Goal: Task Accomplishment & Management: Use online tool/utility

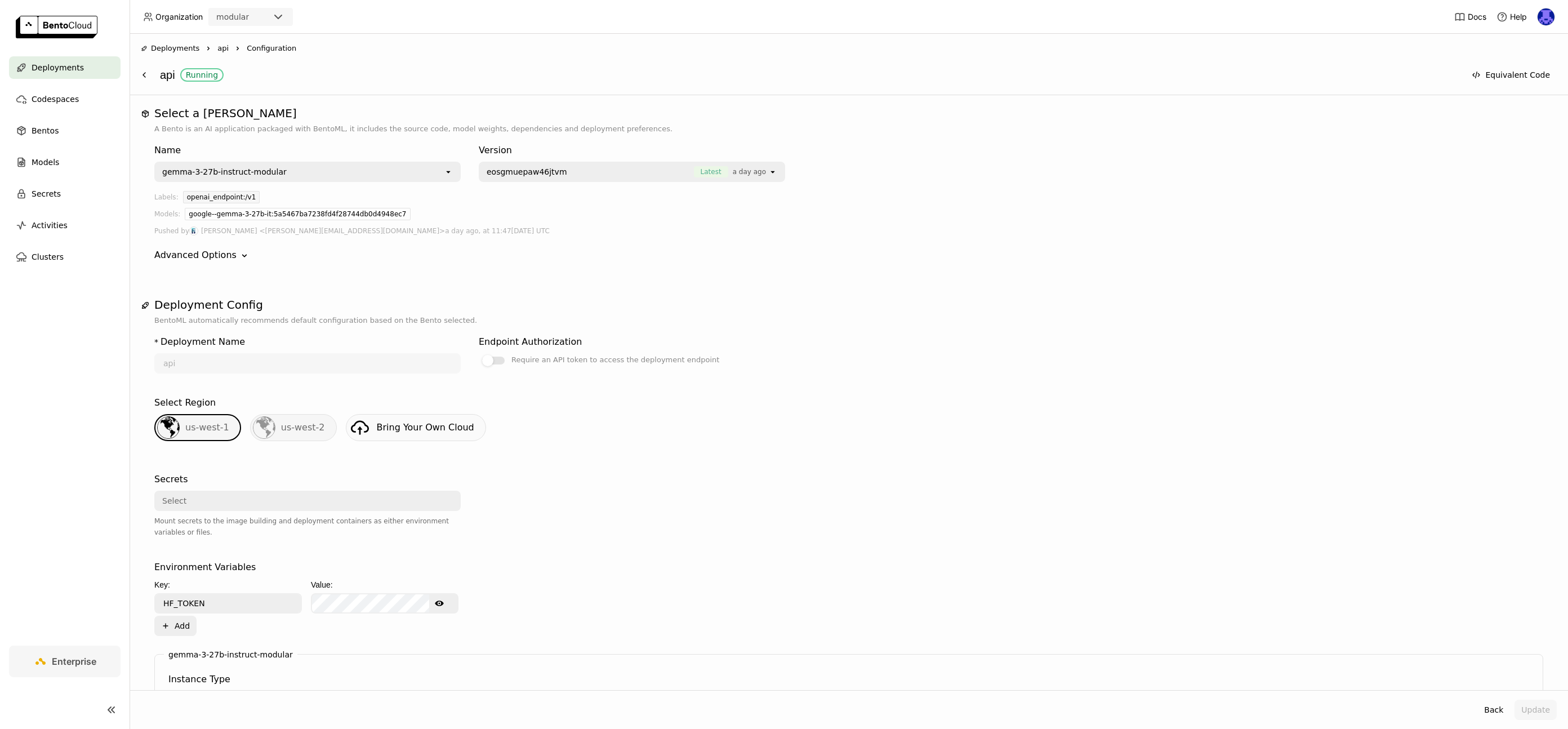
click at [226, 50] on li "api Right" at bounding box center [233, 48] width 30 height 11
click at [222, 50] on span "api" at bounding box center [223, 48] width 11 height 11
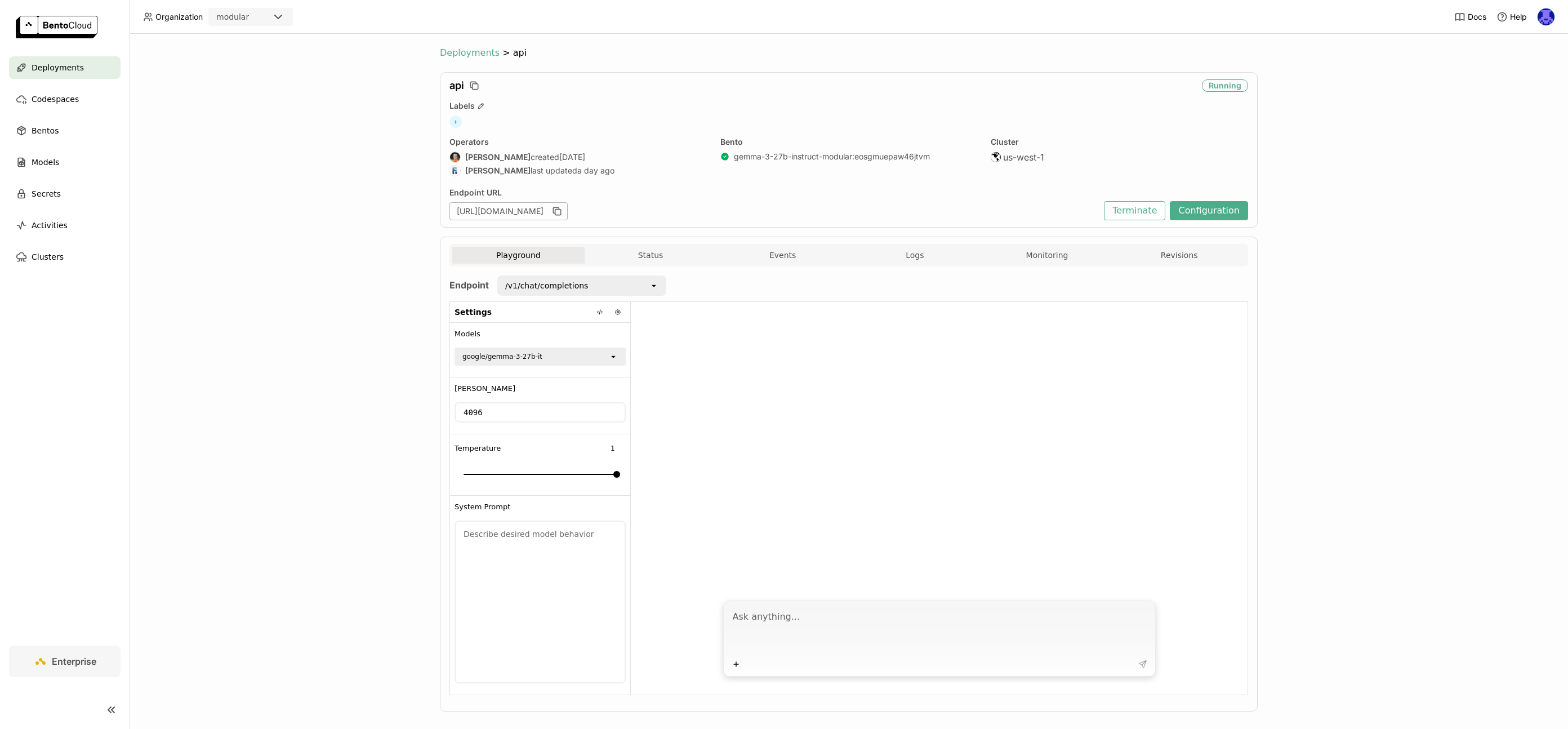
click at [463, 55] on span "Deployments" at bounding box center [470, 52] width 60 height 11
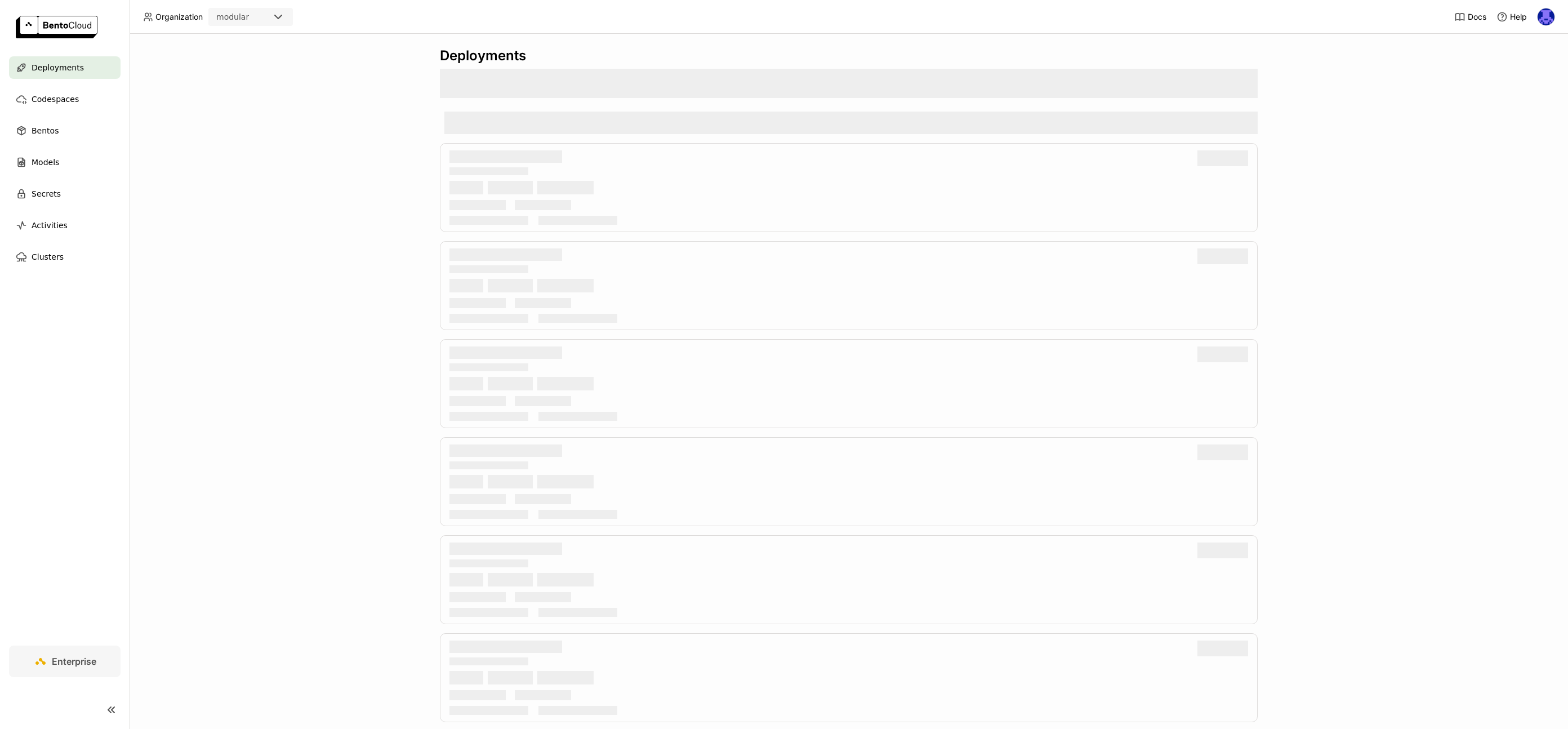
click at [466, 54] on div "Deployments" at bounding box center [849, 55] width 818 height 17
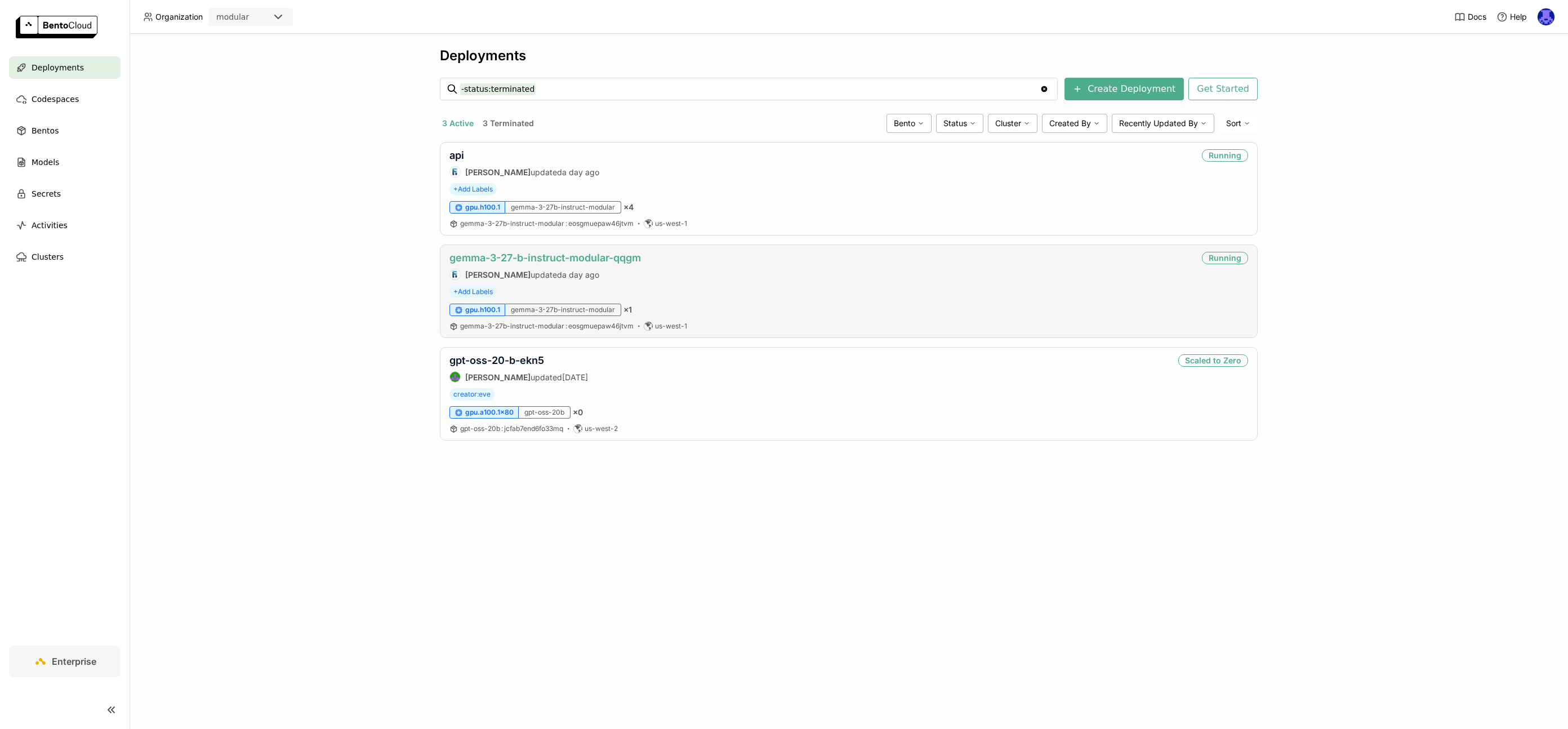
click at [493, 257] on link "gemma-3-27-b-instruct-modular-qqgm" at bounding box center [545, 258] width 192 height 12
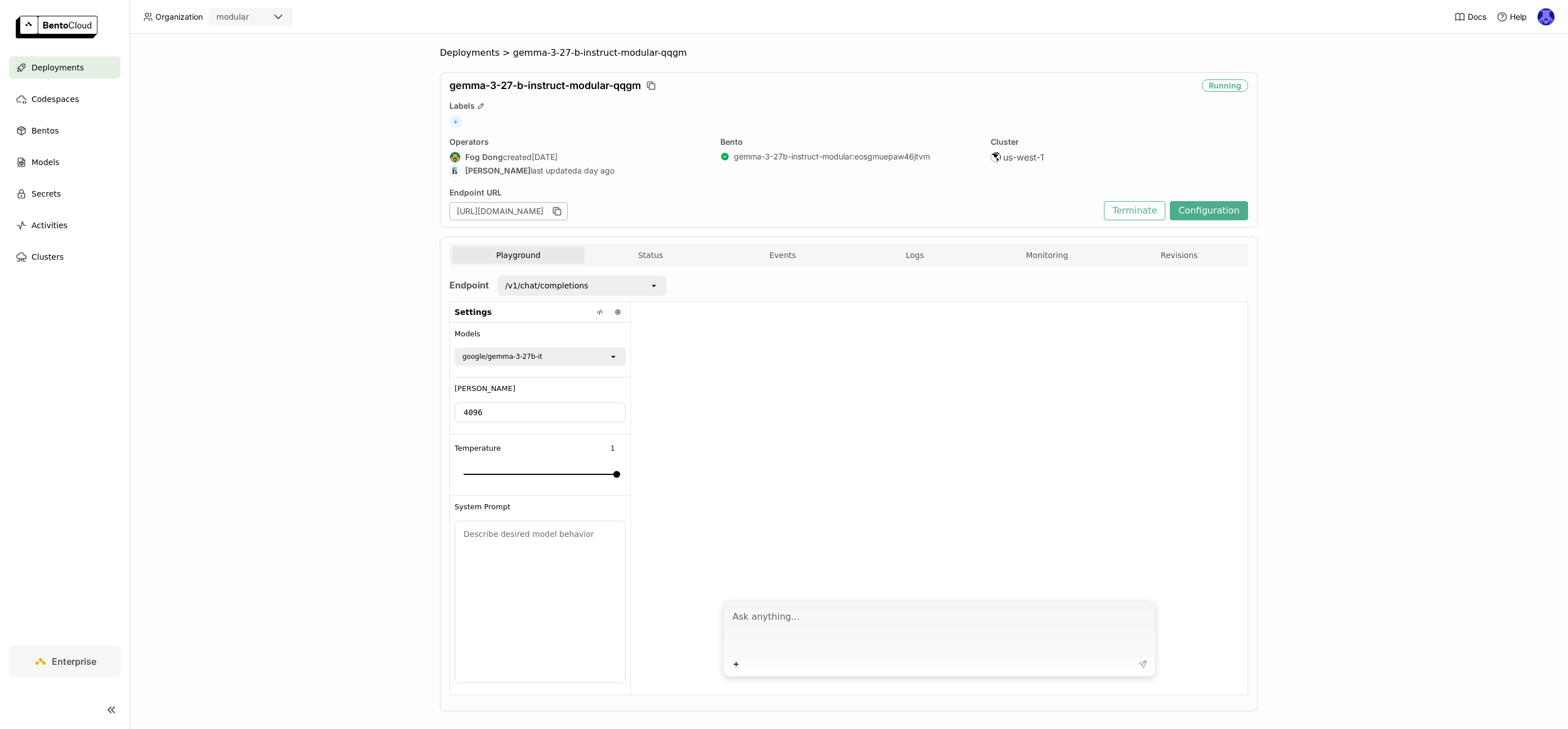
click at [921, 623] on textarea at bounding box center [940, 630] width 416 height 52
click at [915, 613] on textarea at bounding box center [940, 630] width 416 height 52
type textarea "What are LLMs"
click at [600, 310] on icon at bounding box center [600, 312] width 1 height 5
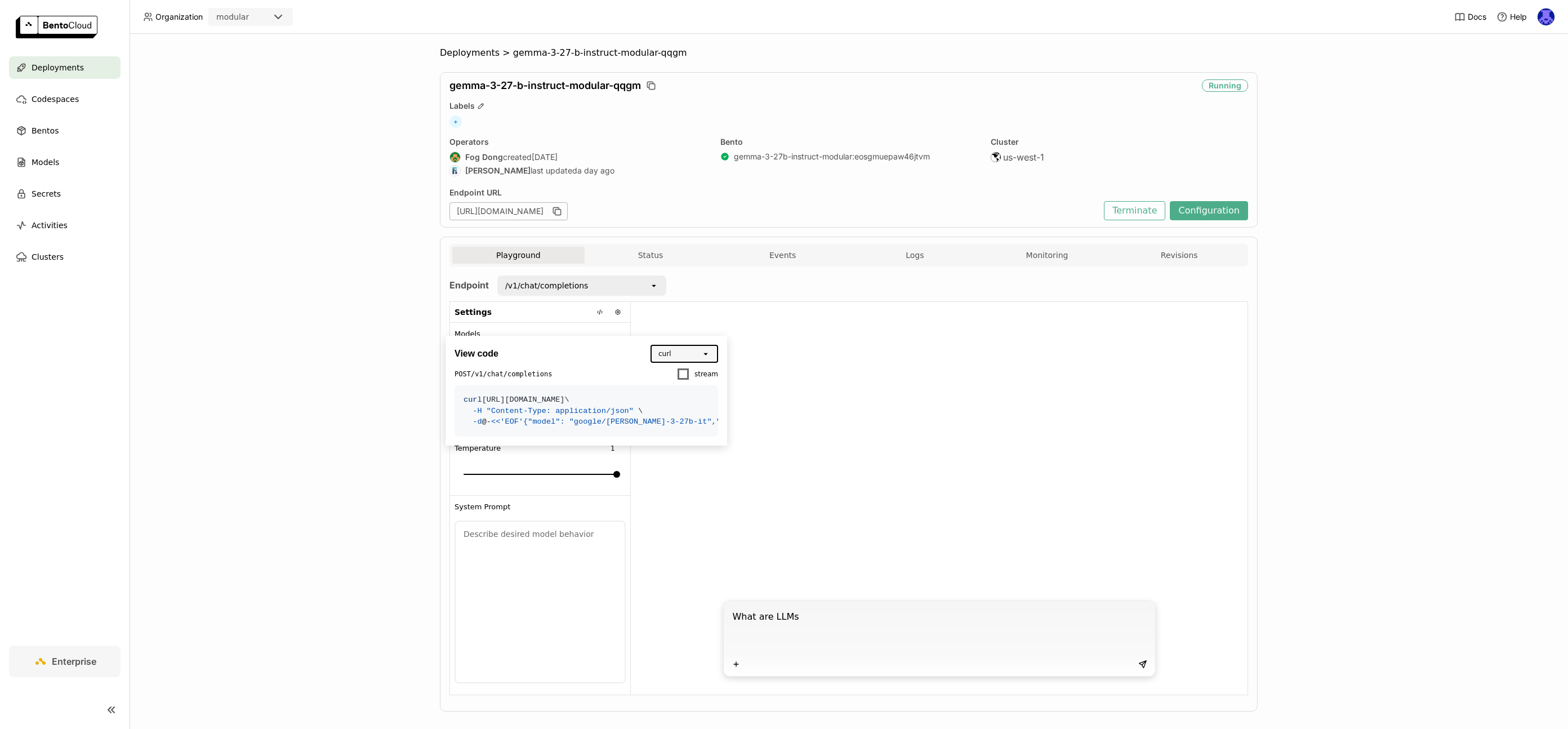
click at [544, 317] on div "Settings" at bounding box center [540, 312] width 180 height 21
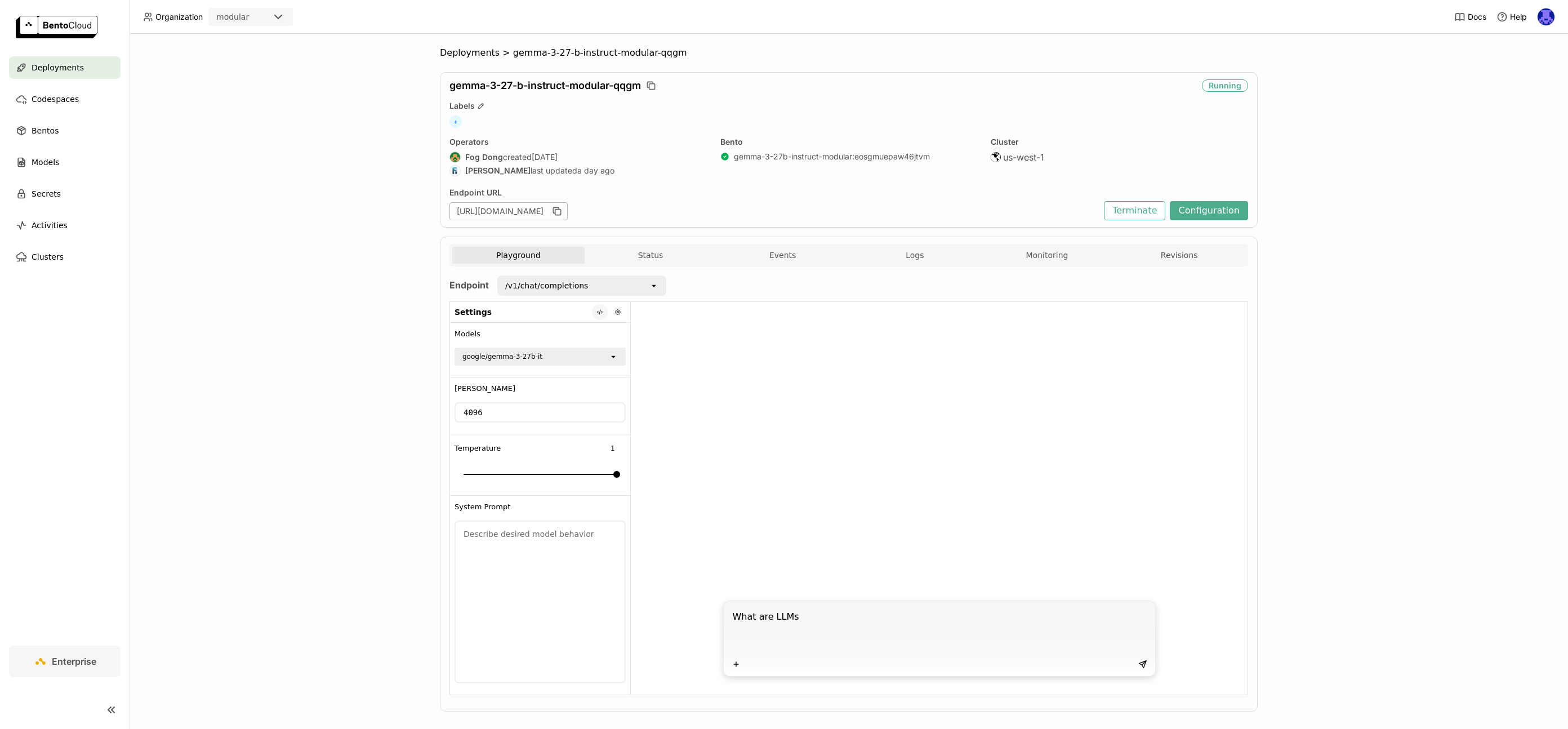
click at [599, 315] on icon at bounding box center [600, 312] width 7 height 7
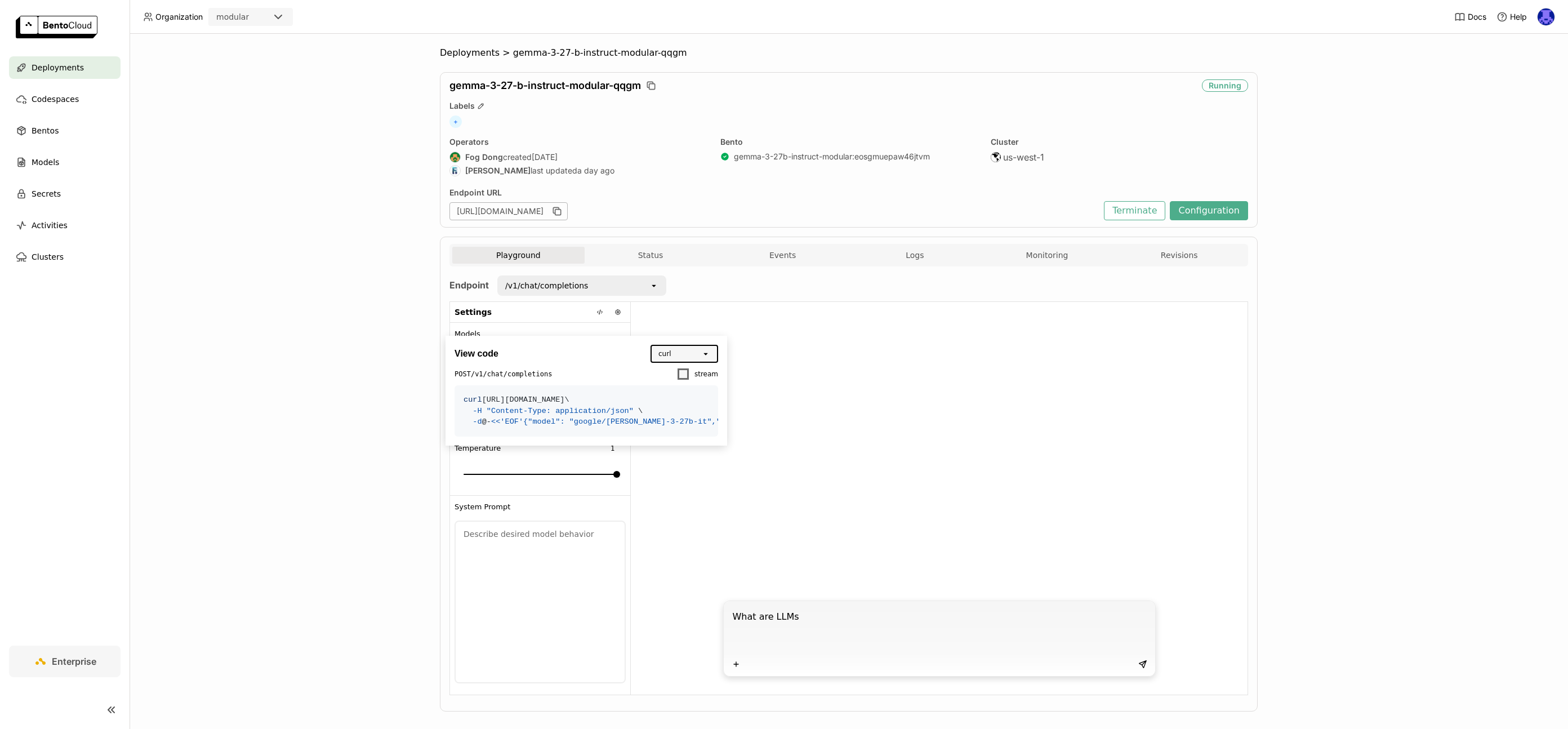
click at [689, 377] on span at bounding box center [683, 374] width 11 height 11
click at [677, 367] on input "stream" at bounding box center [677, 367] width 0 height 0
click at [580, 437] on code "curl -N https://gemma-3-27-b-instruct-modular-qqgm.runmodelrun.com/v1/chat/comp…" at bounding box center [586, 411] width 263 height 51
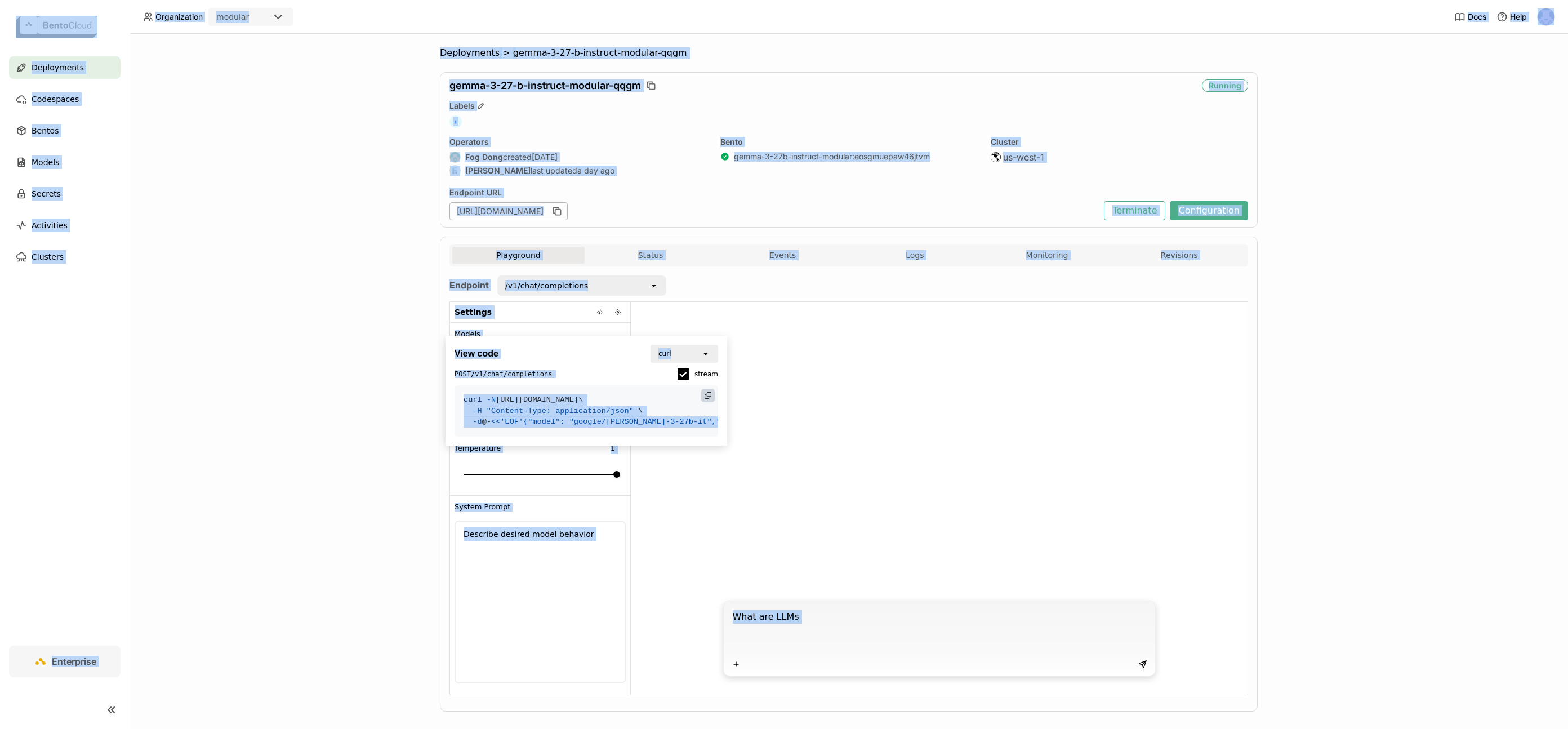
click at [580, 437] on code "curl -N https://gemma-3-27-b-instruct-modular-qqgm.runmodelrun.com/v1/chat/comp…" at bounding box center [586, 411] width 263 height 51
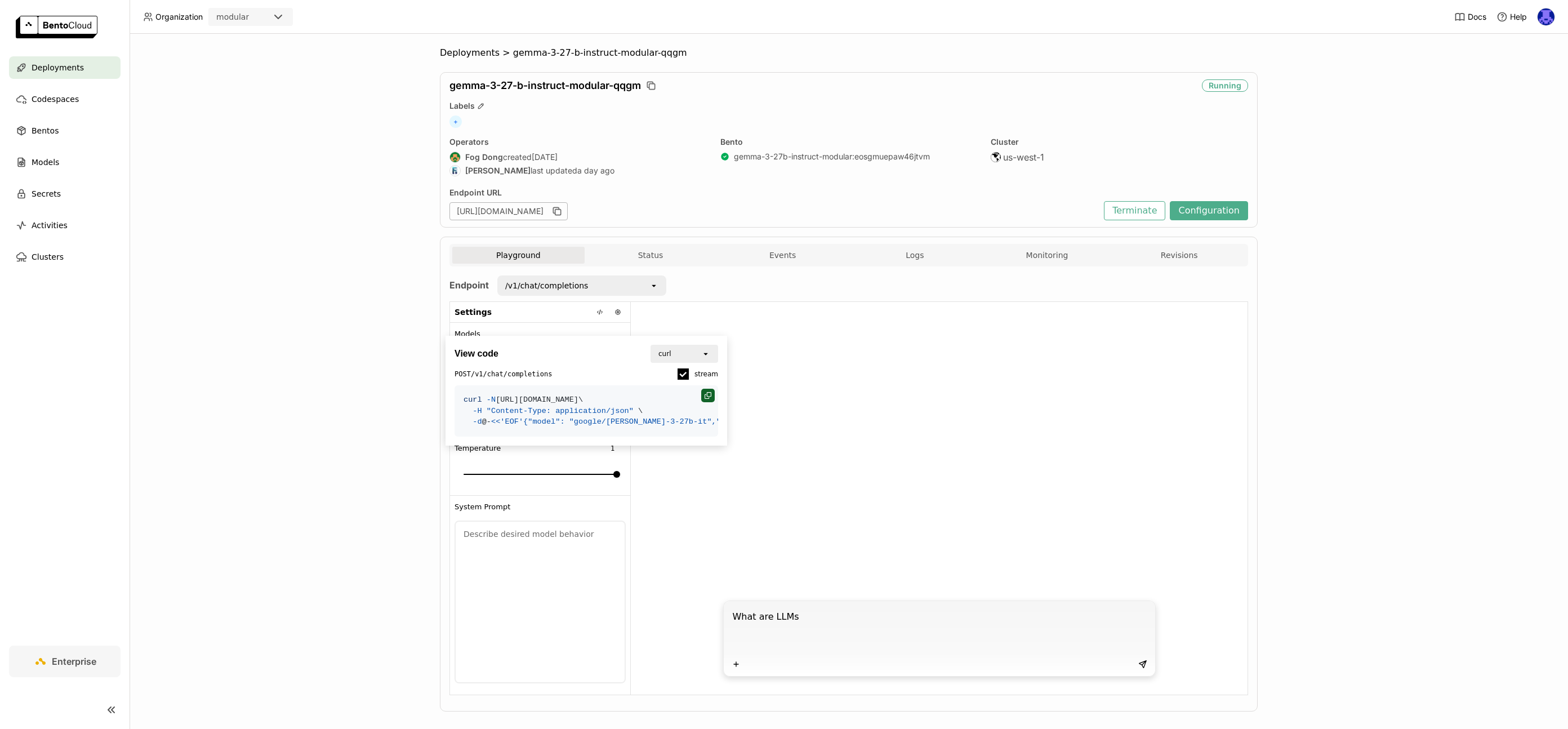
click at [701, 391] on div at bounding box center [708, 395] width 13 height 13
click at [686, 375] on span at bounding box center [683, 374] width 11 height 11
click at [677, 367] on input "stream" at bounding box center [677, 367] width 0 height 0
click at [704, 397] on icon at bounding box center [708, 395] width 7 height 7
click at [1190, 210] on button "Configuration" at bounding box center [1209, 210] width 78 height 19
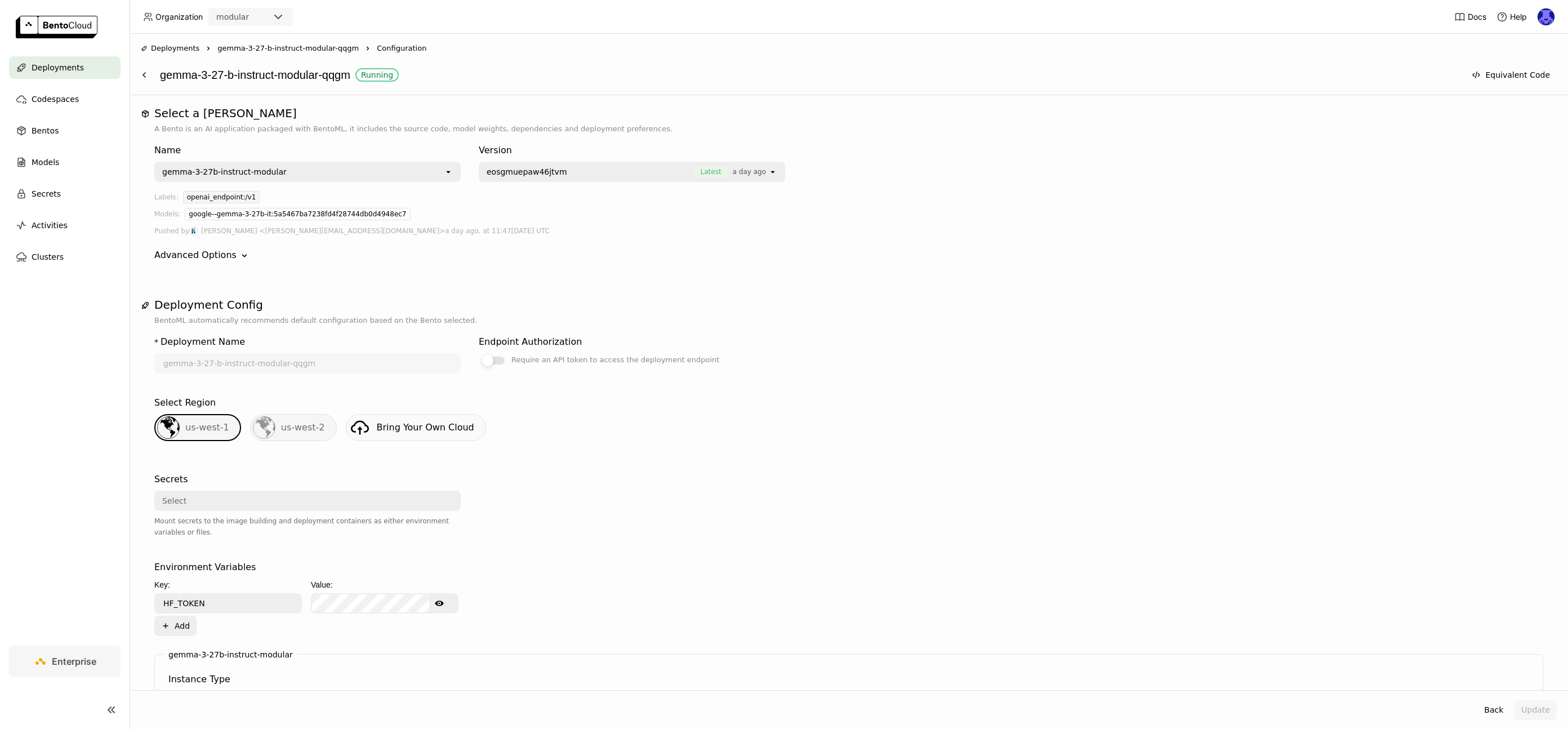
click at [492, 365] on label "Require an API token to access the deployment endpoint" at bounding box center [632, 360] width 306 height 13
click at [479, 353] on input "Require an API token to access the deployment endpoint" at bounding box center [479, 353] width 0 height 0
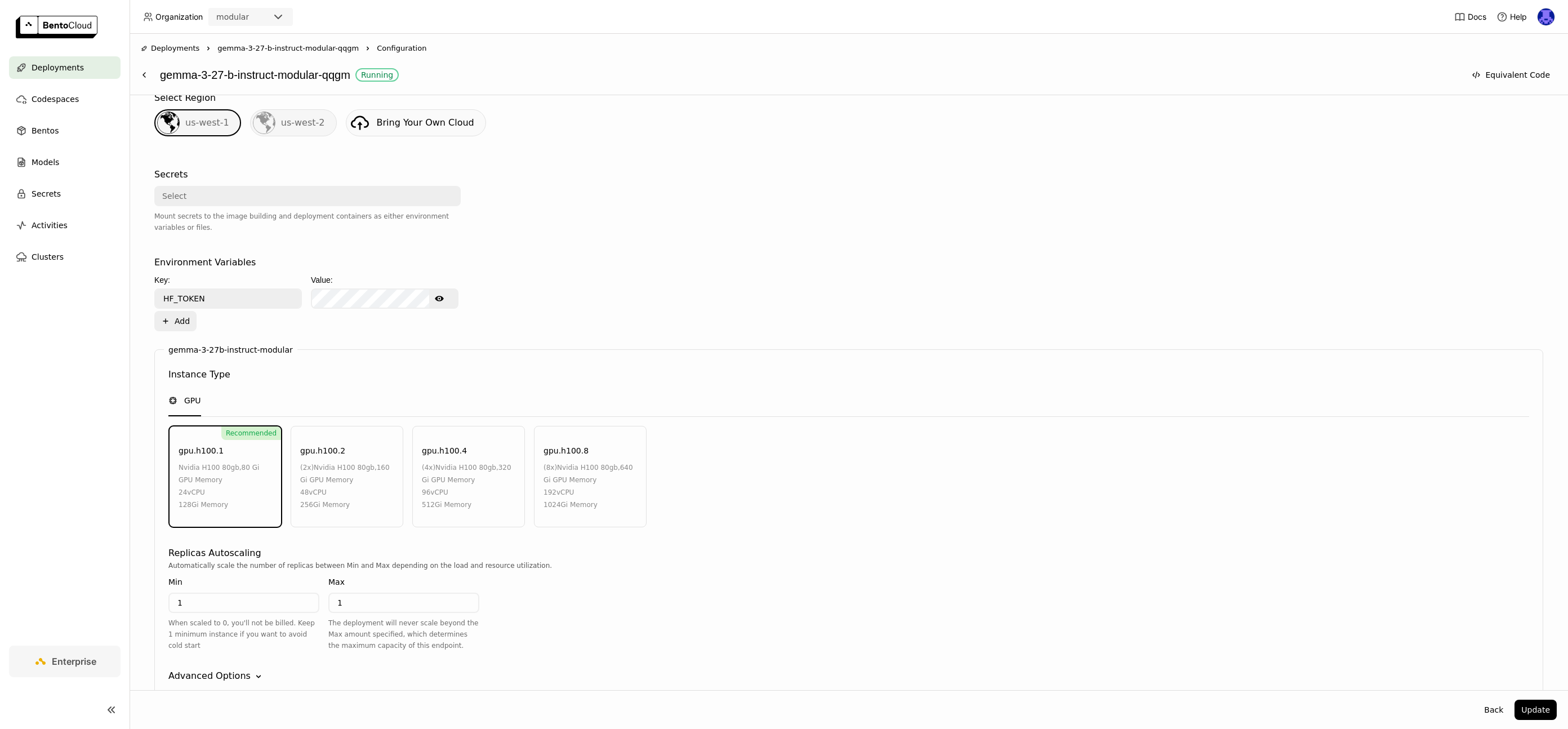
scroll to position [372, 0]
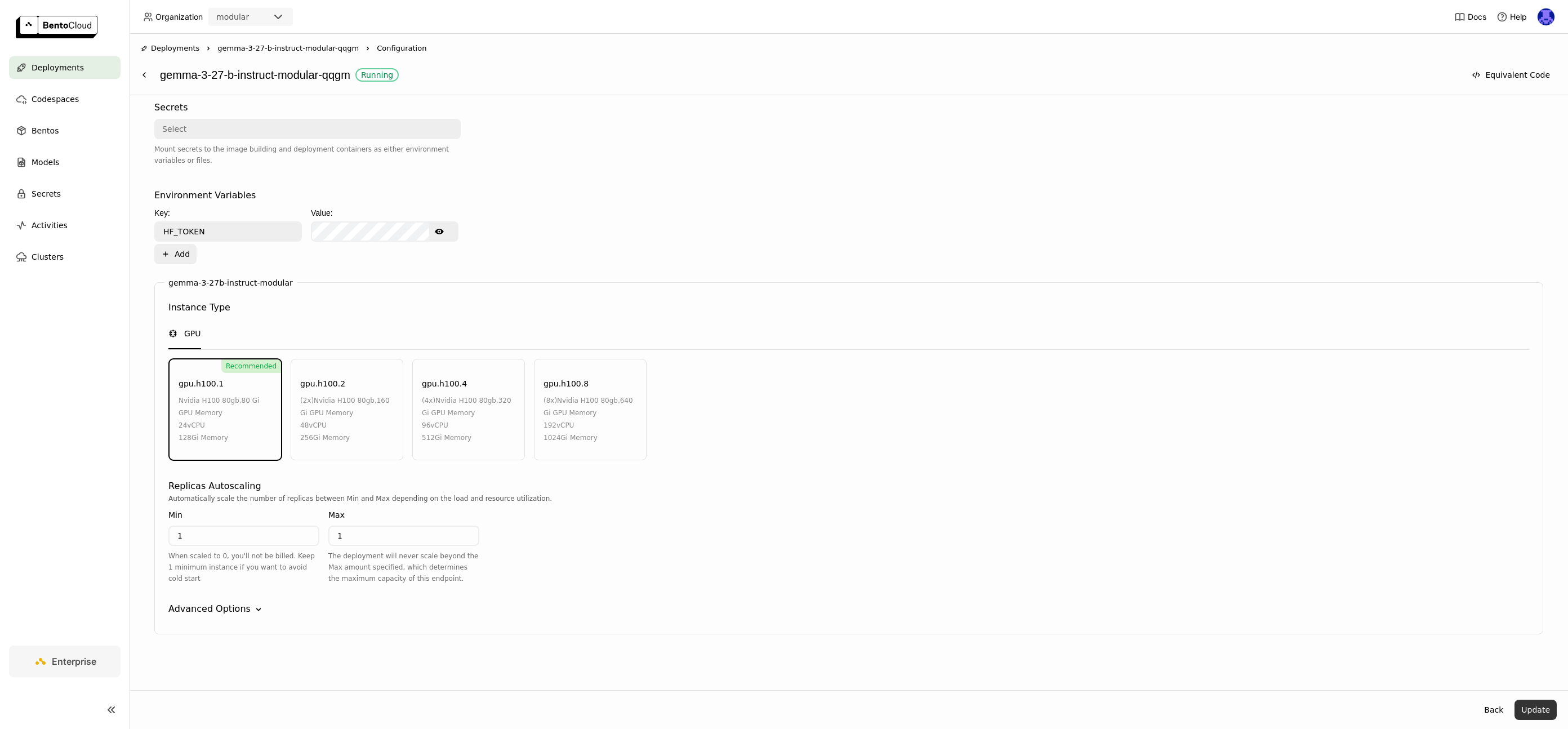
click at [1542, 712] on button "Update" at bounding box center [1536, 710] width 42 height 20
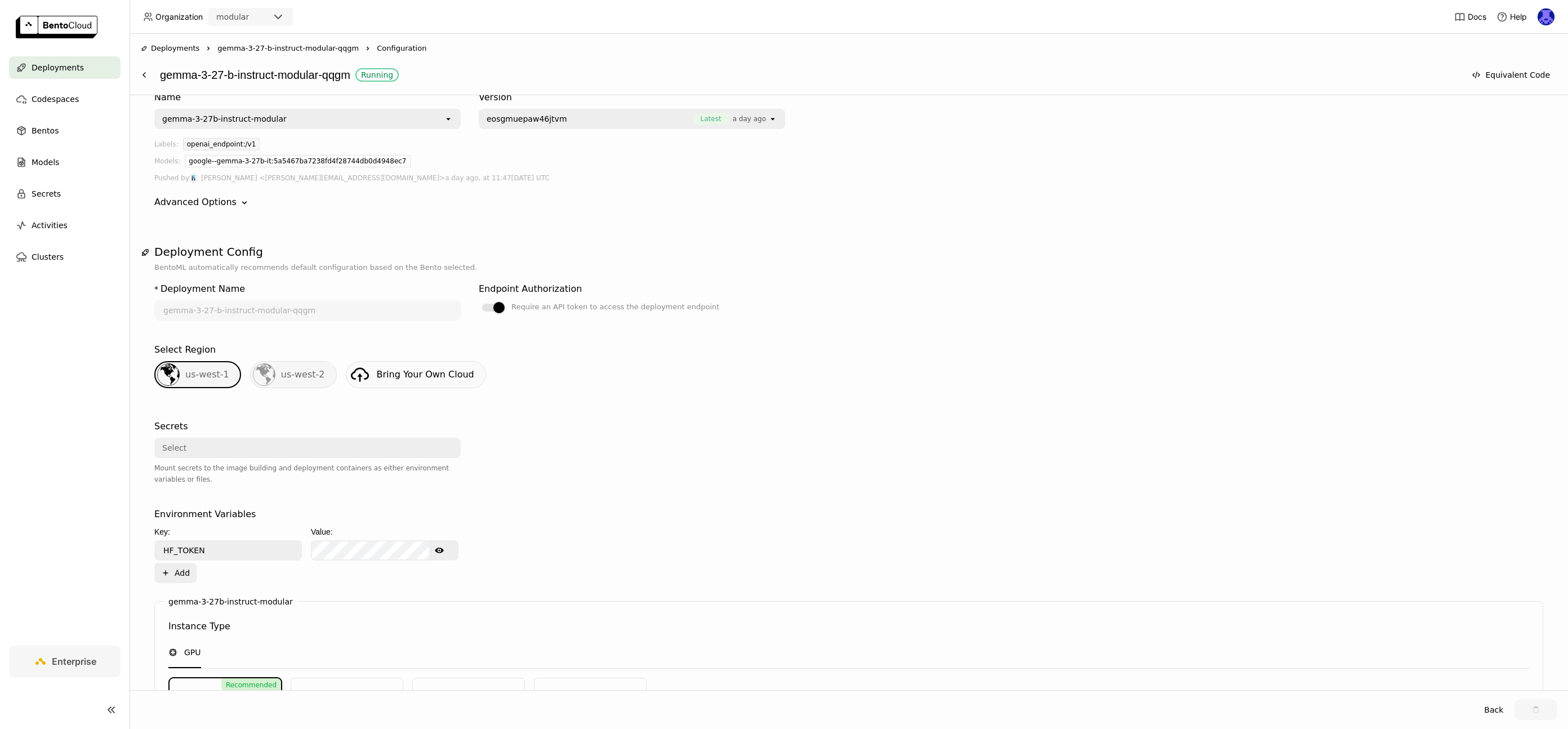
scroll to position [0, 0]
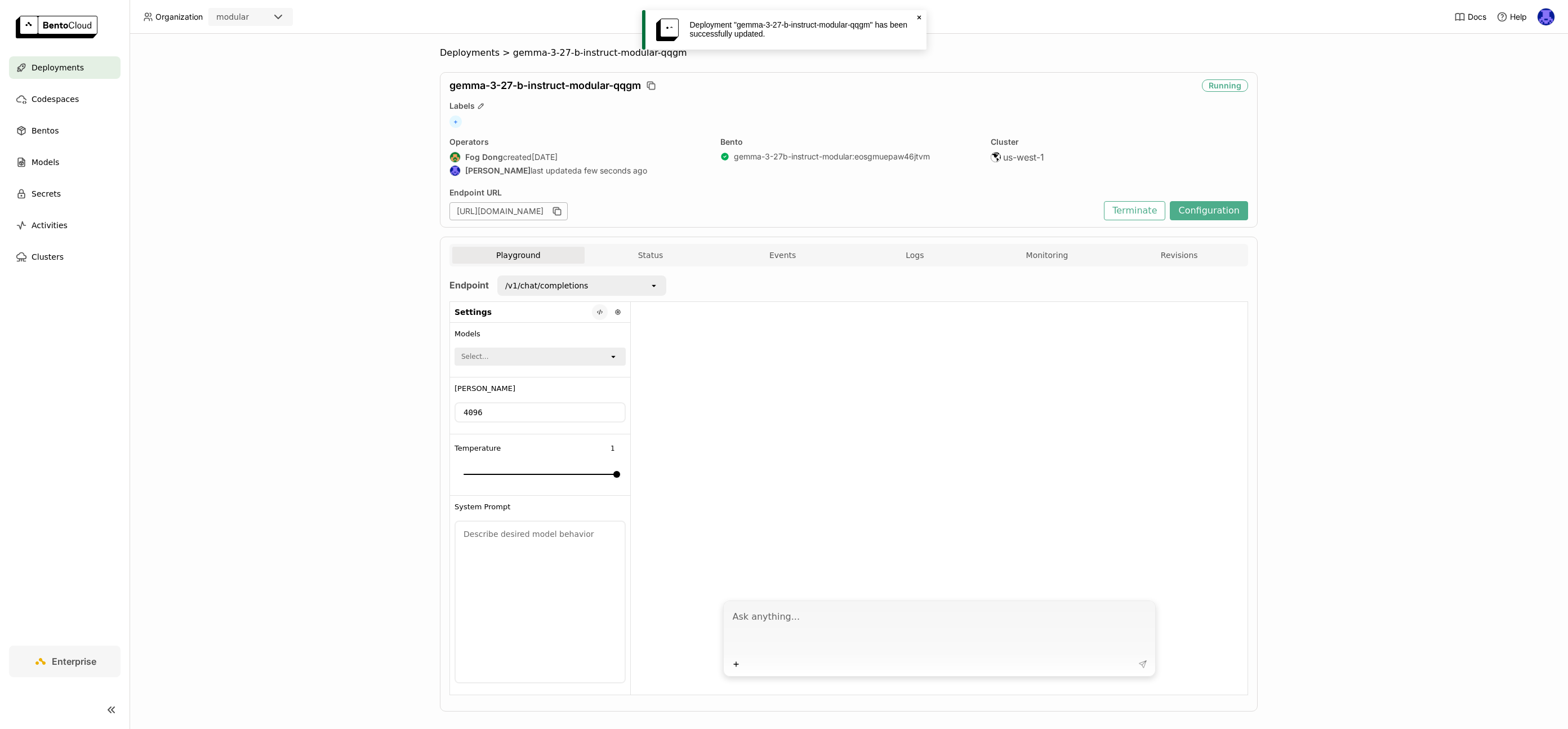
click at [597, 311] on icon at bounding box center [600, 312] width 7 height 7
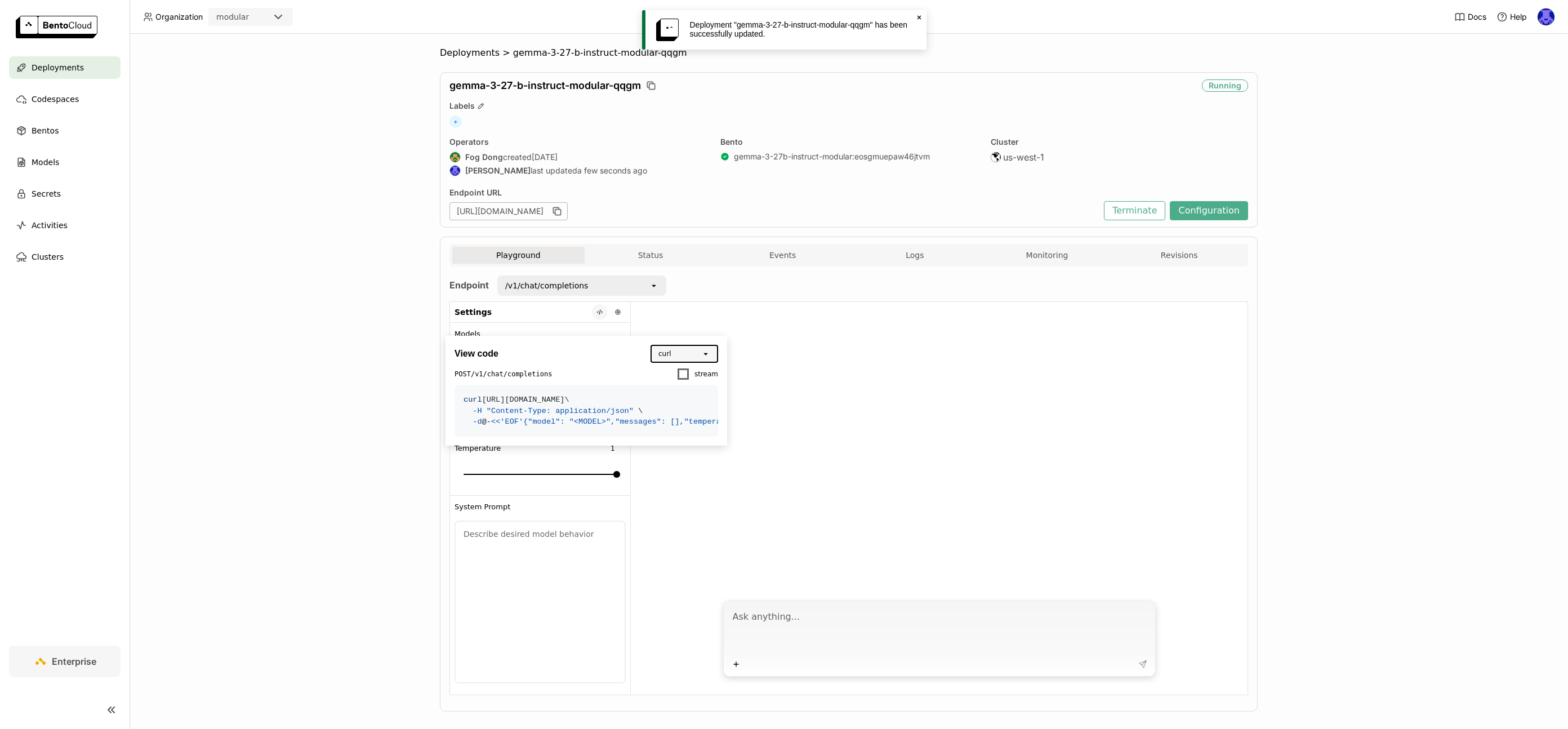
click at [597, 311] on icon at bounding box center [600, 312] width 7 height 7
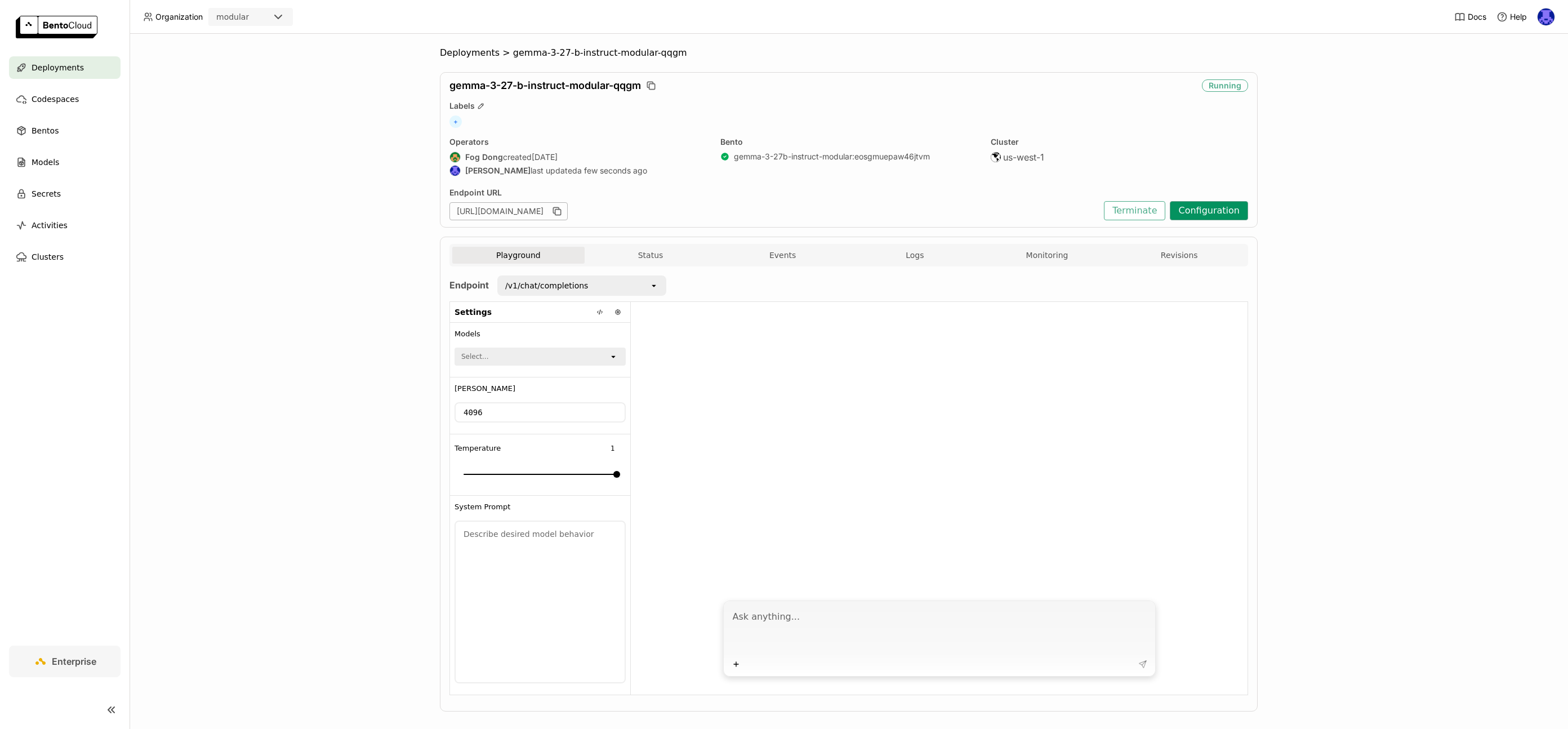
click at [1215, 214] on button "Configuration" at bounding box center [1209, 210] width 78 height 19
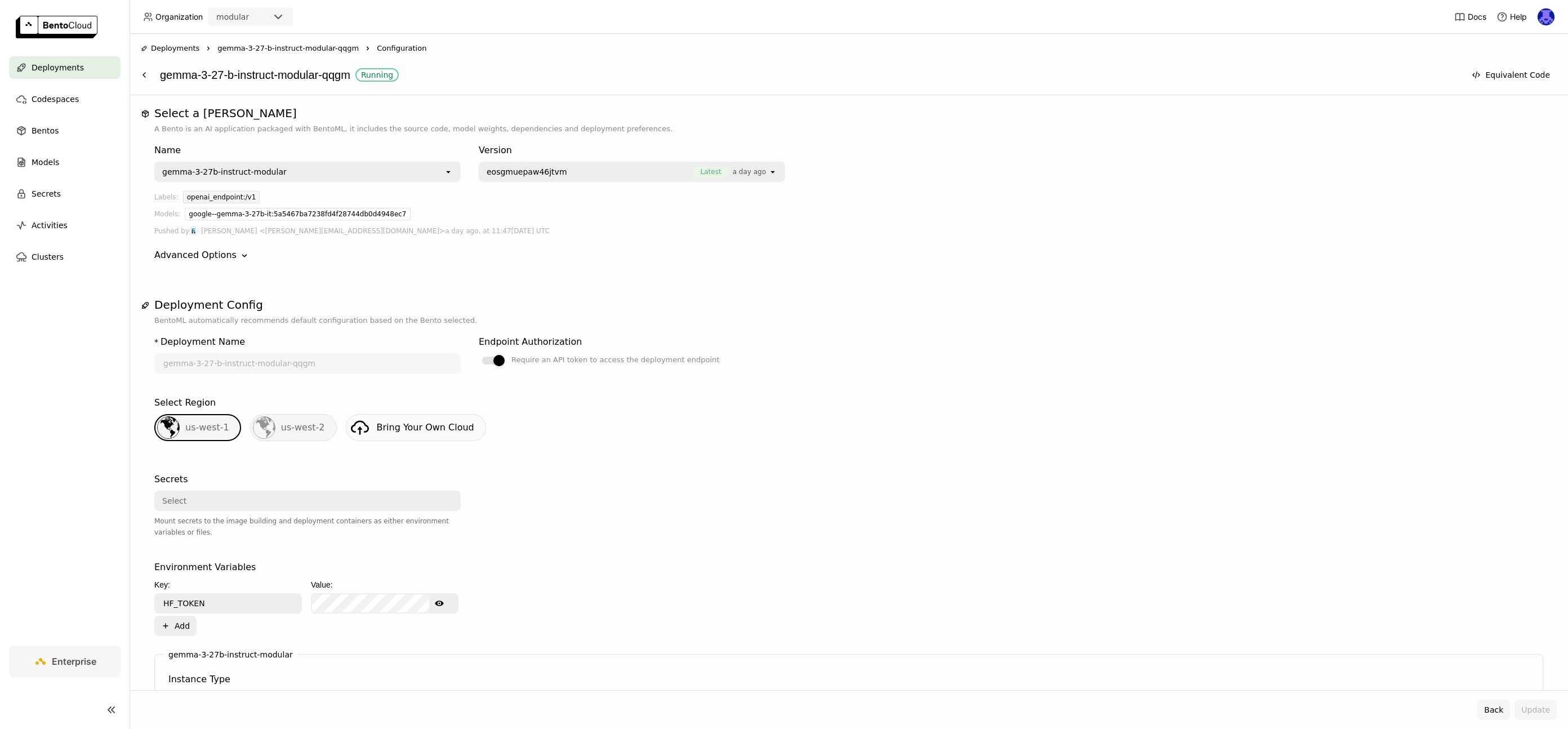
click at [1495, 716] on button "Back" at bounding box center [1493, 710] width 33 height 20
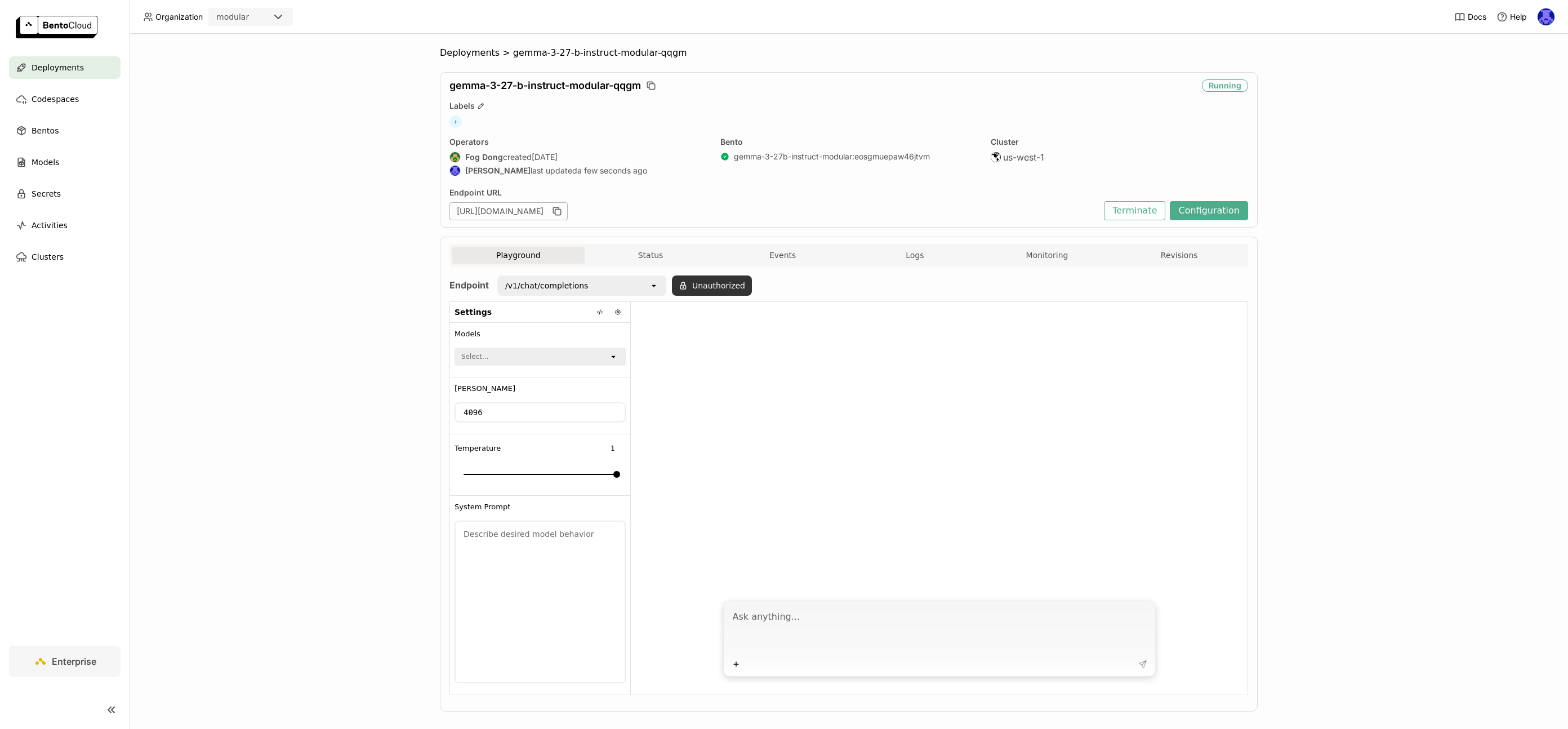
click at [692, 290] on button "Unauthorized" at bounding box center [712, 286] width 80 height 20
click at [679, 282] on icon at bounding box center [683, 285] width 9 height 9
click at [713, 284] on button "Unauthorized" at bounding box center [712, 286] width 80 height 20
click at [698, 319] on div "Input Token" at bounding box center [679, 316] width 95 height 18
click at [733, 315] on icon at bounding box center [731, 316] width 4 height 2
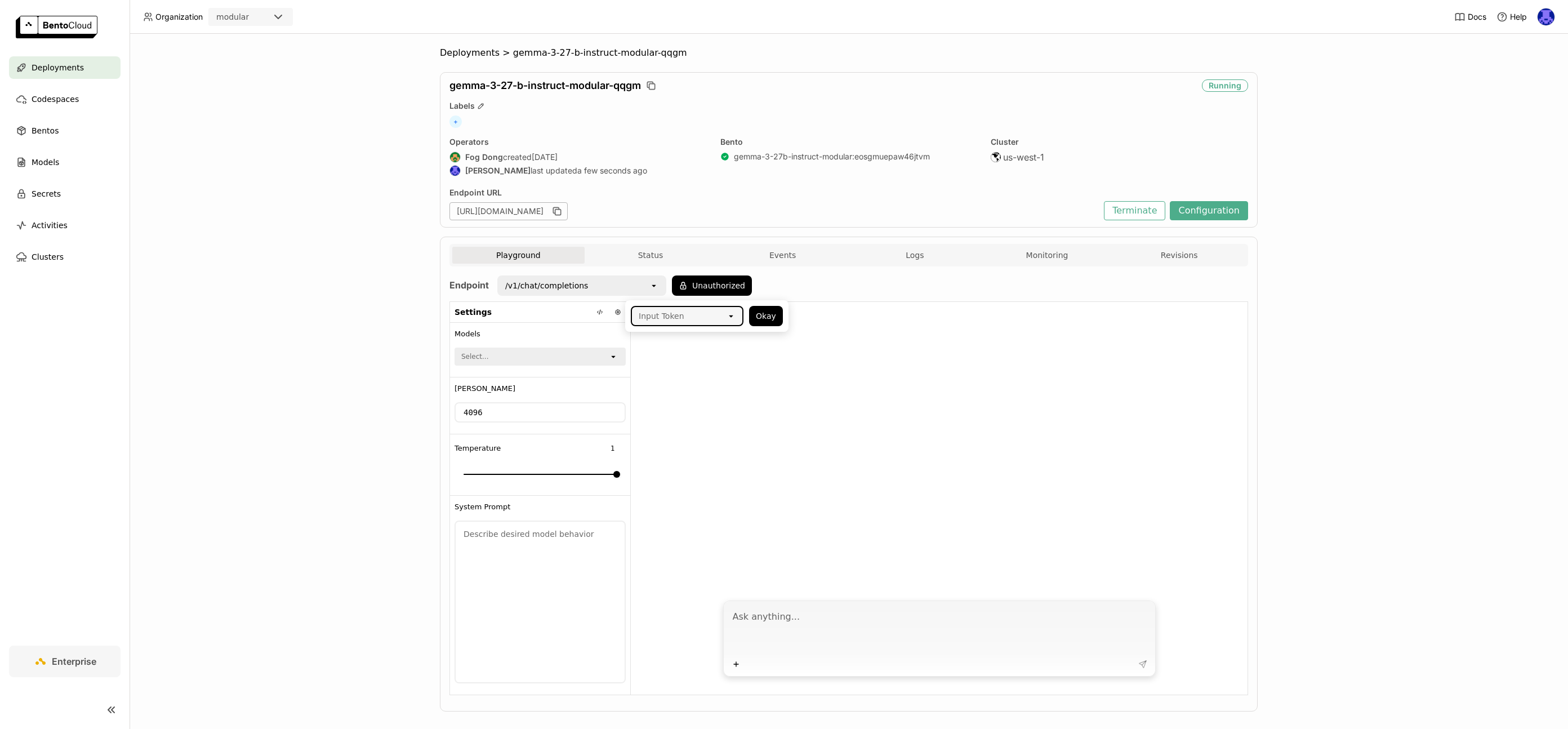
click at [733, 315] on icon at bounding box center [731, 316] width 4 height 2
click at [680, 282] on icon at bounding box center [683, 285] width 9 height 9
click at [684, 282] on button "Unauthorized" at bounding box center [712, 286] width 80 height 20
type input "a"
paste input "YOUR_TOKEN"
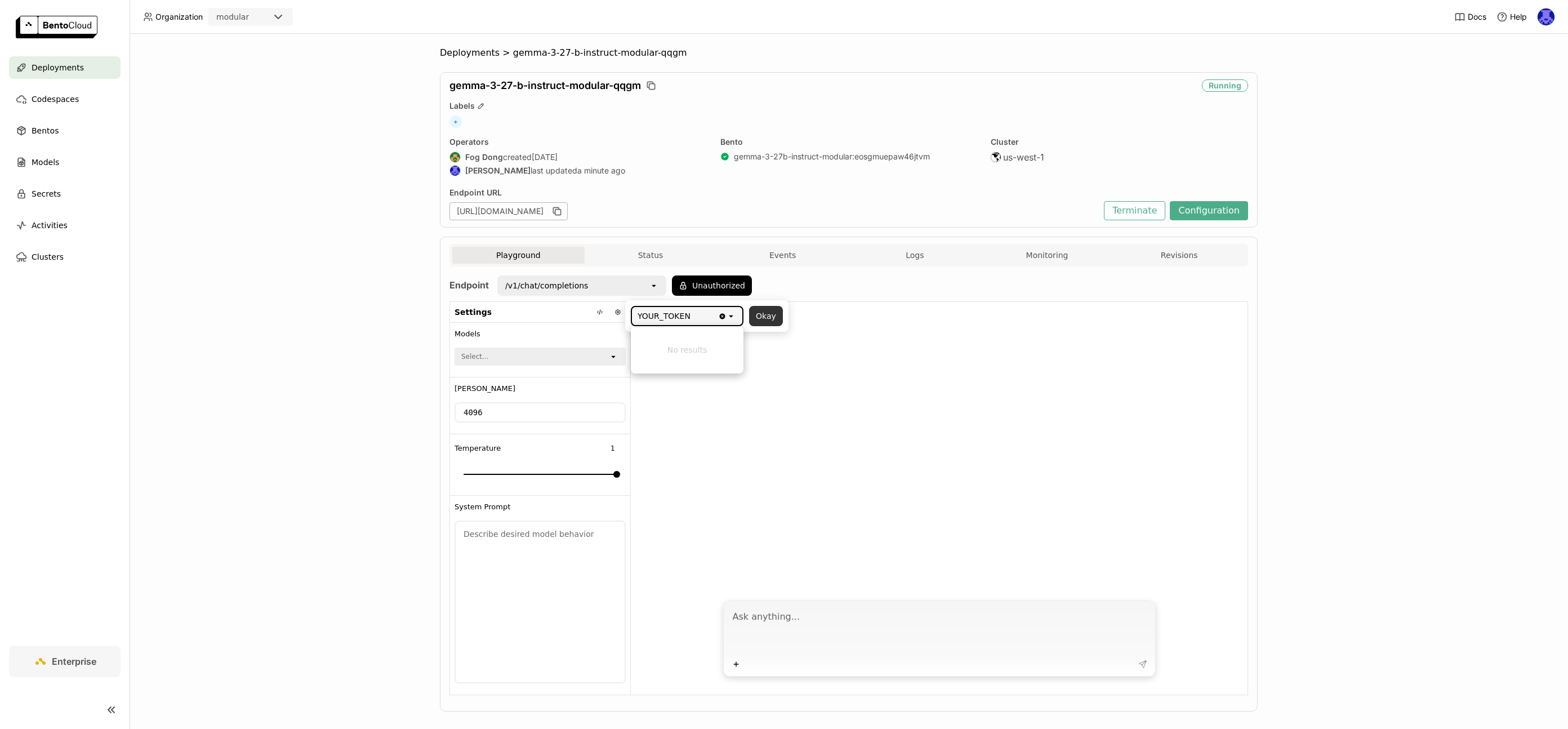
type input "YOUR_TOKEN"
click at [768, 315] on button "Okay" at bounding box center [766, 316] width 34 height 20
click at [723, 291] on button "Unauthorized" at bounding box center [712, 286] width 80 height 20
click at [698, 319] on div "Input Token" at bounding box center [679, 316] width 95 height 18
click at [795, 421] on div at bounding box center [940, 448] width 617 height 292
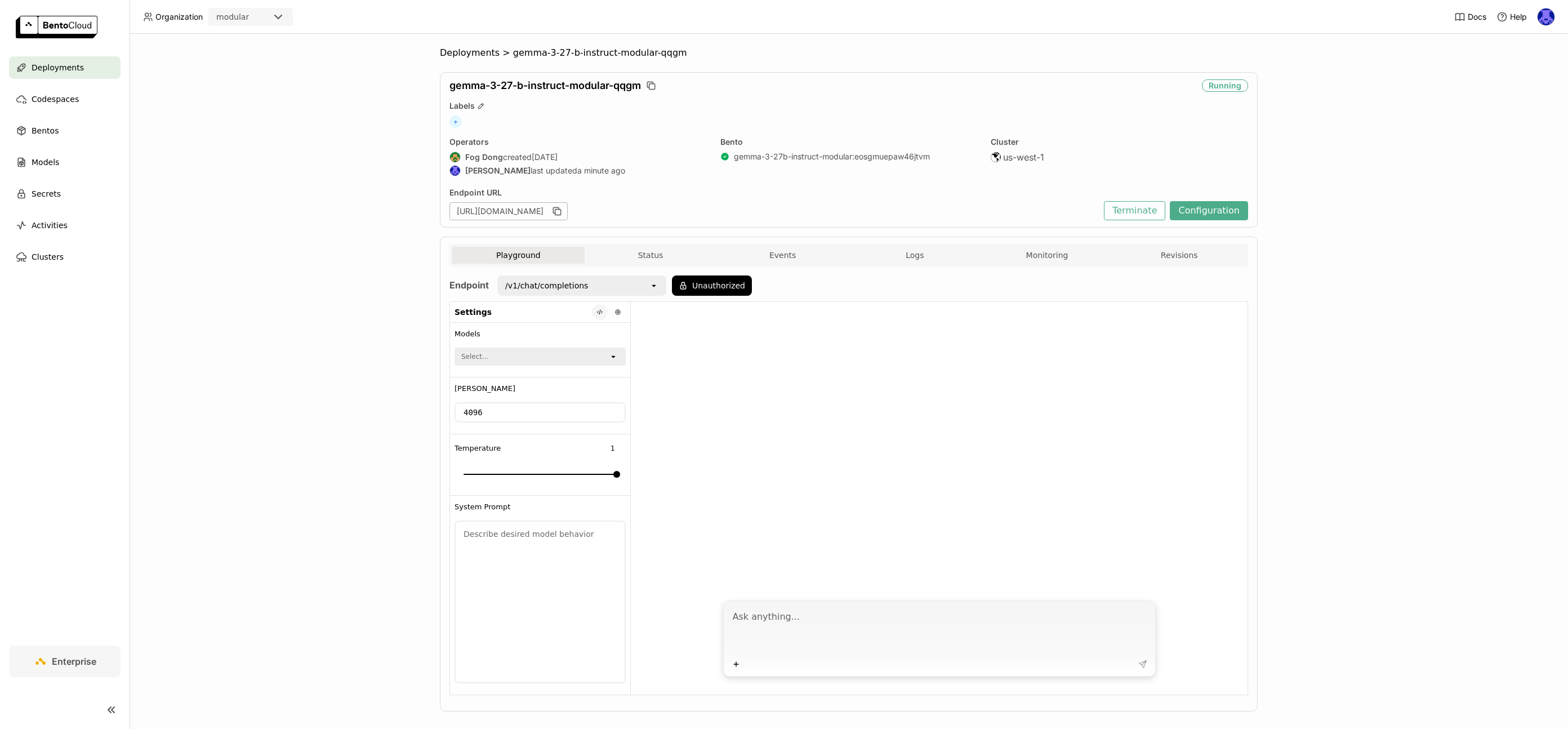
click at [592, 309] on button at bounding box center [600, 312] width 15 height 15
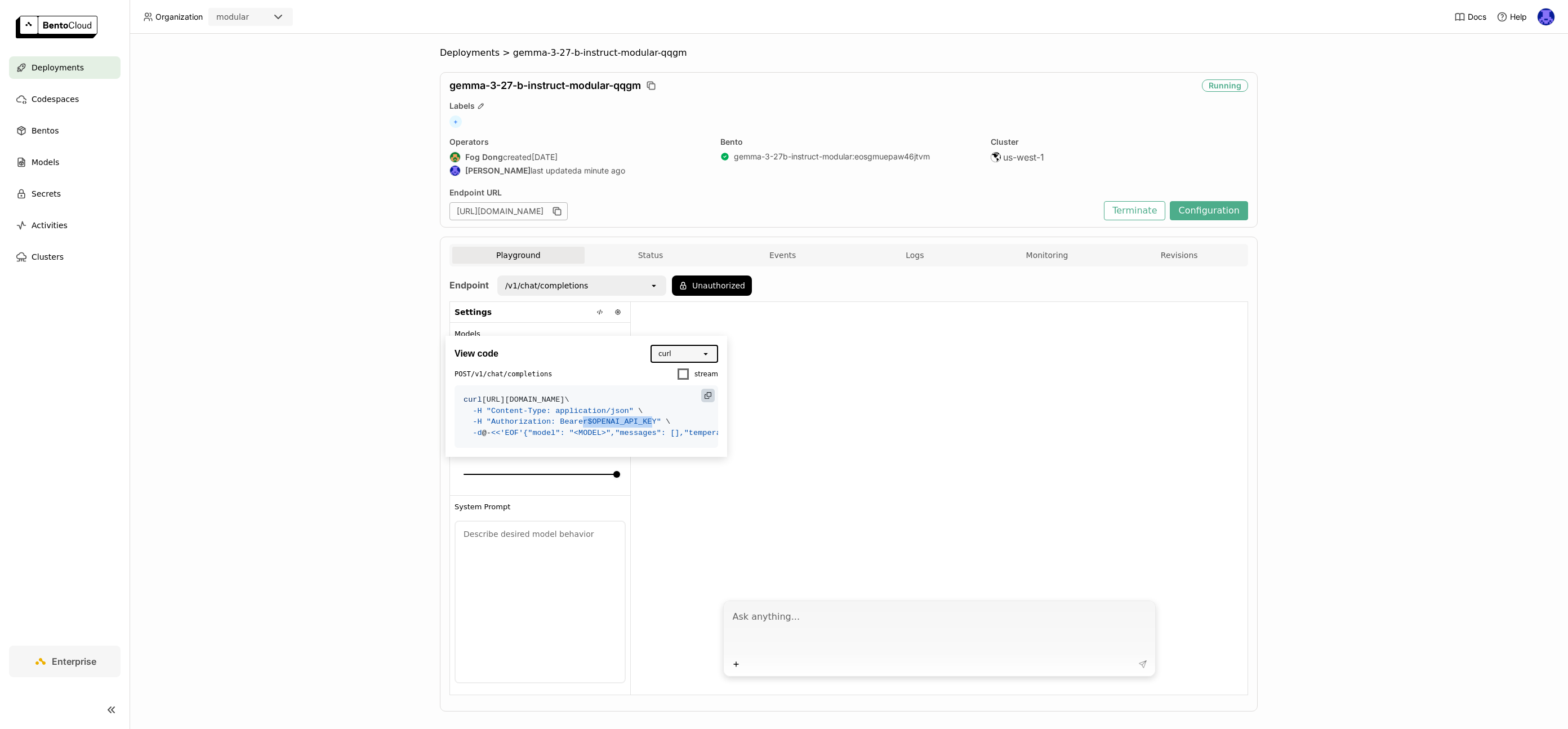
drag, startPoint x: 657, startPoint y: 422, endPoint x: 583, endPoint y: 423, distance: 74.0
click at [583, 423] on span ""Authorization: Bearer $OPENAI_API_KEY "" at bounding box center [574, 422] width 175 height 9
click at [845, 420] on div at bounding box center [940, 448] width 617 height 292
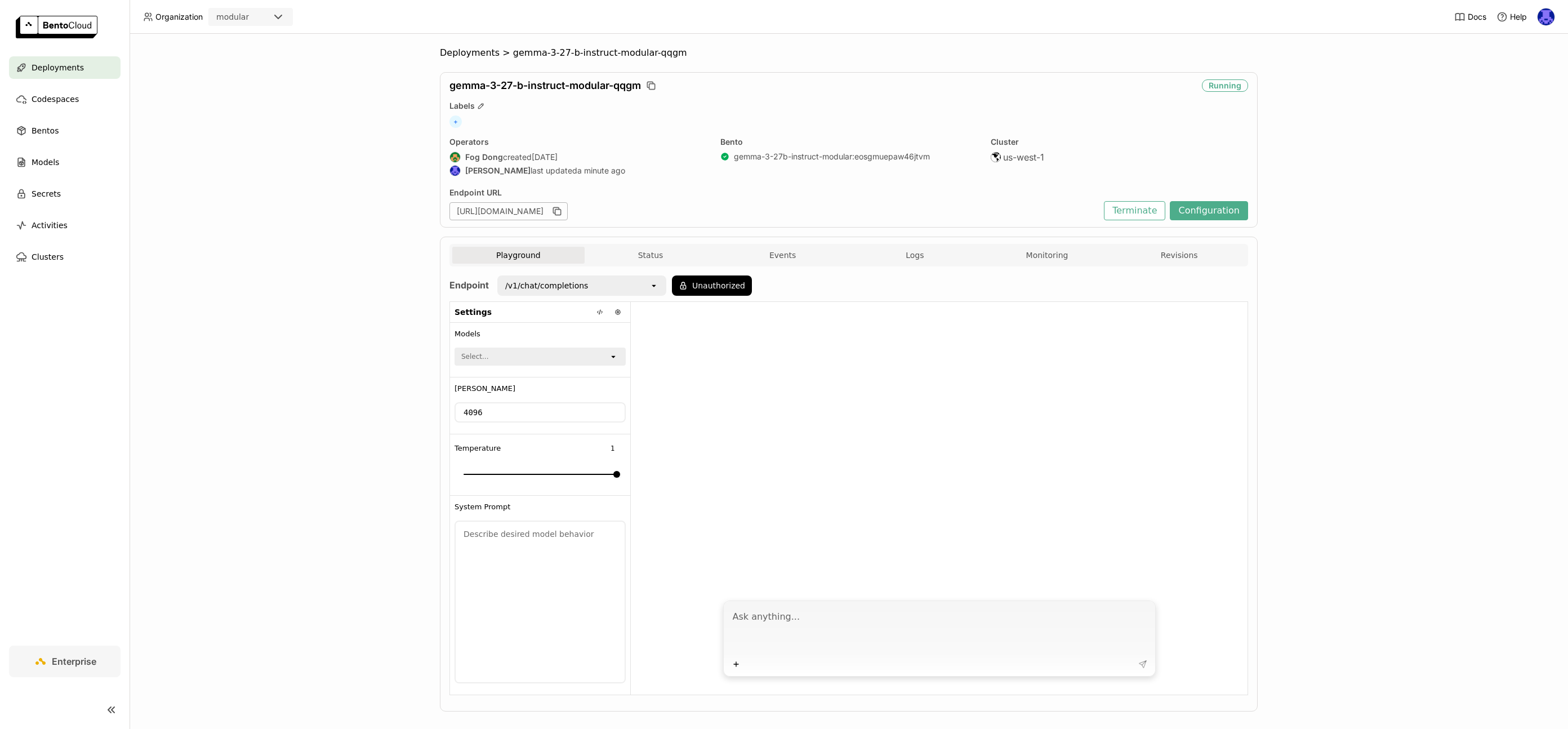
scroll to position [2, 0]
click at [720, 274] on button "Unauthorized" at bounding box center [712, 283] width 80 height 20
drag, startPoint x: 704, startPoint y: 325, endPoint x: 712, endPoint y: 317, distance: 11.3
click at [705, 325] on div "Input Token open Okay" at bounding box center [706, 313] width 163 height 32
click at [715, 313] on div "Input Token" at bounding box center [679, 313] width 95 height 18
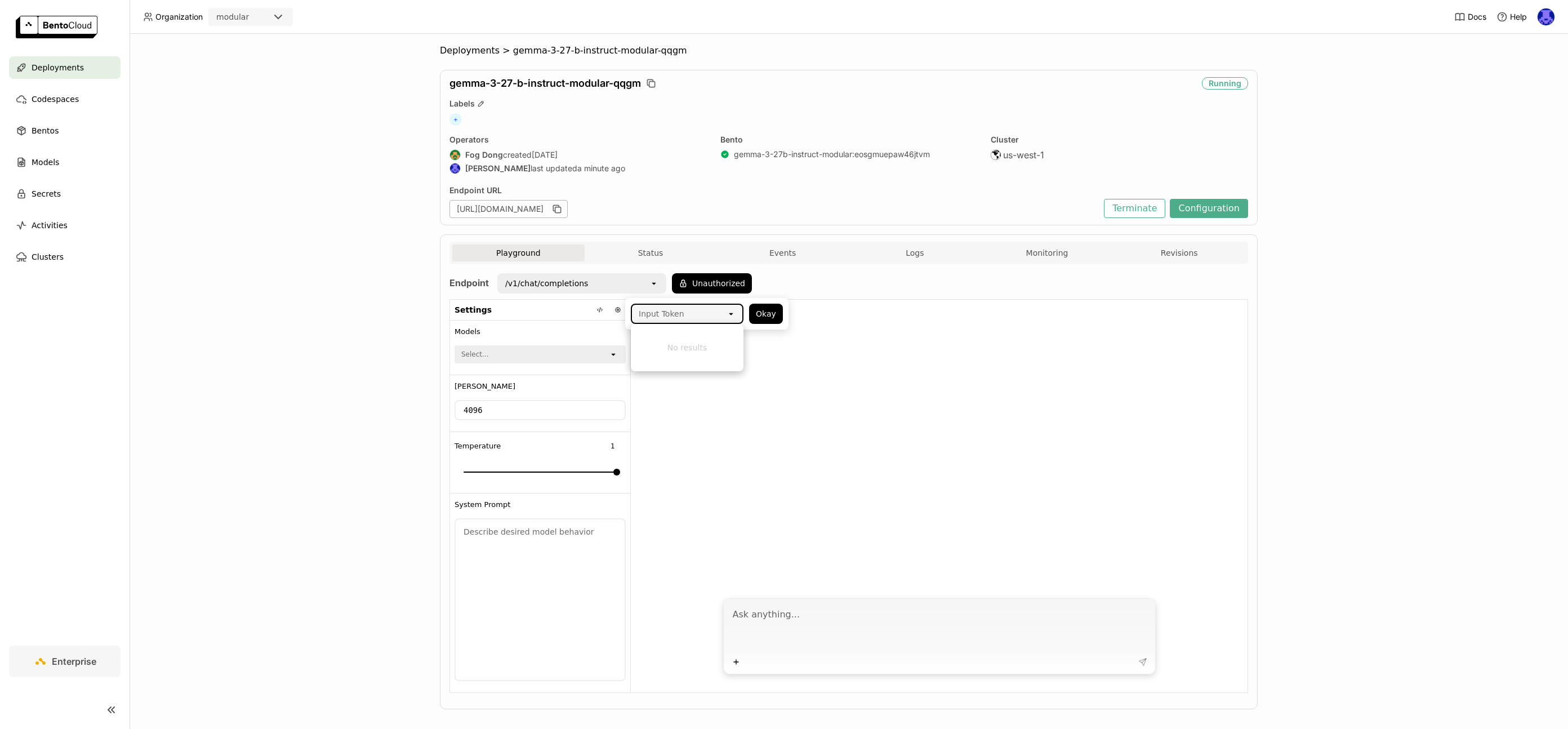
paste input "YOUR_TOKEN"
type input "YOUR_TOKEN"
click at [786, 315] on div "YOUR_TOKEN YOUR_TOKEN Clear value open Okay" at bounding box center [706, 313] width 163 height 32
click at [757, 312] on button "Okay" at bounding box center [766, 314] width 34 height 20
click at [597, 315] on button at bounding box center [600, 309] width 15 height 15
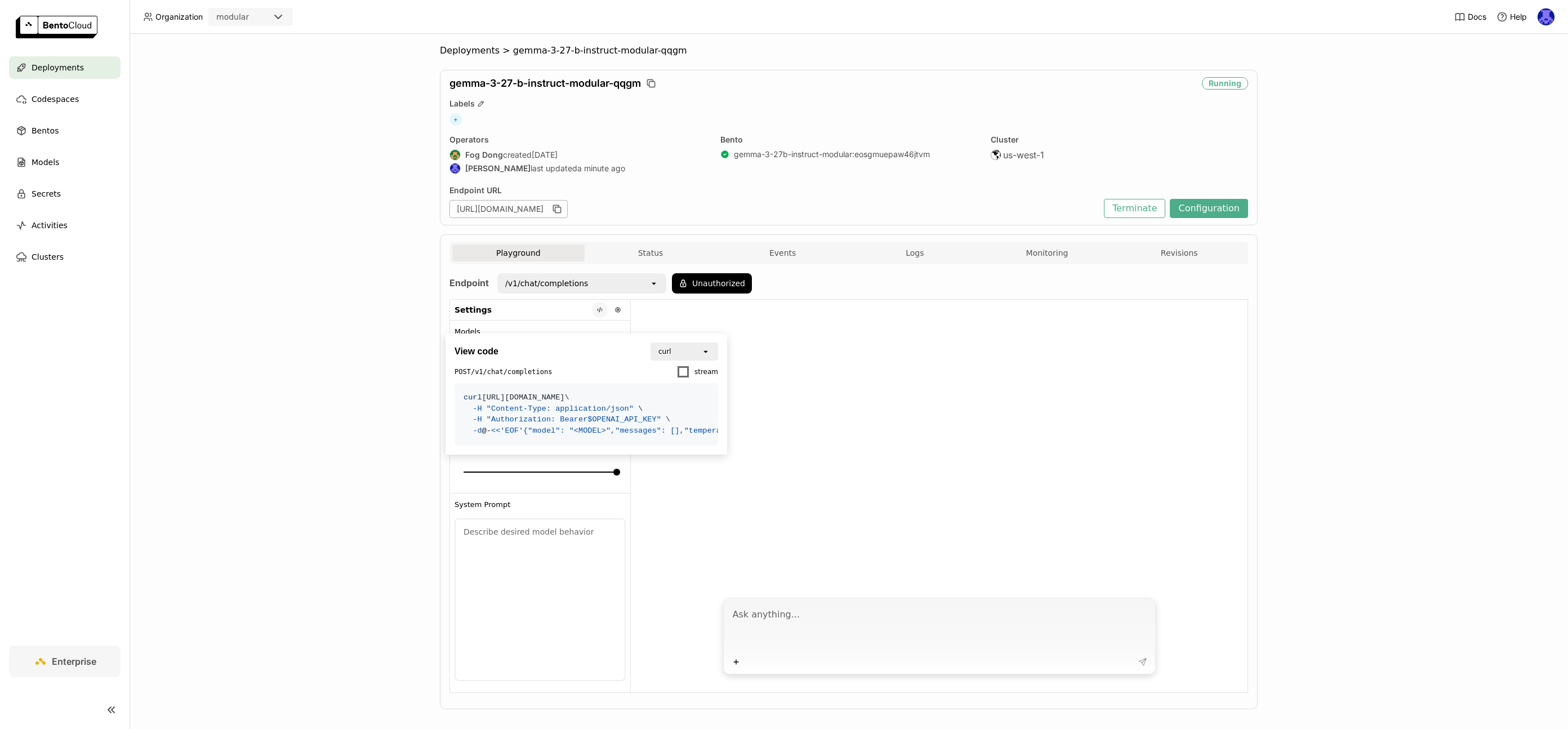
click at [597, 313] on button at bounding box center [600, 309] width 15 height 15
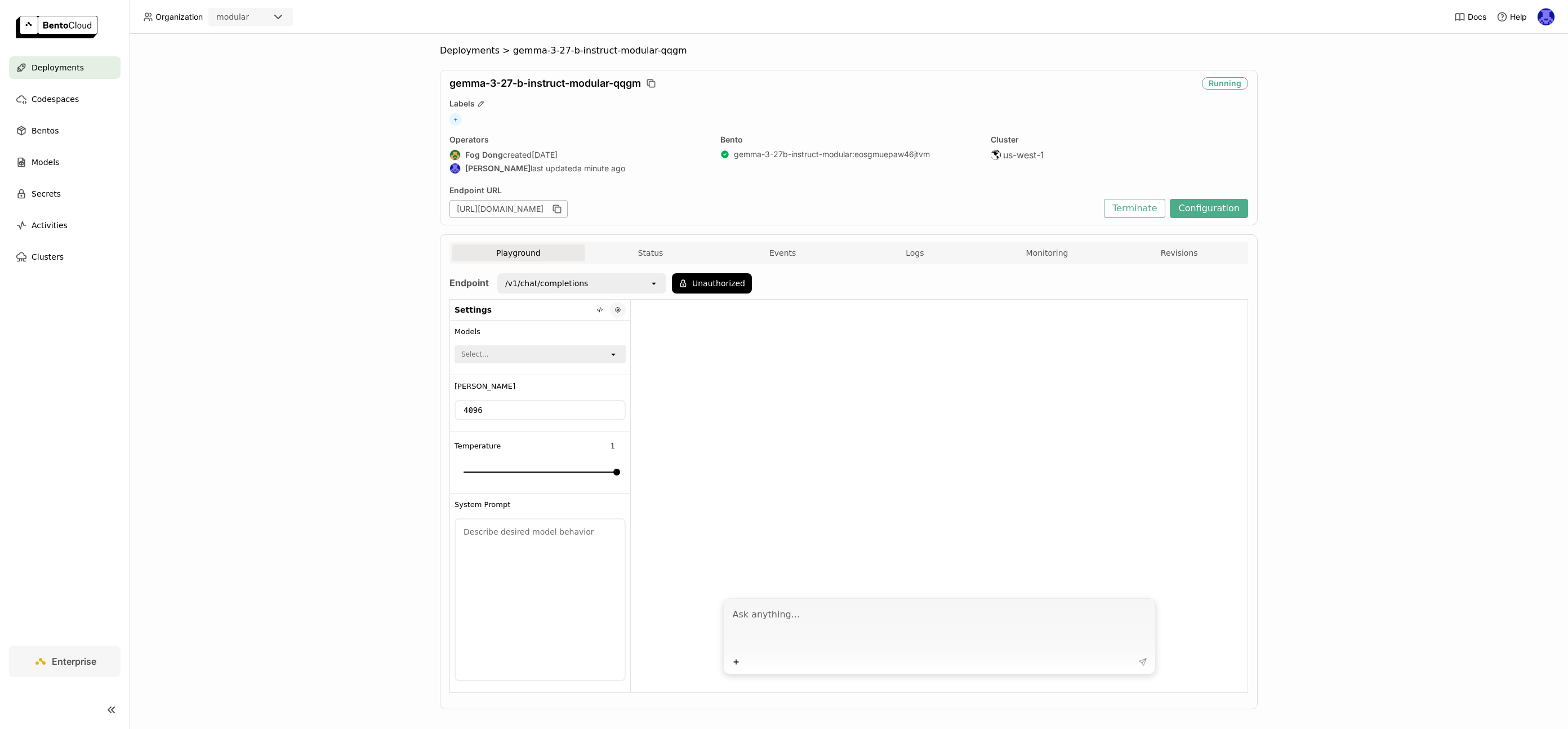
click at [621, 307] on button at bounding box center [618, 309] width 15 height 15
click at [788, 438] on div at bounding box center [940, 446] width 617 height 292
click at [813, 626] on textarea at bounding box center [940, 628] width 416 height 52
click at [818, 603] on textarea at bounding box center [940, 628] width 416 height 52
type textarea "Tell me a joke"
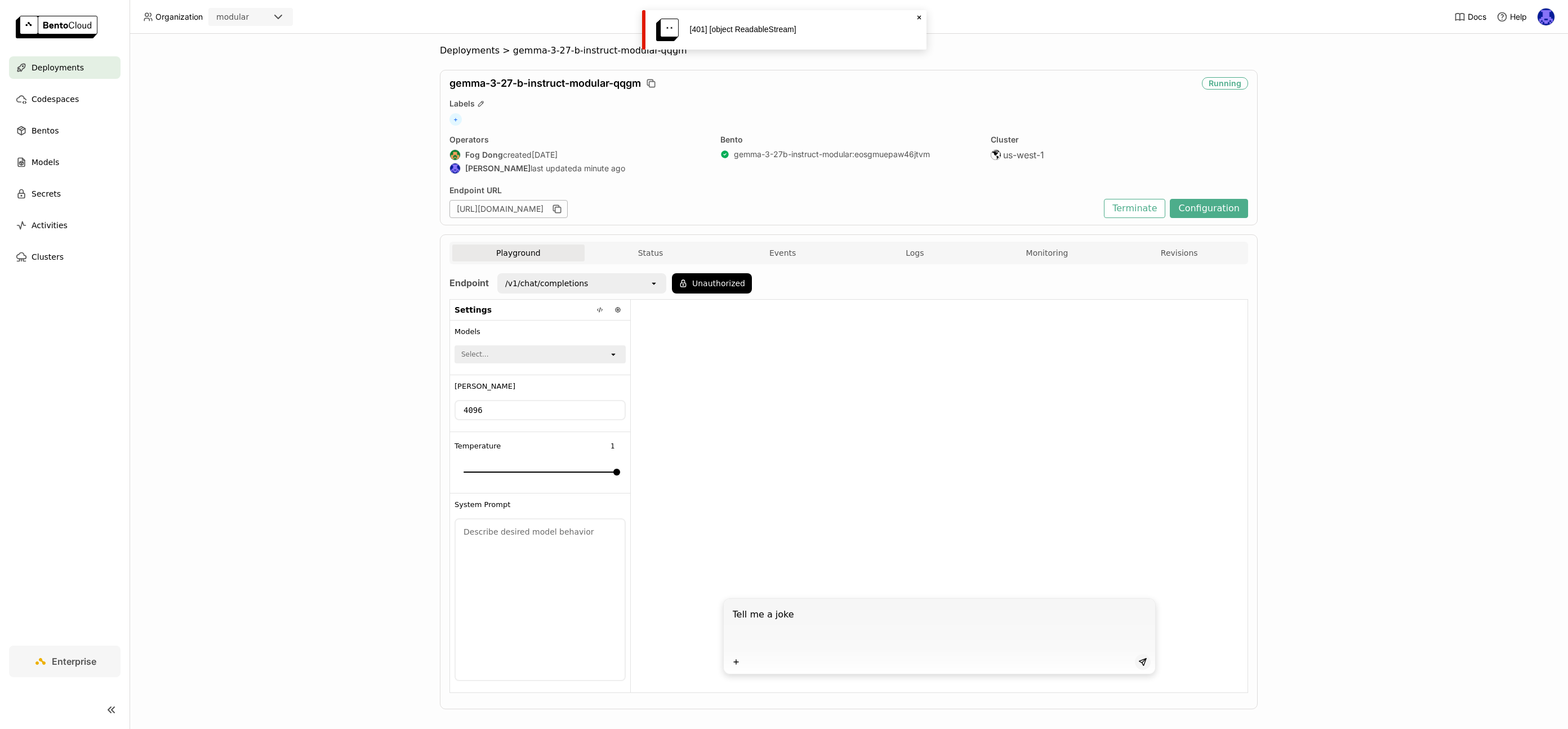
click at [1135, 663] on button at bounding box center [1143, 662] width 15 height 15
click at [583, 356] on div "Select..." at bounding box center [532, 354] width 153 height 15
click at [684, 288] on button "Unauthorized" at bounding box center [712, 283] width 80 height 20
click at [707, 325] on div "Input Token open Okay" at bounding box center [706, 313] width 163 height 32
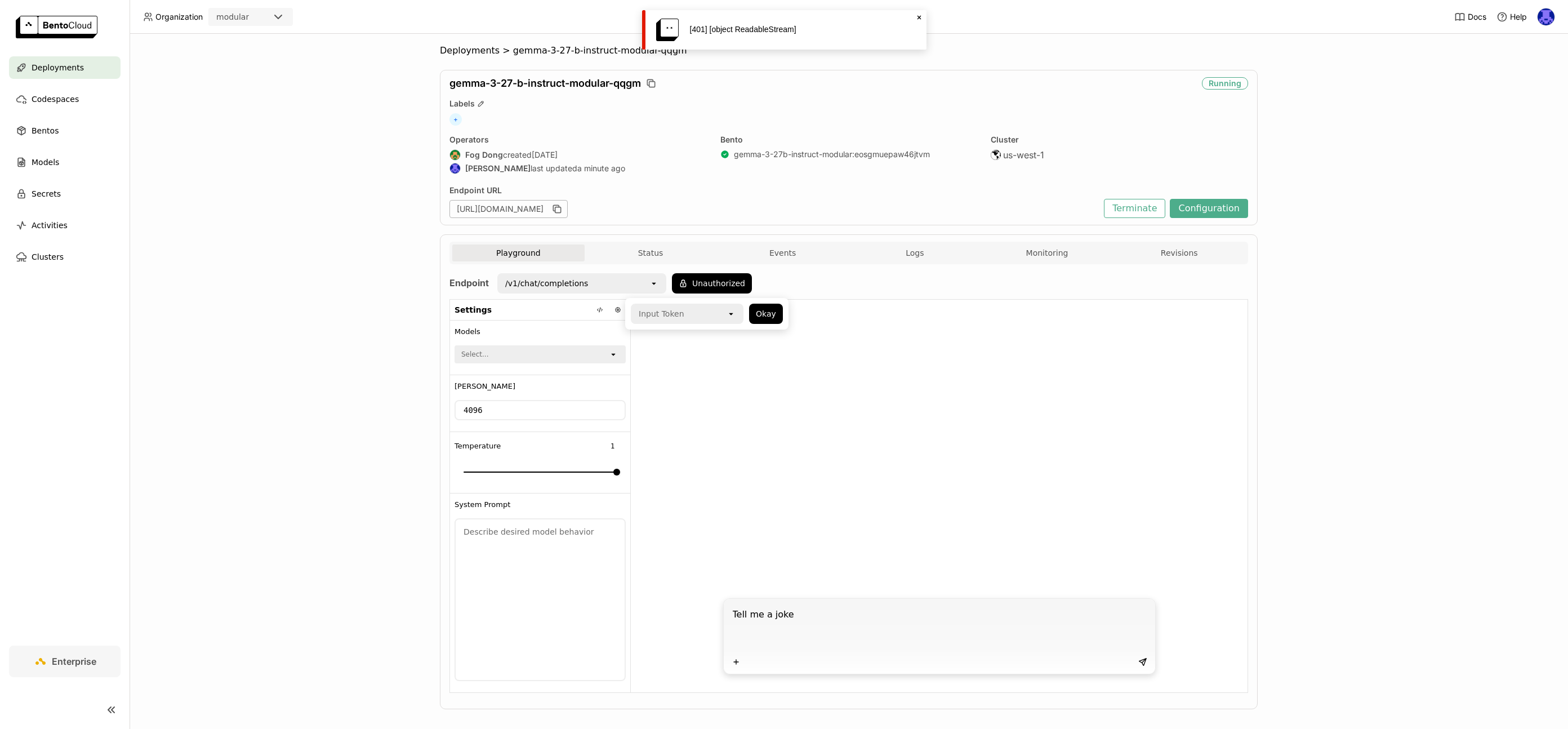
click at [731, 315] on icon "open" at bounding box center [731, 313] width 9 height 9
click at [702, 319] on div "Input Token" at bounding box center [679, 313] width 95 height 18
click at [669, 317] on div "Input Token" at bounding box center [661, 313] width 46 height 11
click at [1540, 23] on div at bounding box center [1546, 17] width 18 height 18
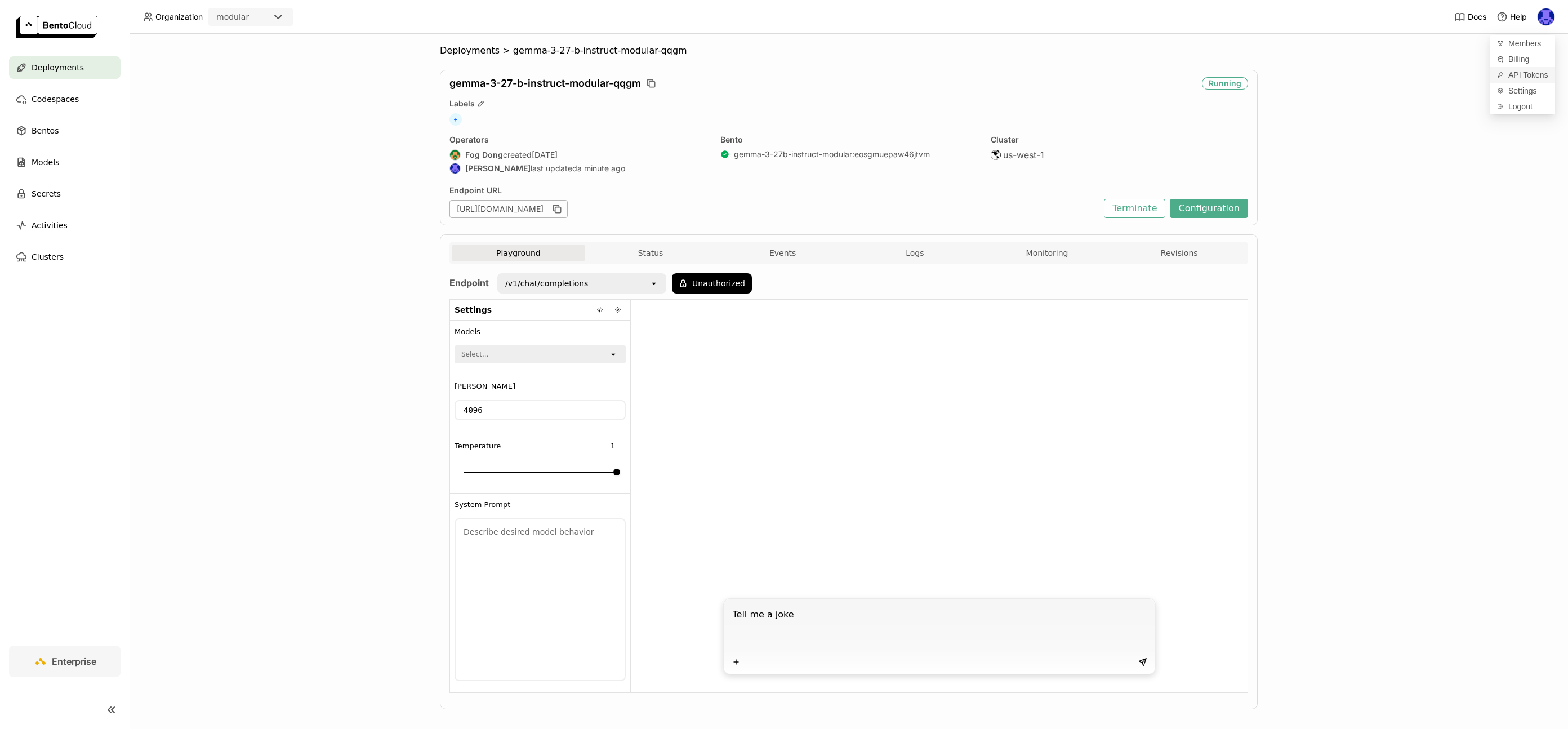
click at [1534, 75] on span "API Tokens" at bounding box center [1528, 75] width 40 height 10
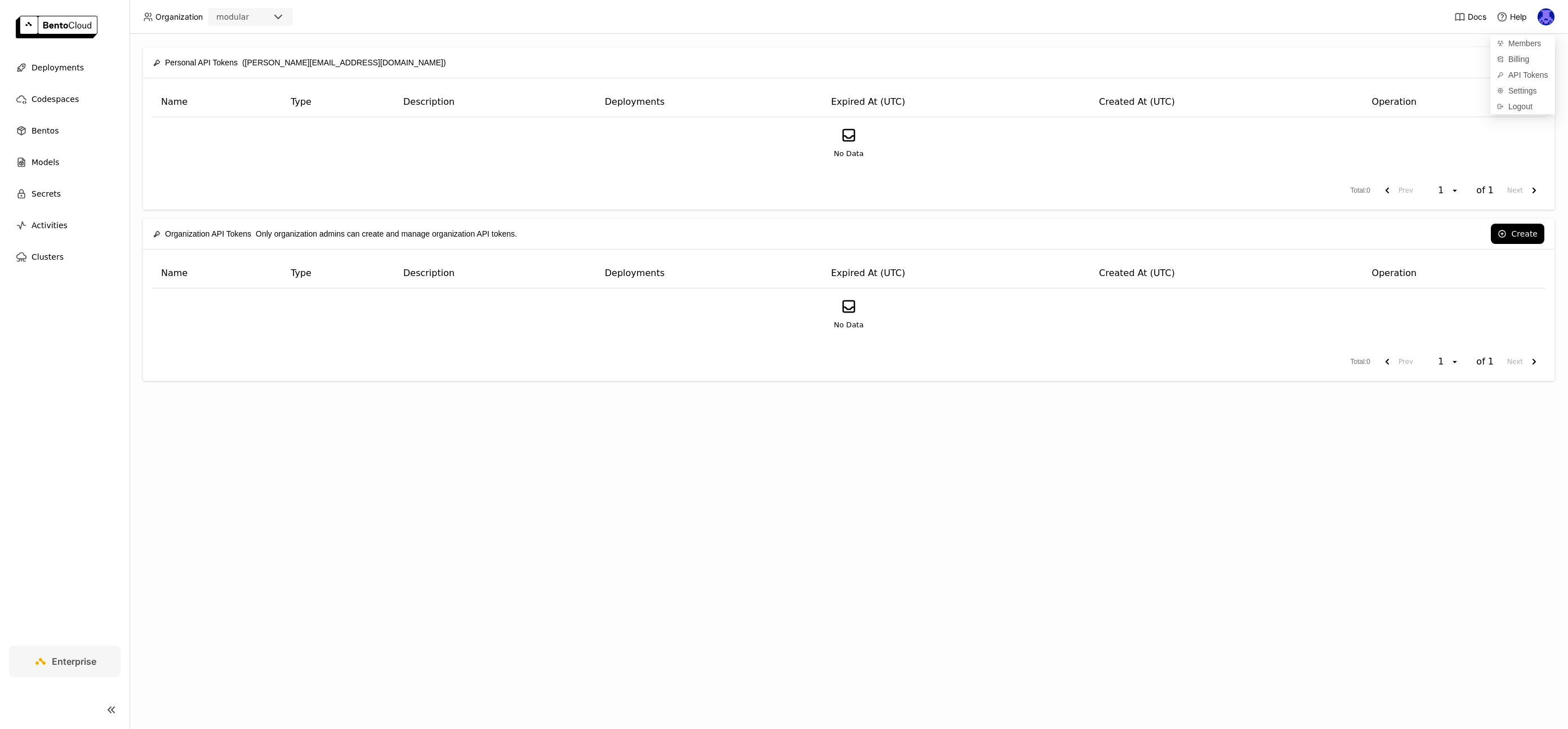
click at [967, 538] on div "Personal API Tokens (newton@modular.com) Create Name Type Description Deploymen…" at bounding box center [849, 381] width 1438 height 695
click at [1522, 231] on button "Create" at bounding box center [1518, 234] width 54 height 20
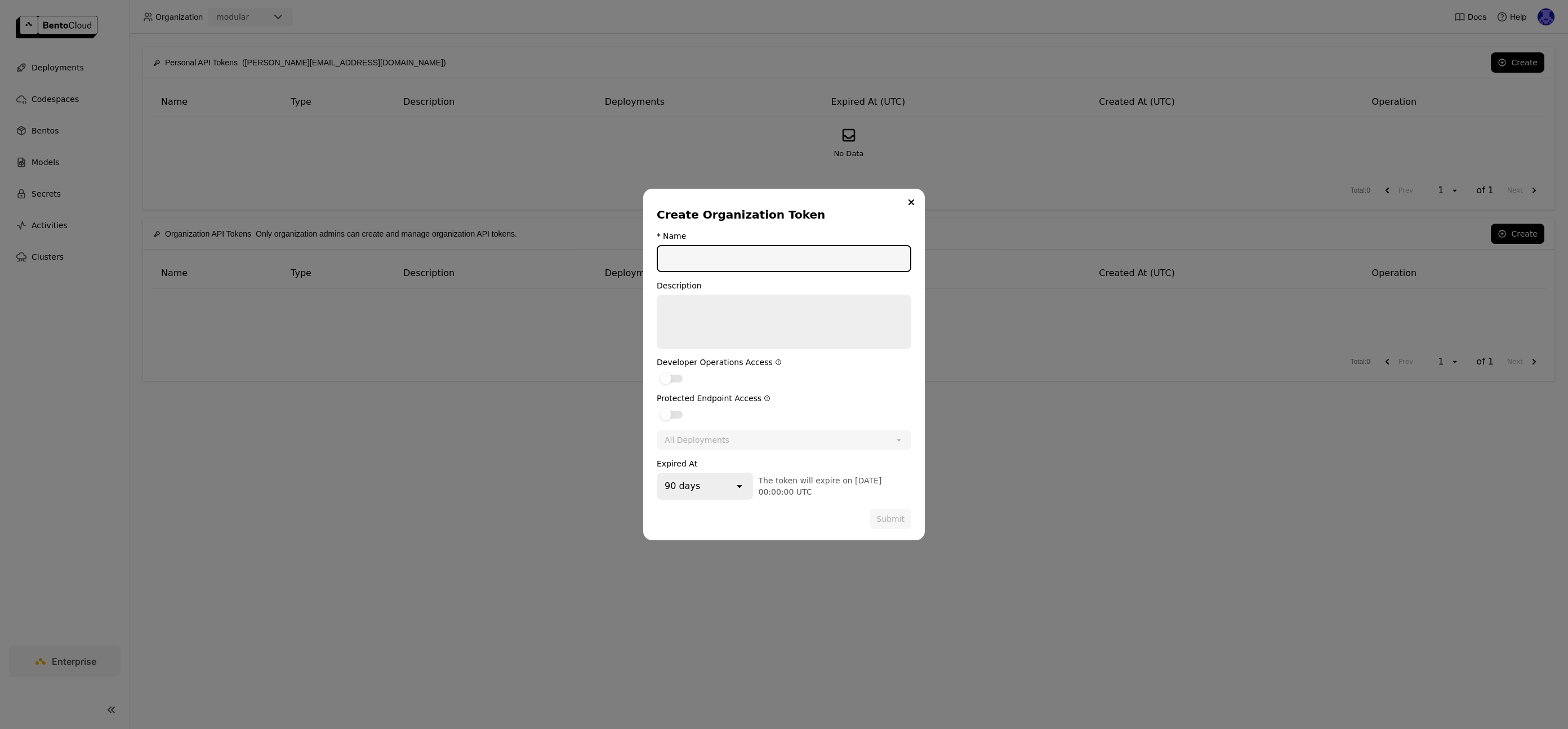
click at [719, 257] on input "dialog" at bounding box center [784, 258] width 252 height 25
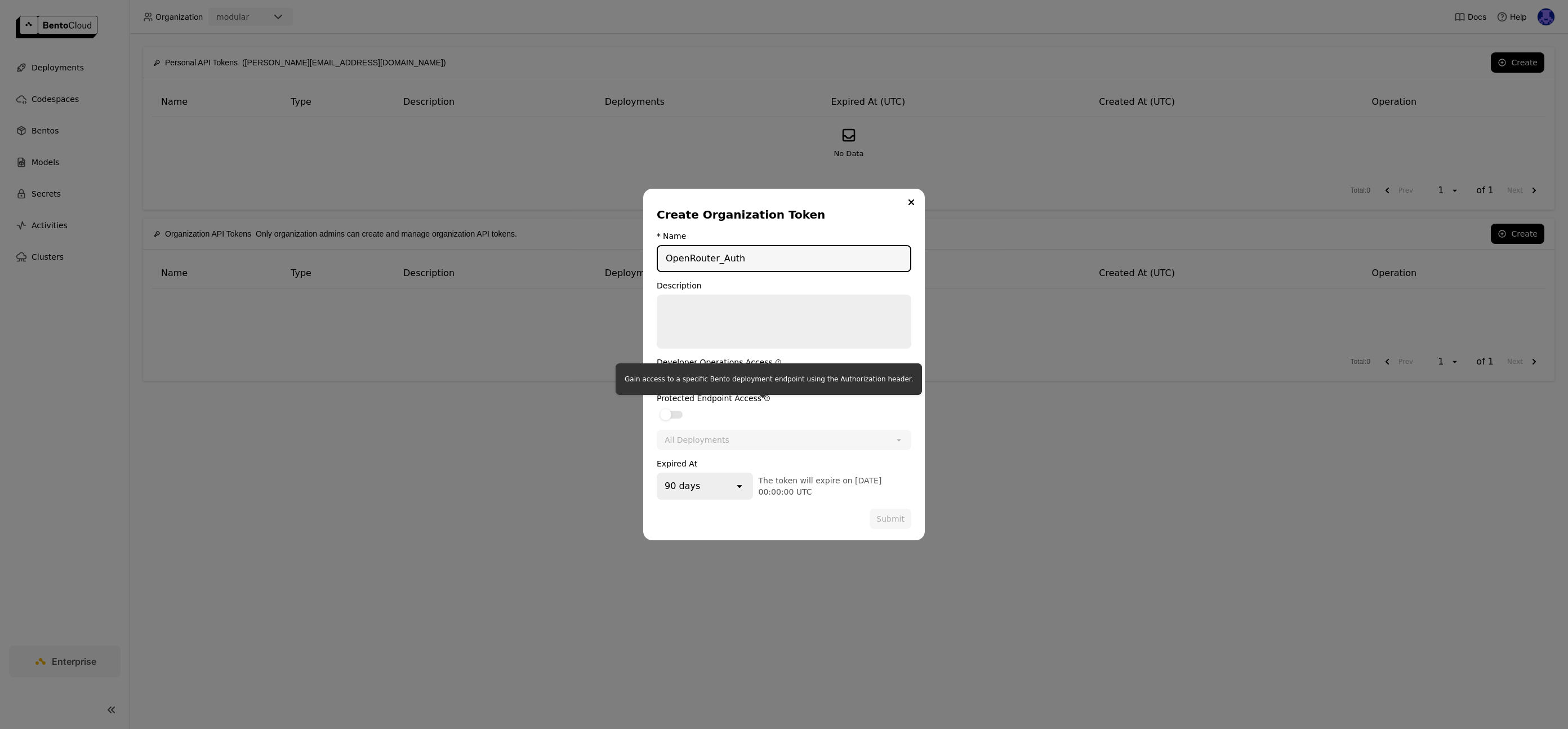
click at [765, 399] on icon "dialog" at bounding box center [768, 399] width 5 height 5
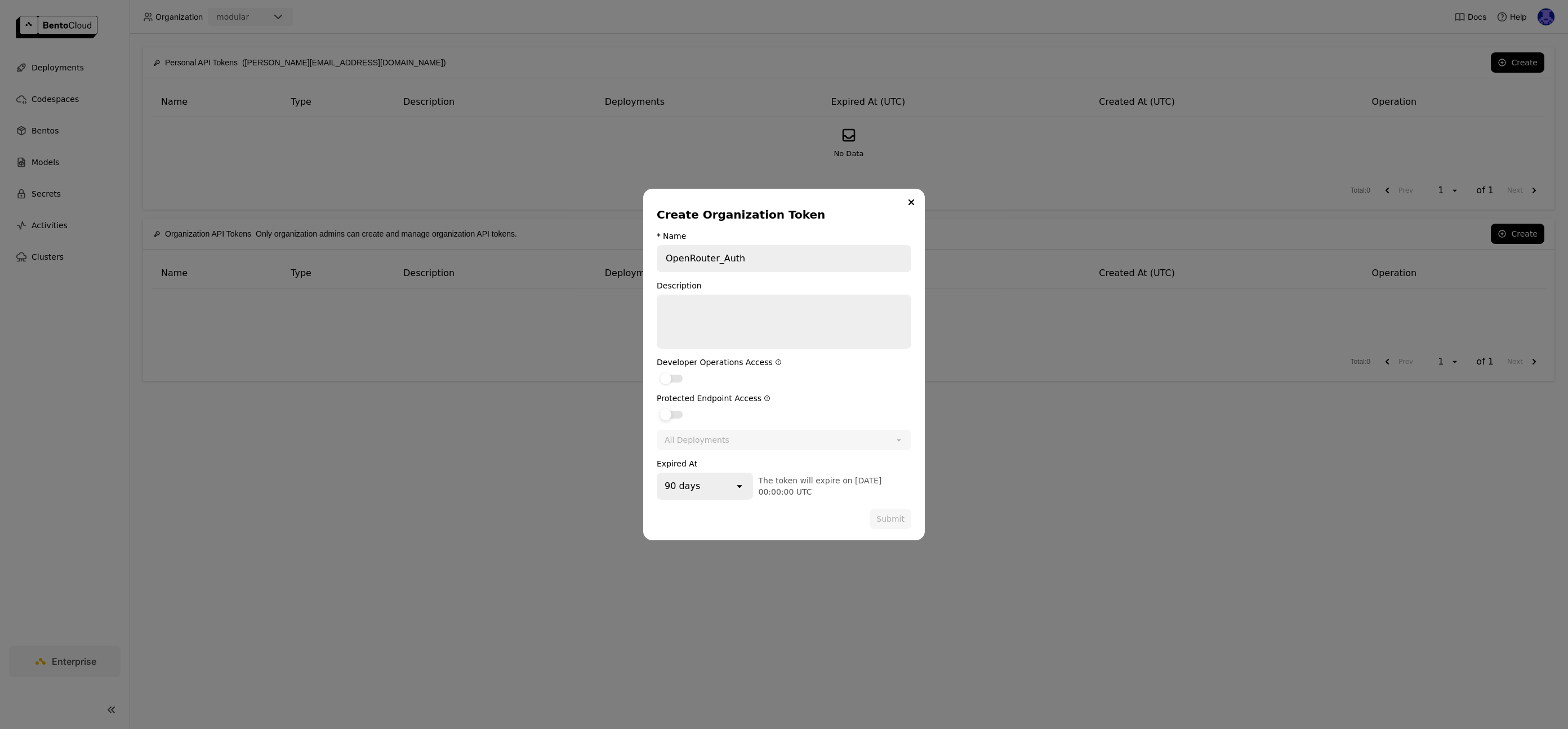
click at [678, 416] on div "dialog" at bounding box center [671, 415] width 23 height 8
click at [657, 408] on input "dialog" at bounding box center [657, 408] width 0 height 0
click at [794, 440] on div "All Deployments" at bounding box center [772, 440] width 228 height 18
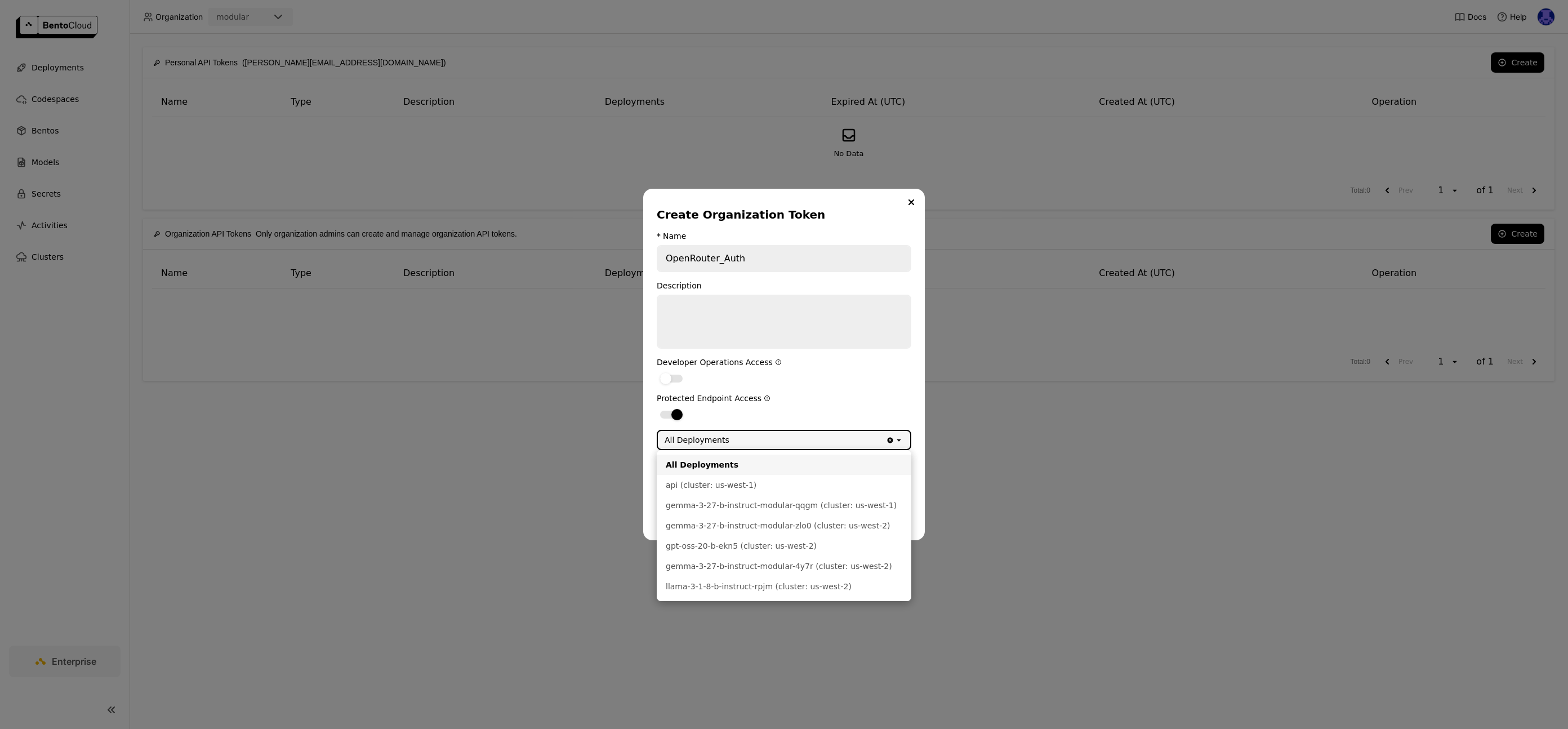
click at [844, 393] on form "* Name OpenRouter_Auth Description Developer Operations Access Protected Endpoi…" at bounding box center [784, 380] width 255 height 298
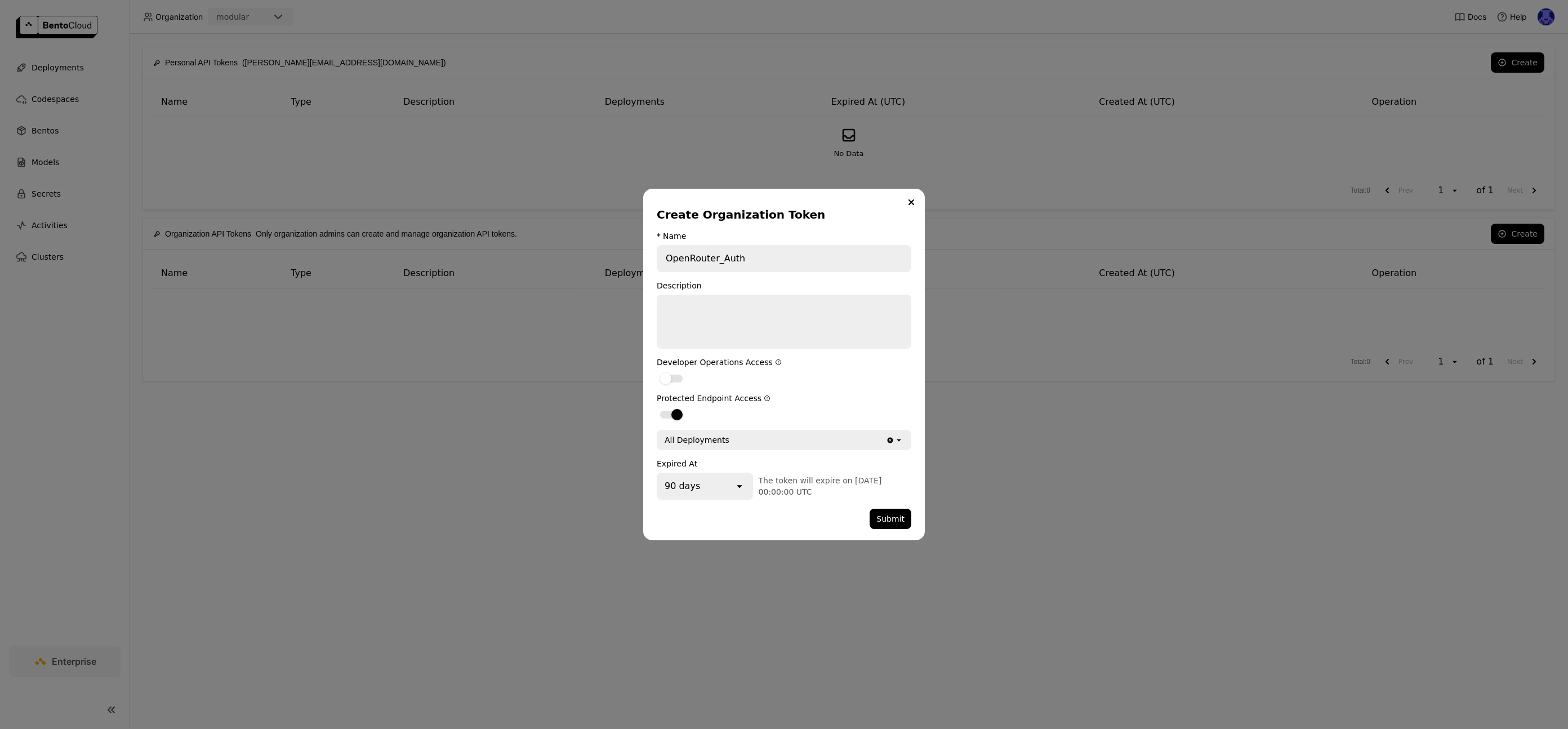
click at [734, 486] on icon "open" at bounding box center [739, 486] width 11 height 11
click at [734, 484] on icon "open" at bounding box center [739, 486] width 11 height 11
click at [887, 516] on button "Submit" at bounding box center [891, 519] width 42 height 20
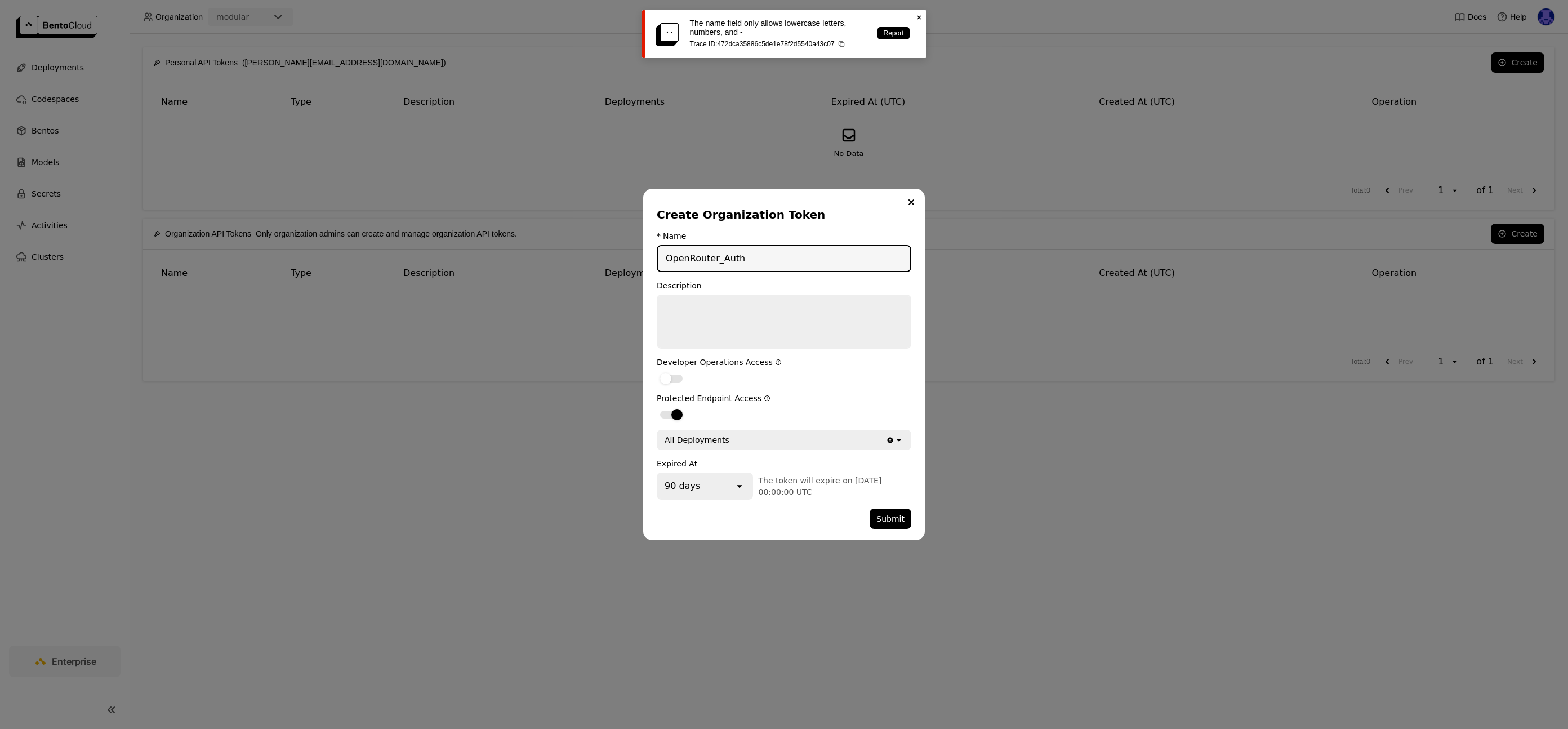
drag, startPoint x: 673, startPoint y: 254, endPoint x: 661, endPoint y: 250, distance: 12.6
click at [661, 250] on input "OpenRouter_Auth" at bounding box center [784, 258] width 252 height 25
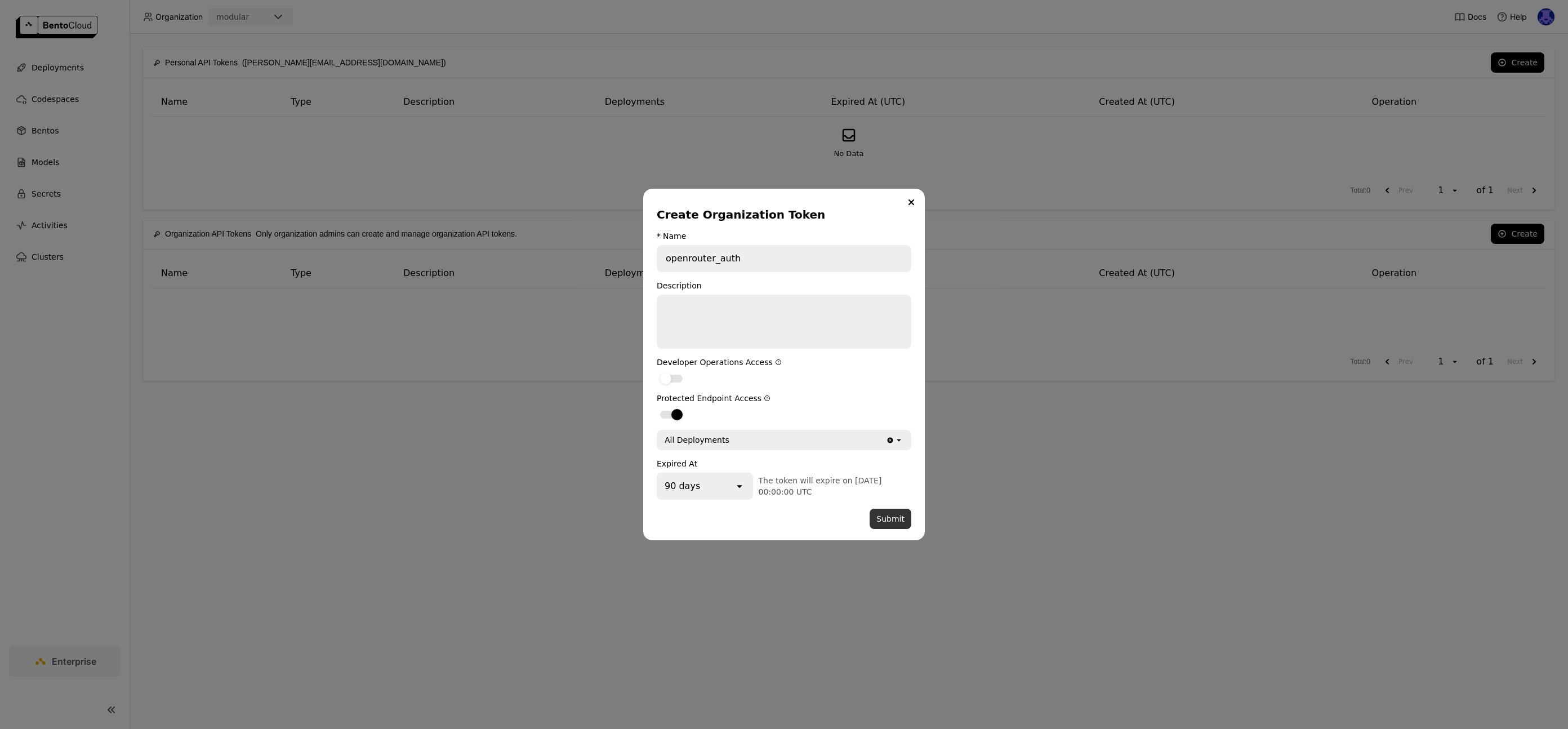
click at [897, 522] on button "Submit" at bounding box center [891, 519] width 42 height 20
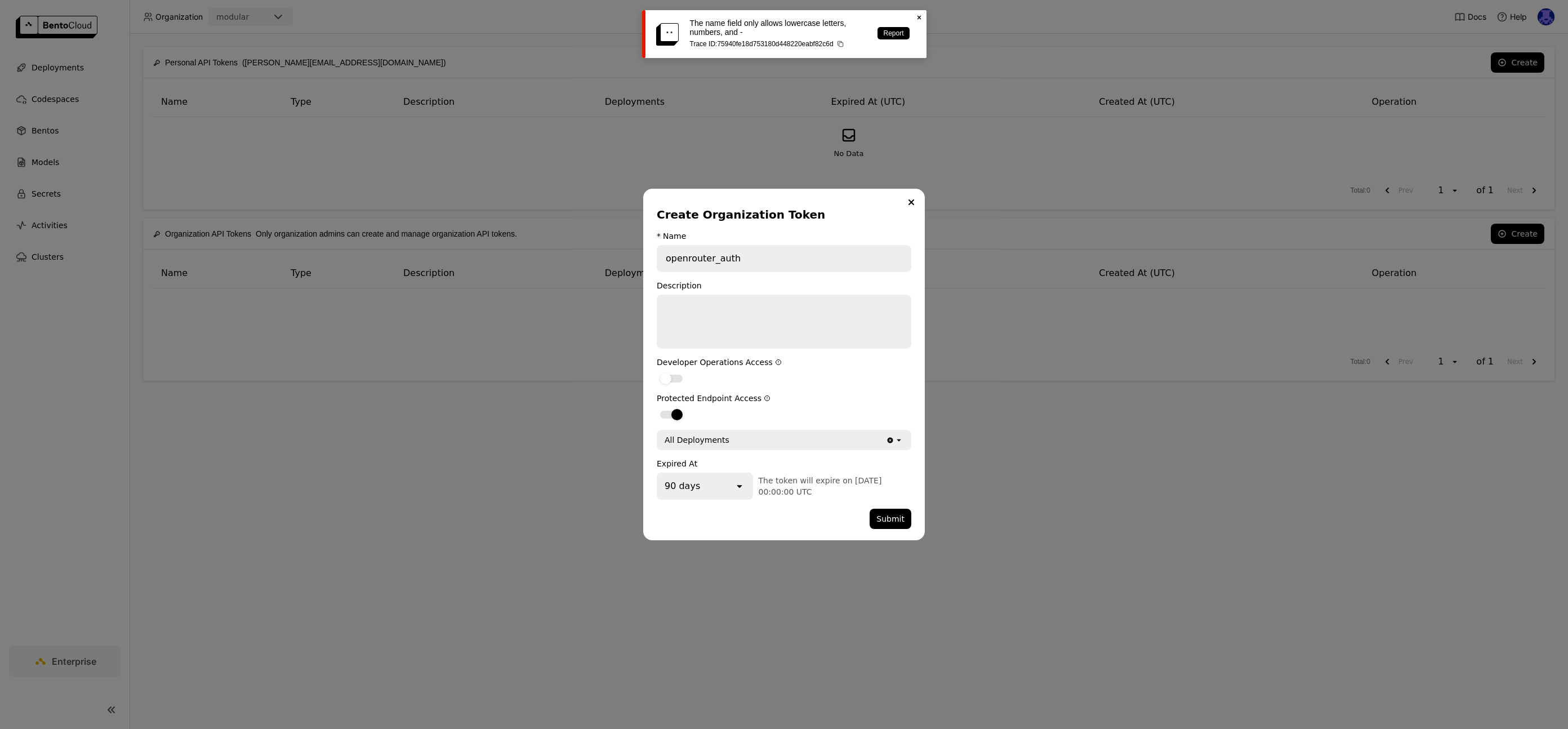
click at [717, 255] on input "openrouter_auth" at bounding box center [784, 258] width 252 height 25
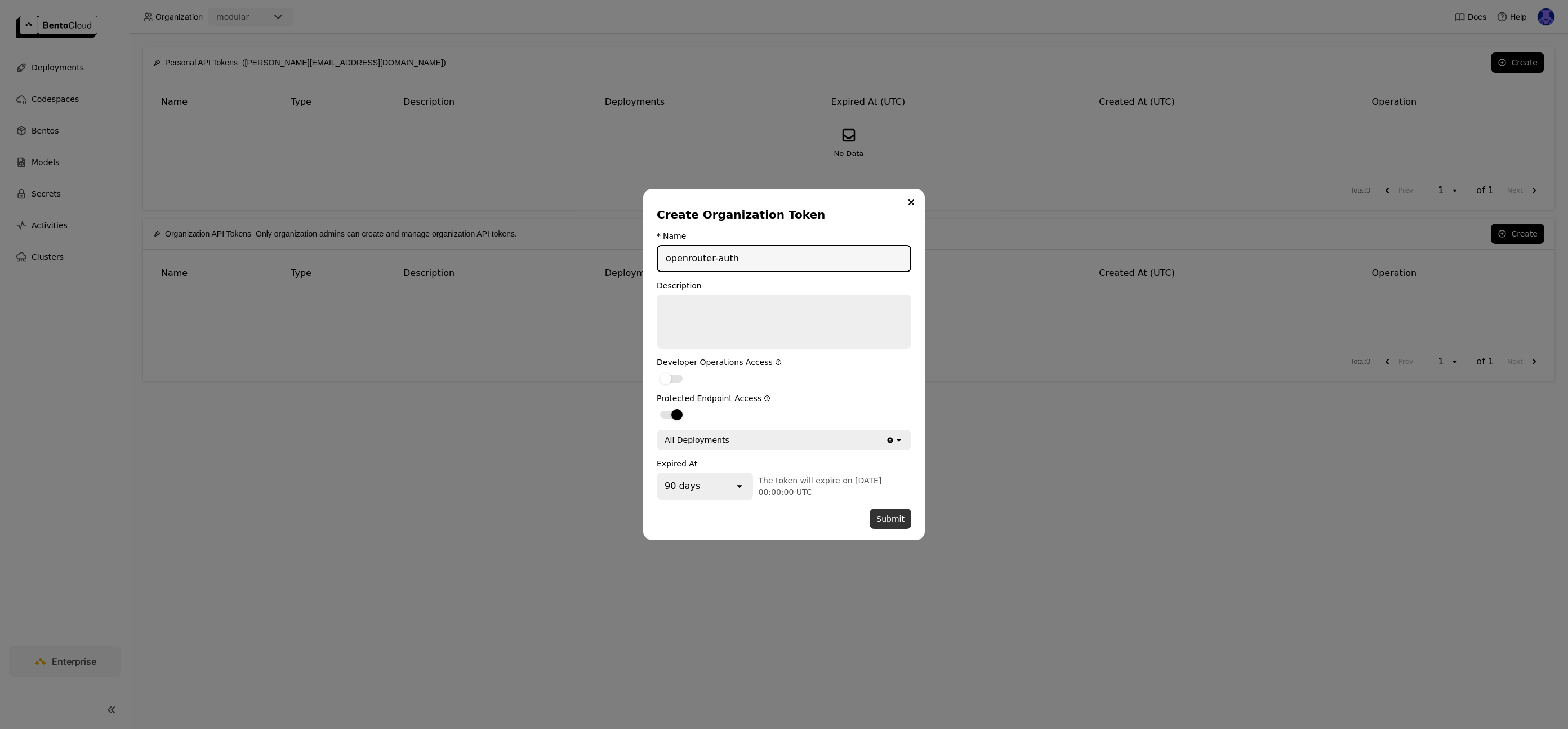
type input "openrouter-auth"
drag, startPoint x: 899, startPoint y: 519, endPoint x: 706, endPoint y: 479, distance: 197.1
click at [706, 479] on form "* Name openrouter-auth Description Developer Operations Access Protected Endpoi…" at bounding box center [784, 380] width 255 height 298
click at [729, 484] on div "90 days" at bounding box center [696, 486] width 76 height 25
click at [709, 551] on div "60 days" at bounding box center [704, 555] width 77 height 11
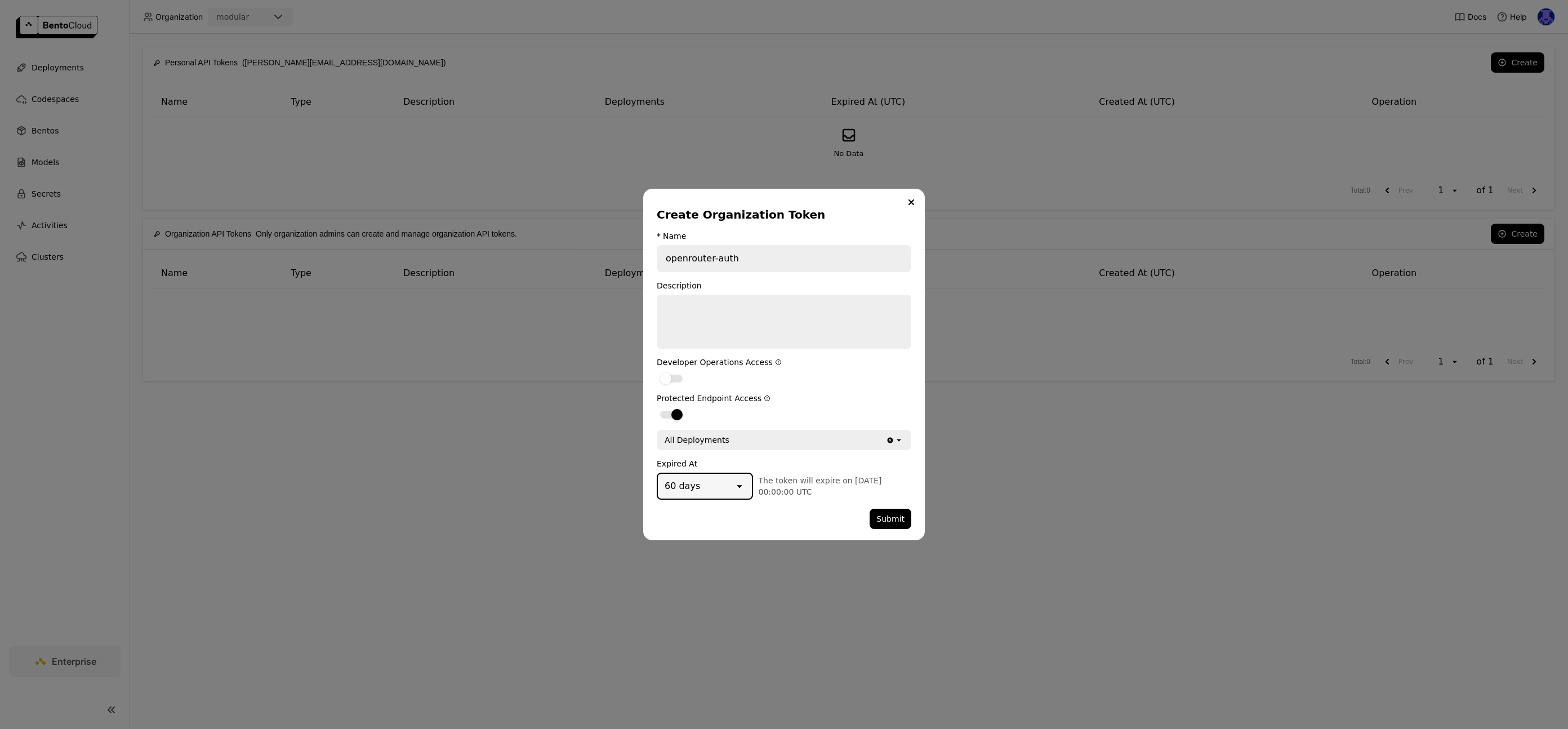
click at [915, 524] on div "Create Organization Token * Name openrouter-auth Description Developer Operatio…" at bounding box center [784, 364] width 282 height 352
click at [718, 491] on div "60 days" at bounding box center [696, 486] width 76 height 25
click at [703, 573] on div "90 days" at bounding box center [704, 575] width 77 height 11
click at [888, 524] on button "Submit" at bounding box center [891, 519] width 42 height 20
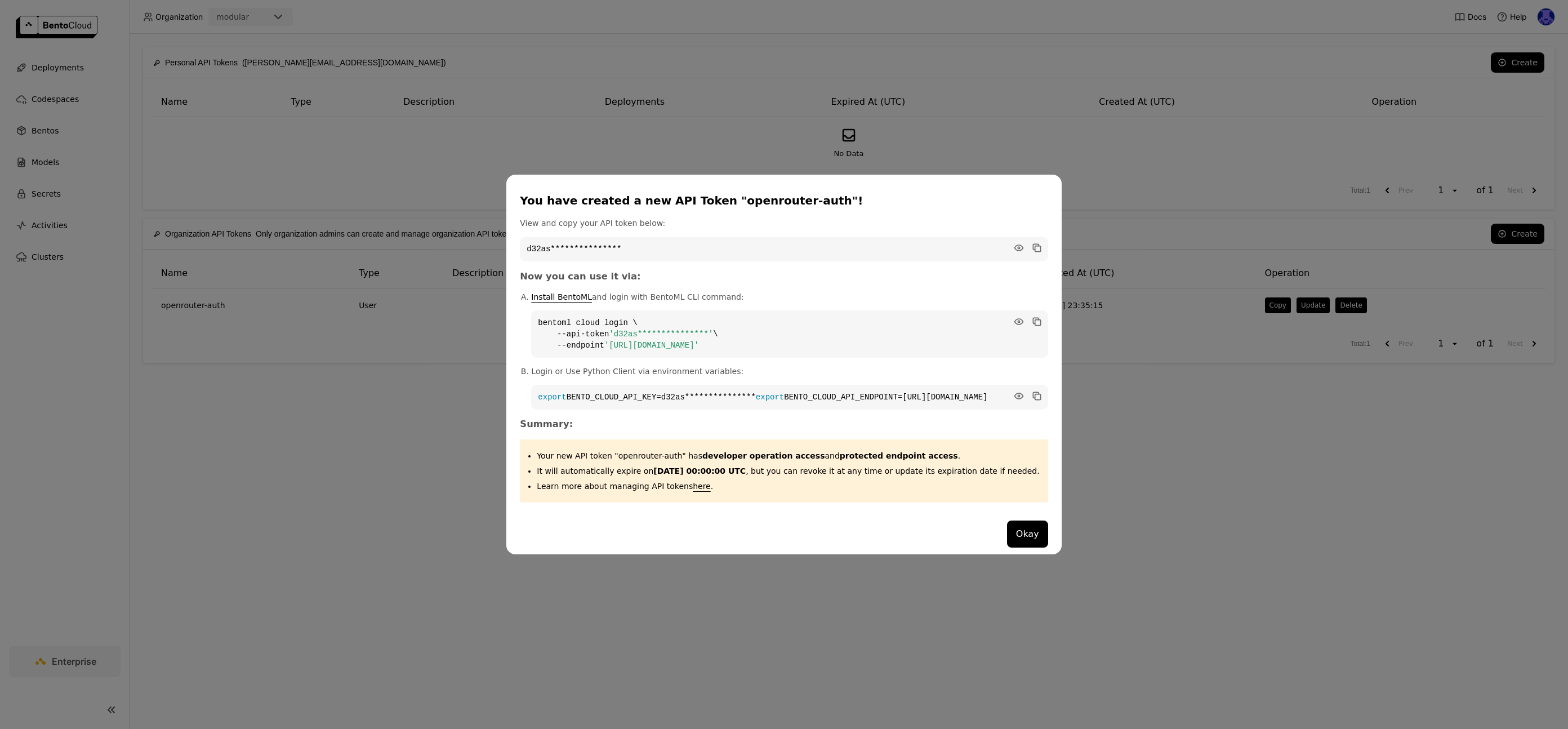
click at [1014, 242] on div "dialog" at bounding box center [1028, 247] width 30 height 11
click at [1014, 245] on icon "dialog" at bounding box center [1018, 248] width 9 height 5
click at [1035, 246] on icon "dialog" at bounding box center [1038, 249] width 5 height 5
drag, startPoint x: 569, startPoint y: 330, endPoint x: 731, endPoint y: 327, distance: 162.0
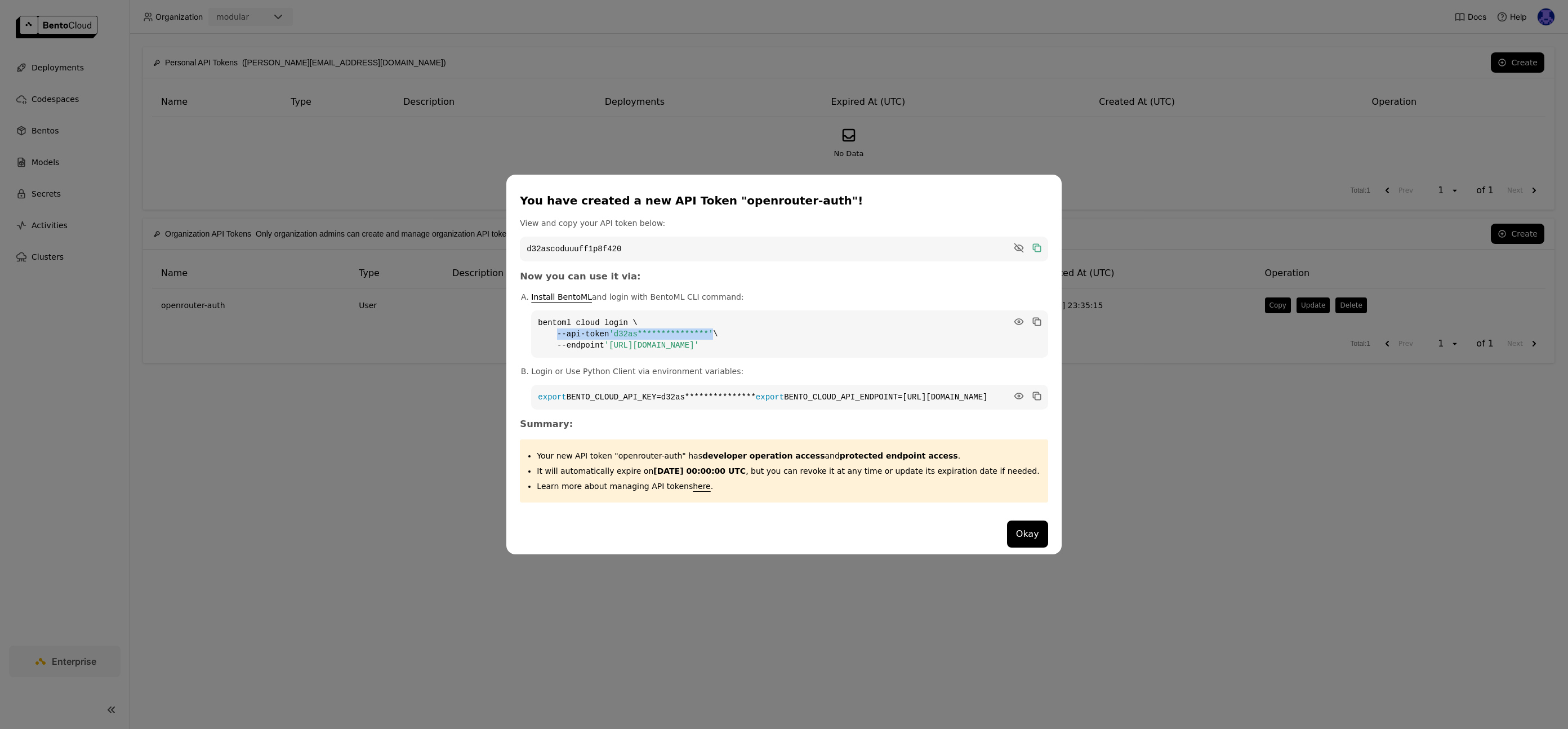
click at [731, 327] on code "**********" at bounding box center [789, 334] width 517 height 47
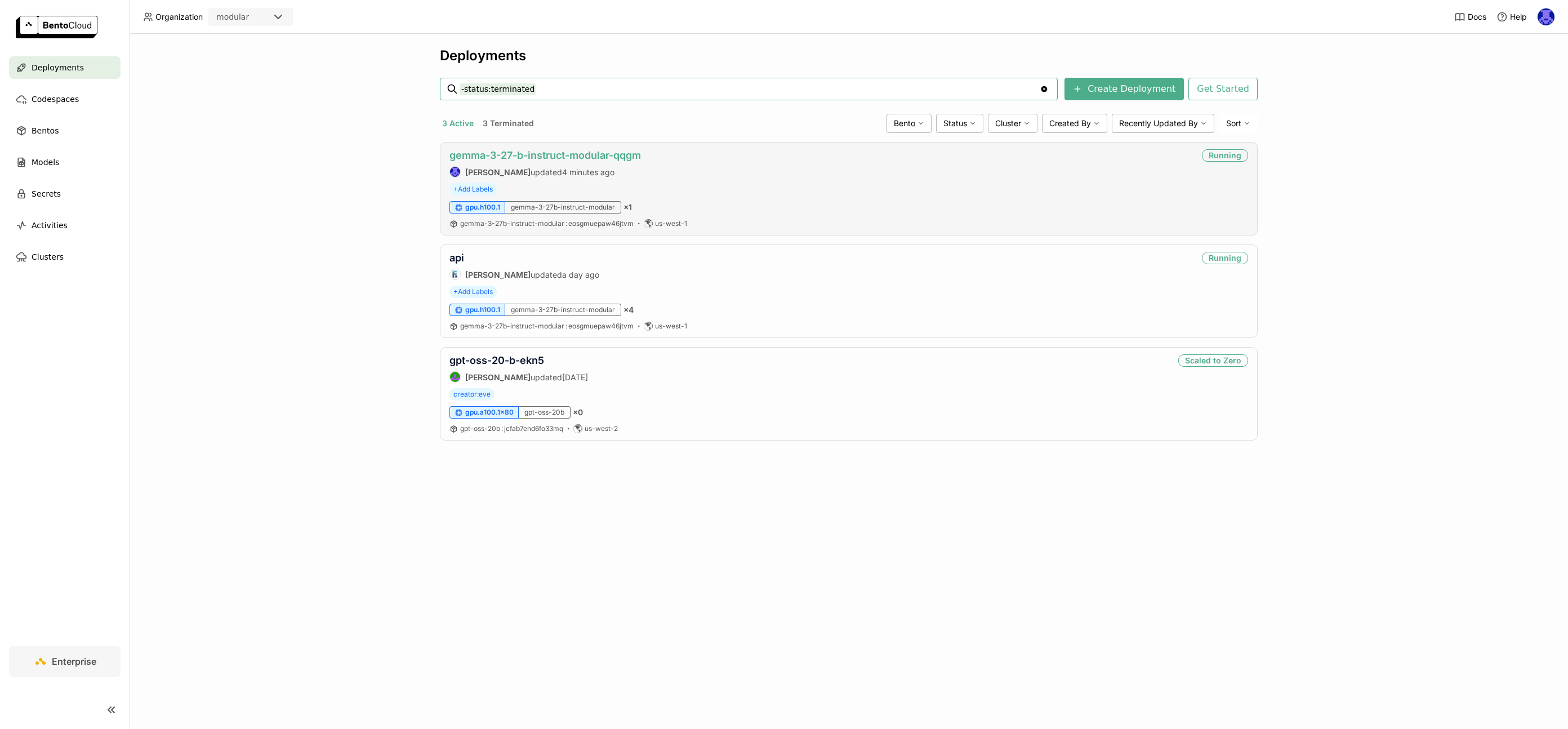
click at [509, 155] on link "gemma-3-27-b-instruct-modular-qqgm" at bounding box center [545, 155] width 192 height 12
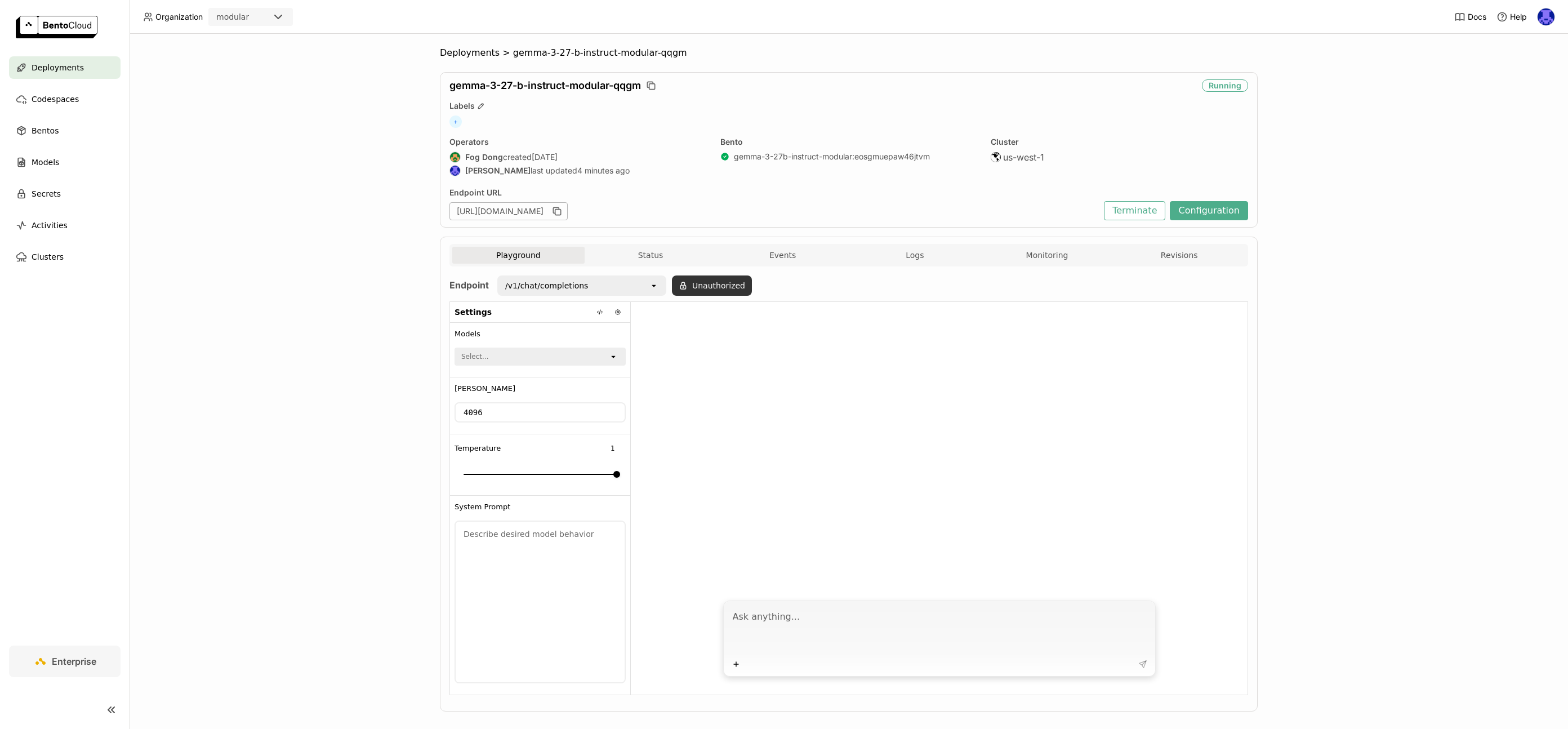
click at [696, 286] on button "Unauthorized" at bounding box center [712, 286] width 80 height 20
click at [679, 315] on div "Input Token" at bounding box center [661, 316] width 46 height 11
paste input "d32ascoduuuff1p8f420"
click at [684, 322] on div "d32ascoduuuff1p8f420 d32ascoduuuff1p8f420" at bounding box center [675, 316] width 86 height 18
type input "d32ascoduuuff1p8f420"
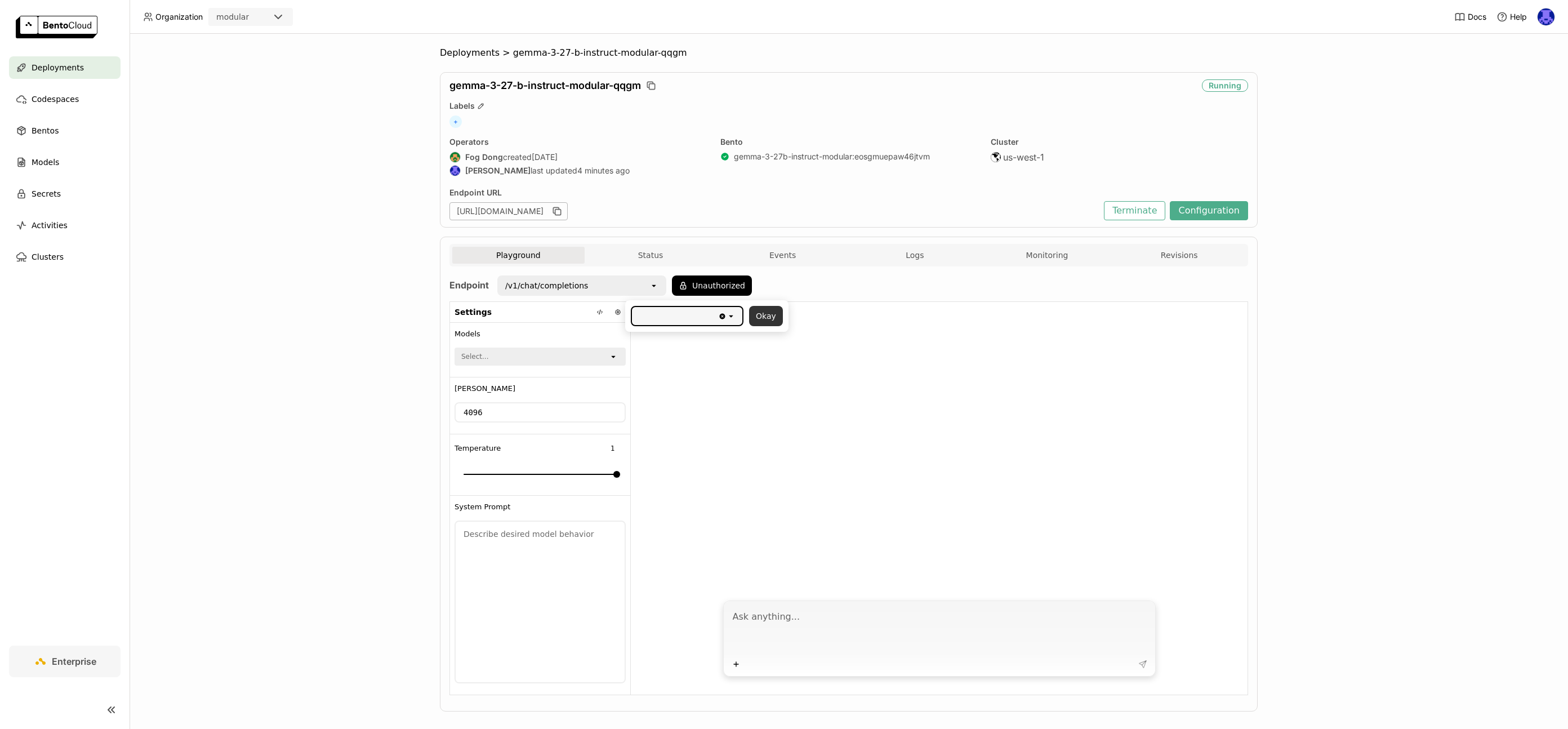
click at [774, 317] on button "Okay" at bounding box center [766, 316] width 34 height 20
click at [632, 284] on div "/v1/chat/completions" at bounding box center [574, 286] width 151 height 18
click at [598, 312] on div "/v1/chat/completions" at bounding box center [577, 310] width 151 height 11
click at [694, 284] on button "Unauthorized" at bounding box center [712, 286] width 80 height 20
click at [680, 317] on div "Input Token" at bounding box center [661, 316] width 46 height 11
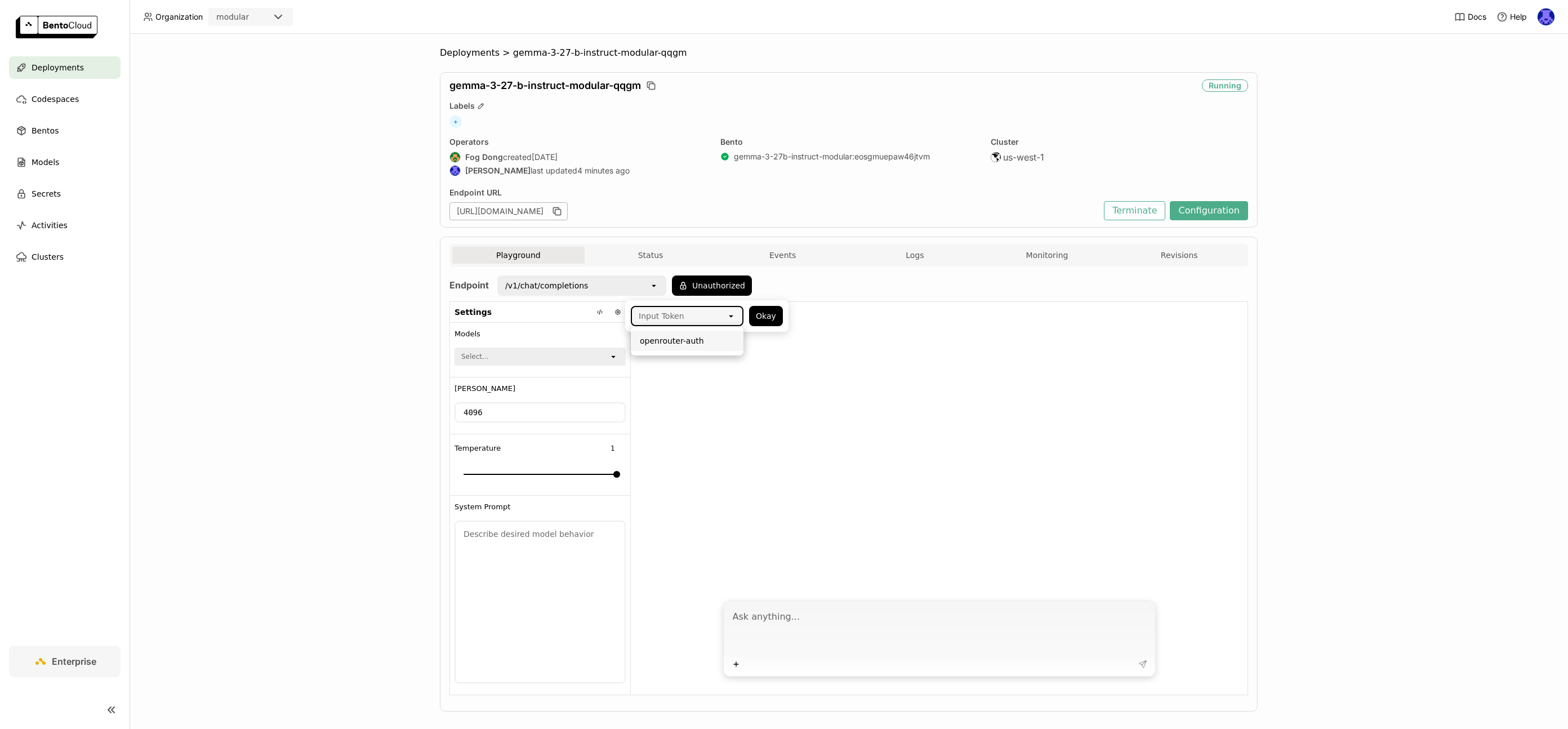
paste input "d32ascoduuuff1p8f420"
type input "d32ascoduuuff1p8f420"
click at [766, 313] on button "Okay" at bounding box center [766, 316] width 34 height 20
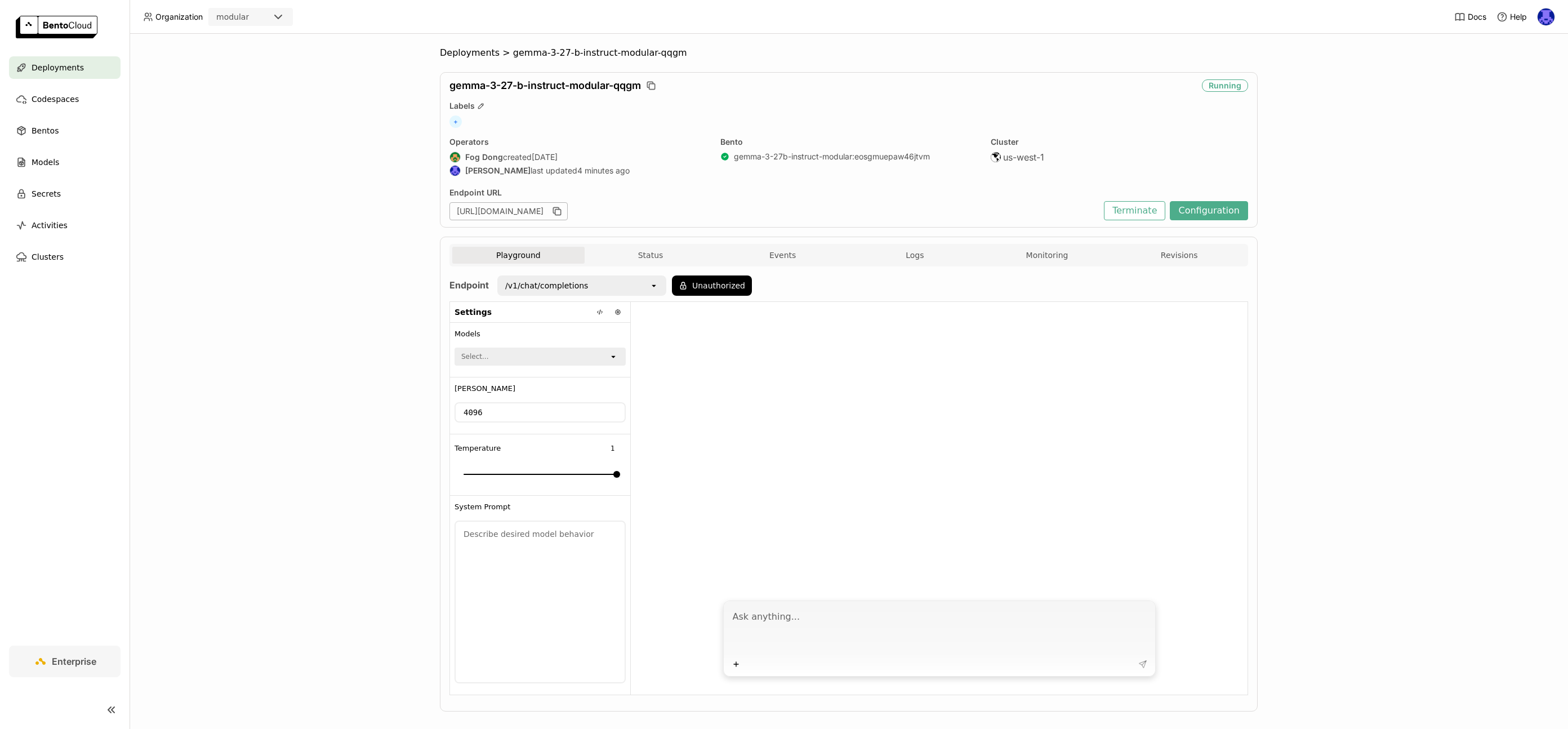
click at [841, 634] on textarea at bounding box center [940, 630] width 416 height 52
type textarea "tell me a joke"
click at [690, 283] on button "Unauthorized" at bounding box center [712, 286] width 80 height 20
click at [684, 325] on div "Input Token open" at bounding box center [688, 316] width 113 height 20
click at [682, 343] on div "openrouter-auth" at bounding box center [687, 341] width 95 height 11
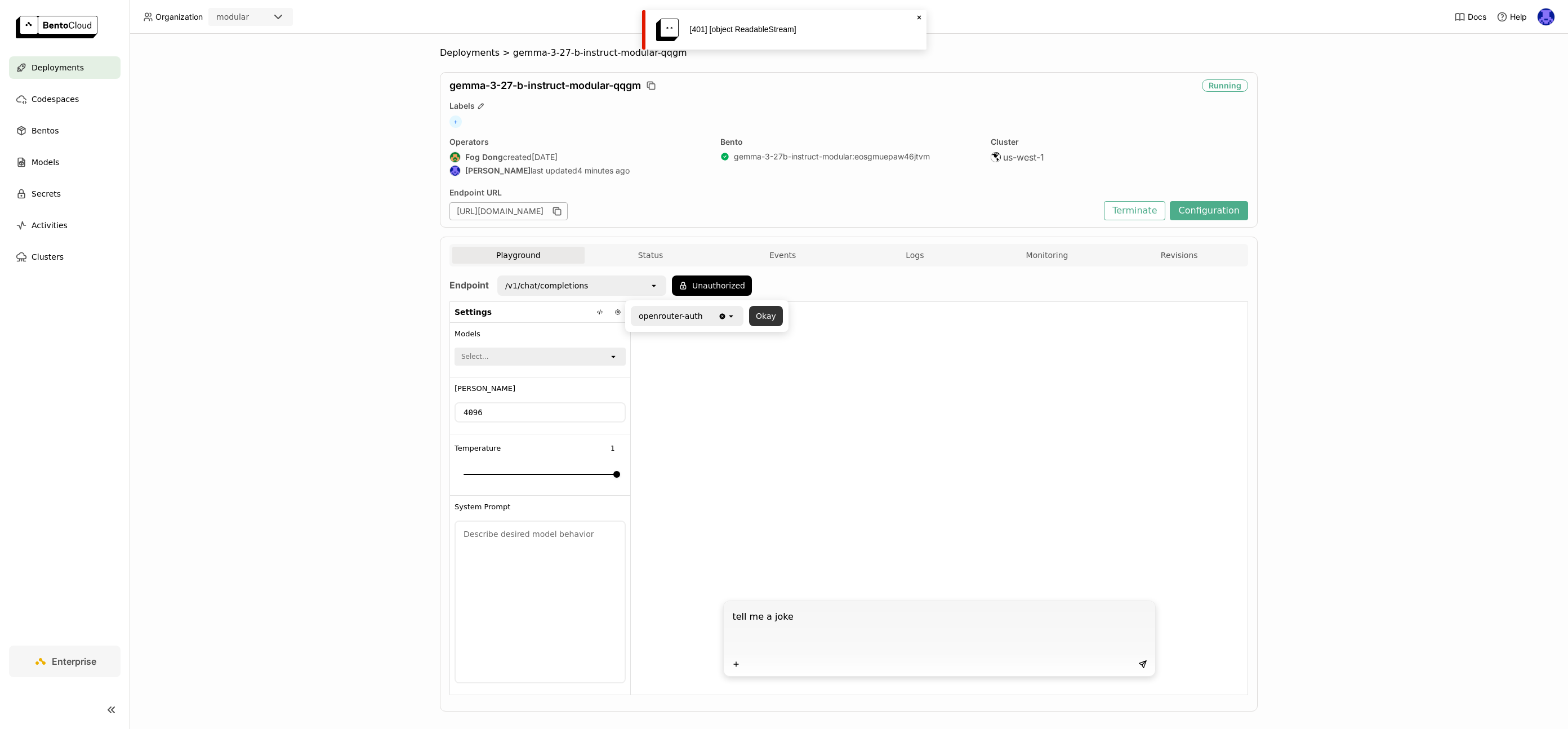
click at [767, 319] on button "Okay" at bounding box center [766, 316] width 34 height 20
click at [846, 628] on textarea "tell me a joke" at bounding box center [940, 630] width 416 height 52
click at [965, 628] on textarea "tell me a joke" at bounding box center [940, 630] width 416 height 52
click at [1139, 666] on icon at bounding box center [1143, 664] width 9 height 9
click at [700, 285] on button "Authorized" at bounding box center [707, 286] width 70 height 20
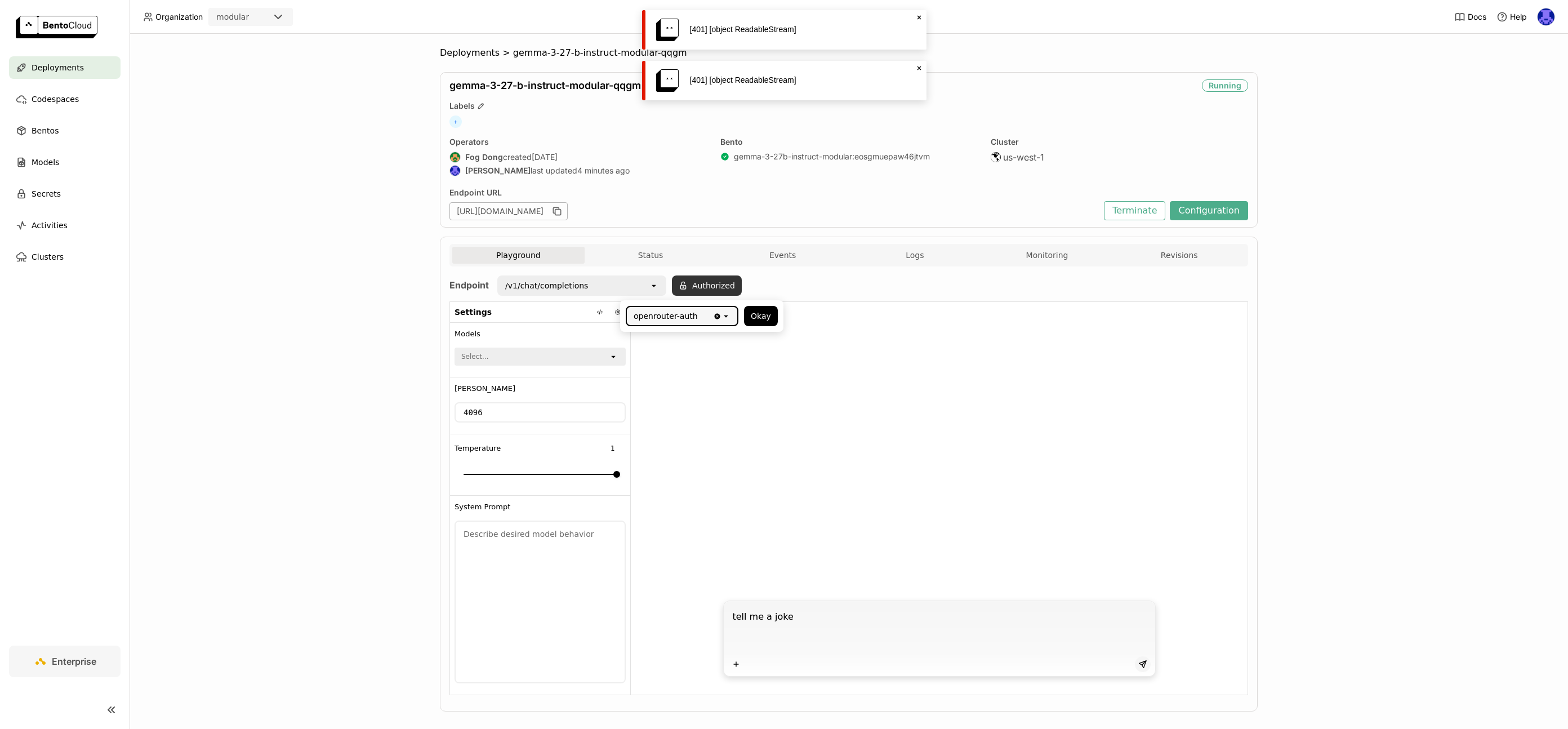
click at [700, 285] on button "Authorized" at bounding box center [707, 286] width 70 height 20
click at [597, 315] on icon at bounding box center [600, 312] width 7 height 7
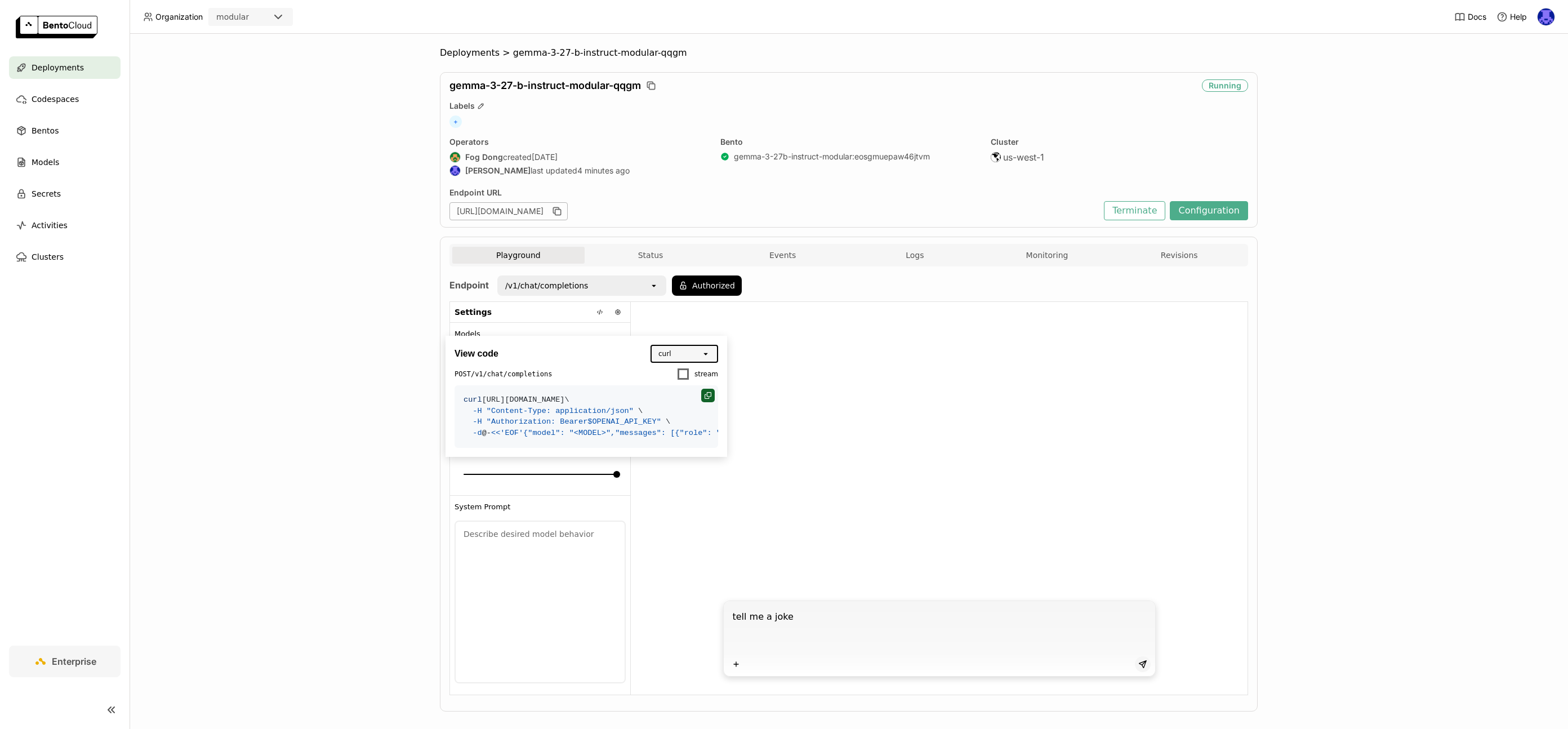
click at [704, 393] on icon at bounding box center [708, 395] width 7 height 7
click at [809, 392] on div at bounding box center [940, 448] width 617 height 292
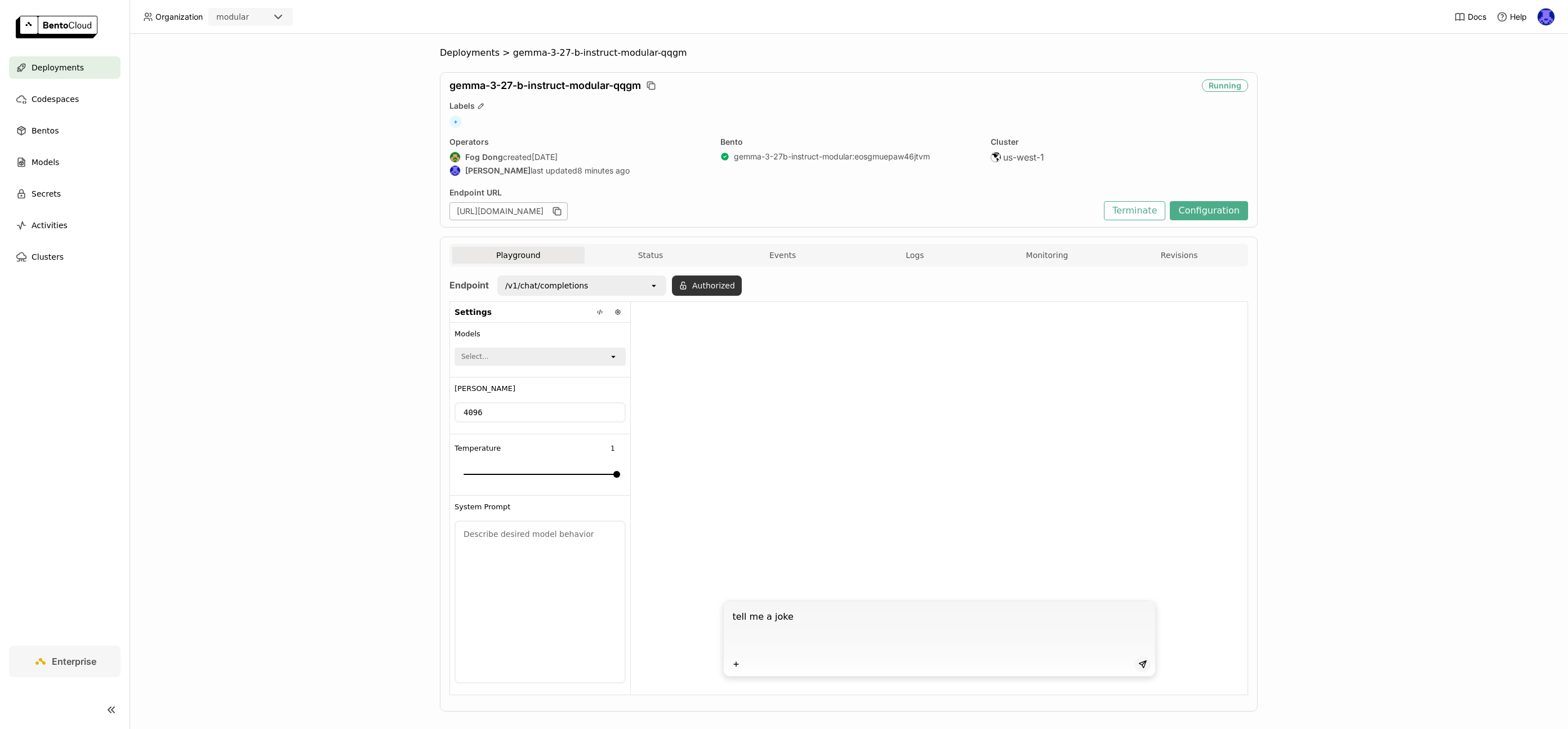
click at [694, 294] on button "Authorized" at bounding box center [707, 286] width 70 height 20
click at [764, 314] on button "Okay" at bounding box center [761, 316] width 34 height 20
click at [699, 429] on div at bounding box center [940, 448] width 617 height 292
click at [597, 309] on icon at bounding box center [600, 312] width 7 height 7
click at [853, 644] on textarea "tell me a joke" at bounding box center [940, 630] width 416 height 52
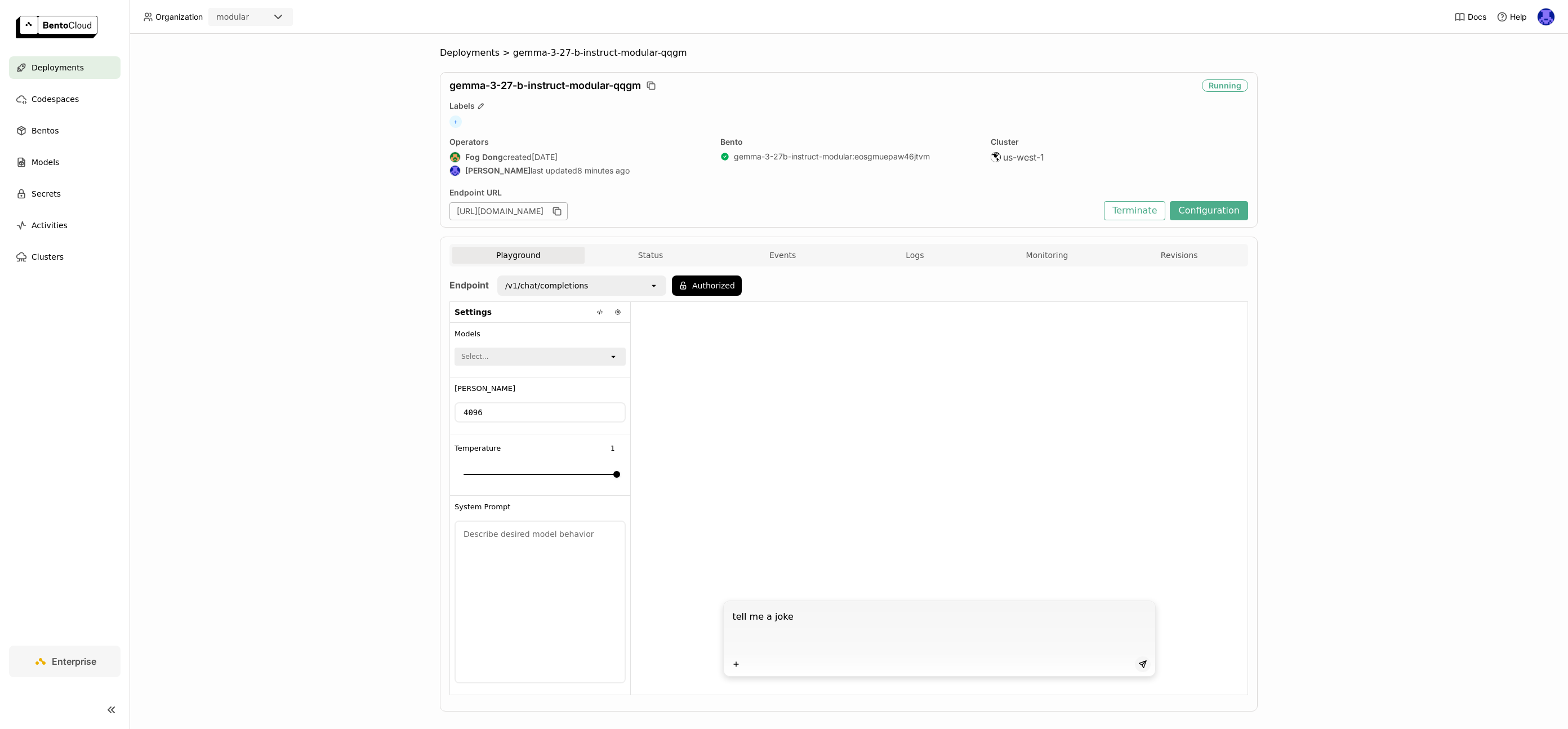
click at [1141, 667] on icon at bounding box center [1143, 664] width 9 height 9
click at [642, 282] on div "/v1/chat/completions" at bounding box center [574, 286] width 151 height 18
click at [725, 281] on button "Unauthorized" at bounding box center [712, 286] width 80 height 20
click at [714, 315] on div "Input Token" at bounding box center [679, 316] width 95 height 18
click at [694, 346] on li "openrouter-auth" at bounding box center [688, 341] width 113 height 20
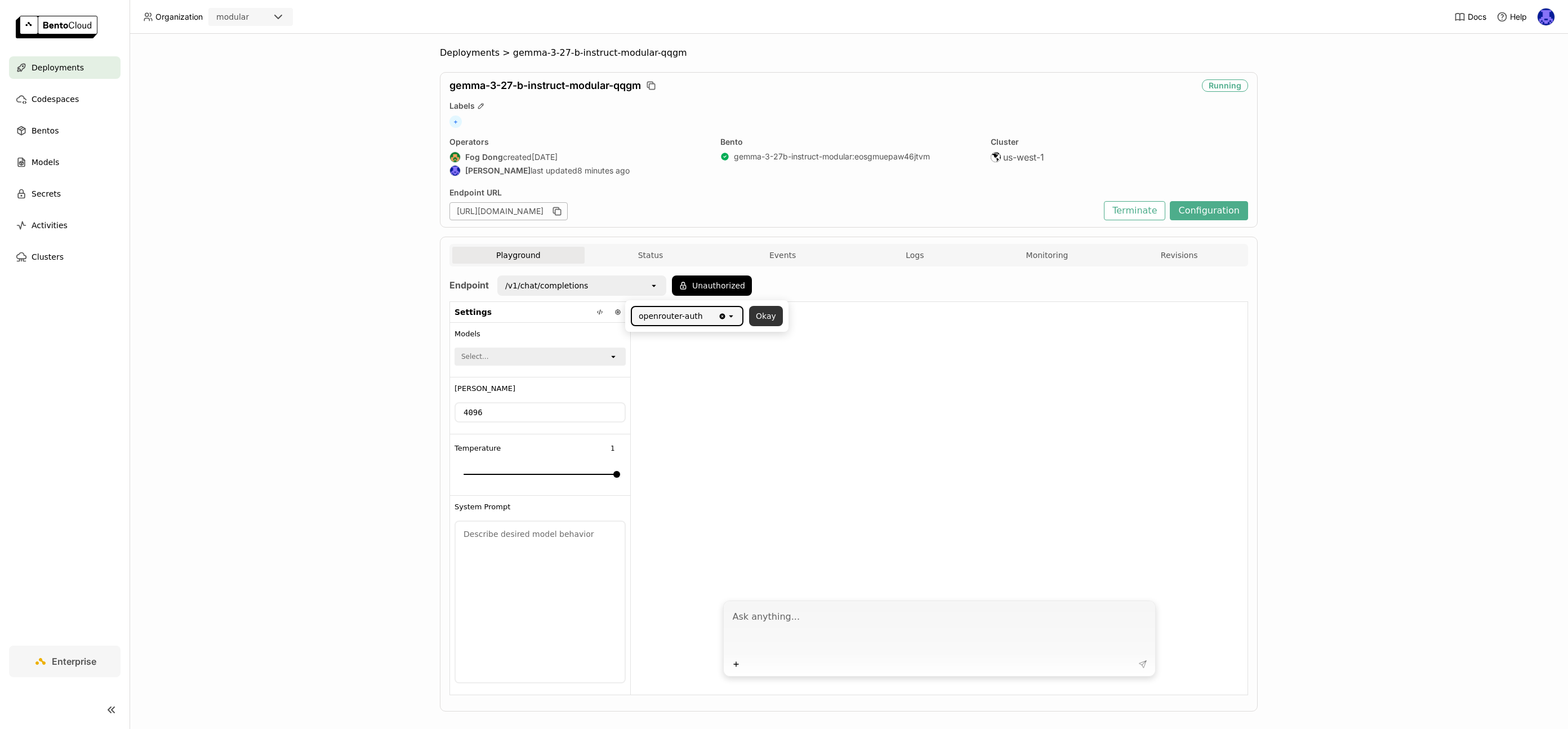
click at [766, 325] on button "Okay" at bounding box center [766, 316] width 34 height 20
click at [522, 361] on div "Select..." at bounding box center [532, 356] width 153 height 15
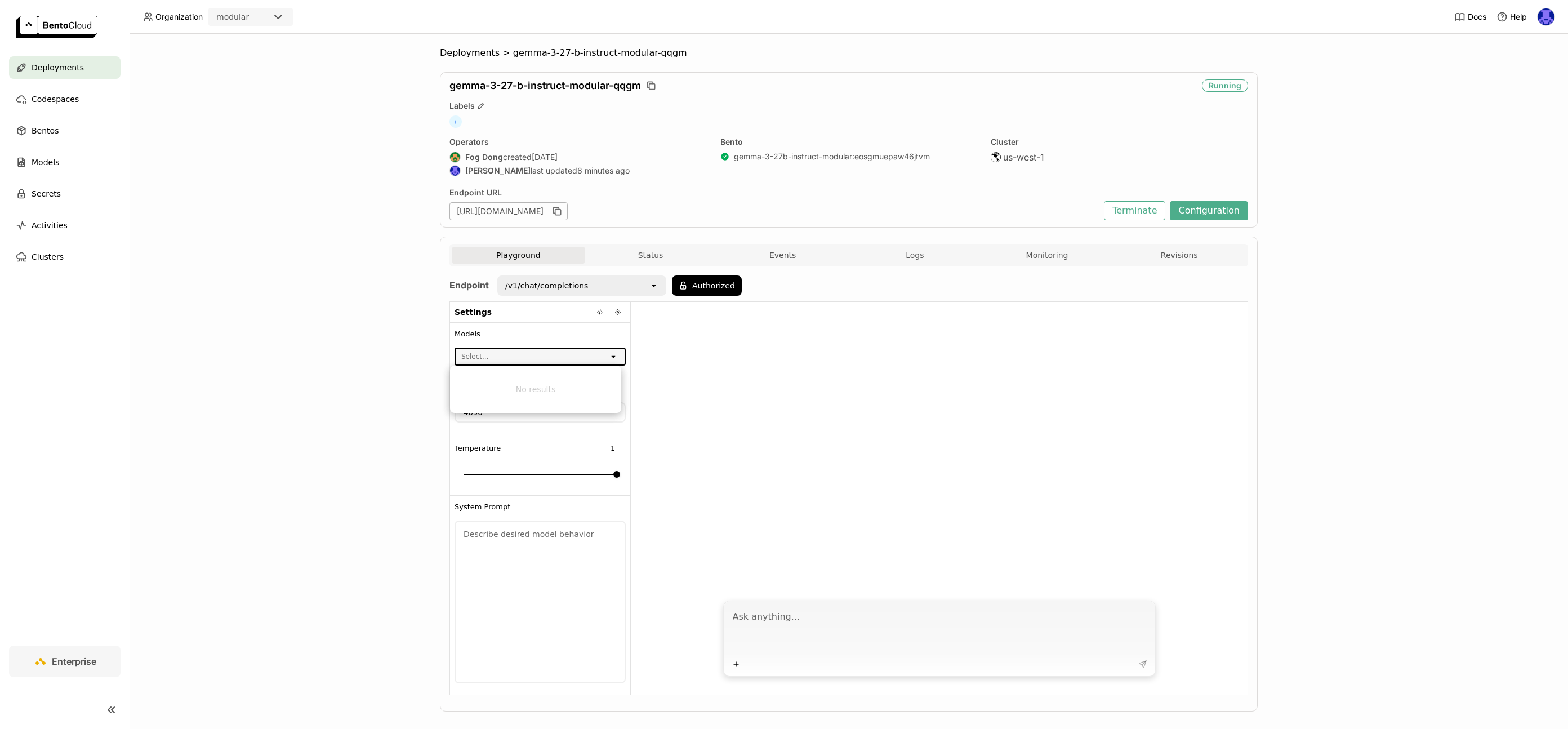
click at [522, 361] on div "Select..." at bounding box center [532, 356] width 153 height 15
click at [589, 359] on div "Select..." at bounding box center [532, 356] width 153 height 15
click at [602, 354] on div "Select..." at bounding box center [532, 356] width 153 height 15
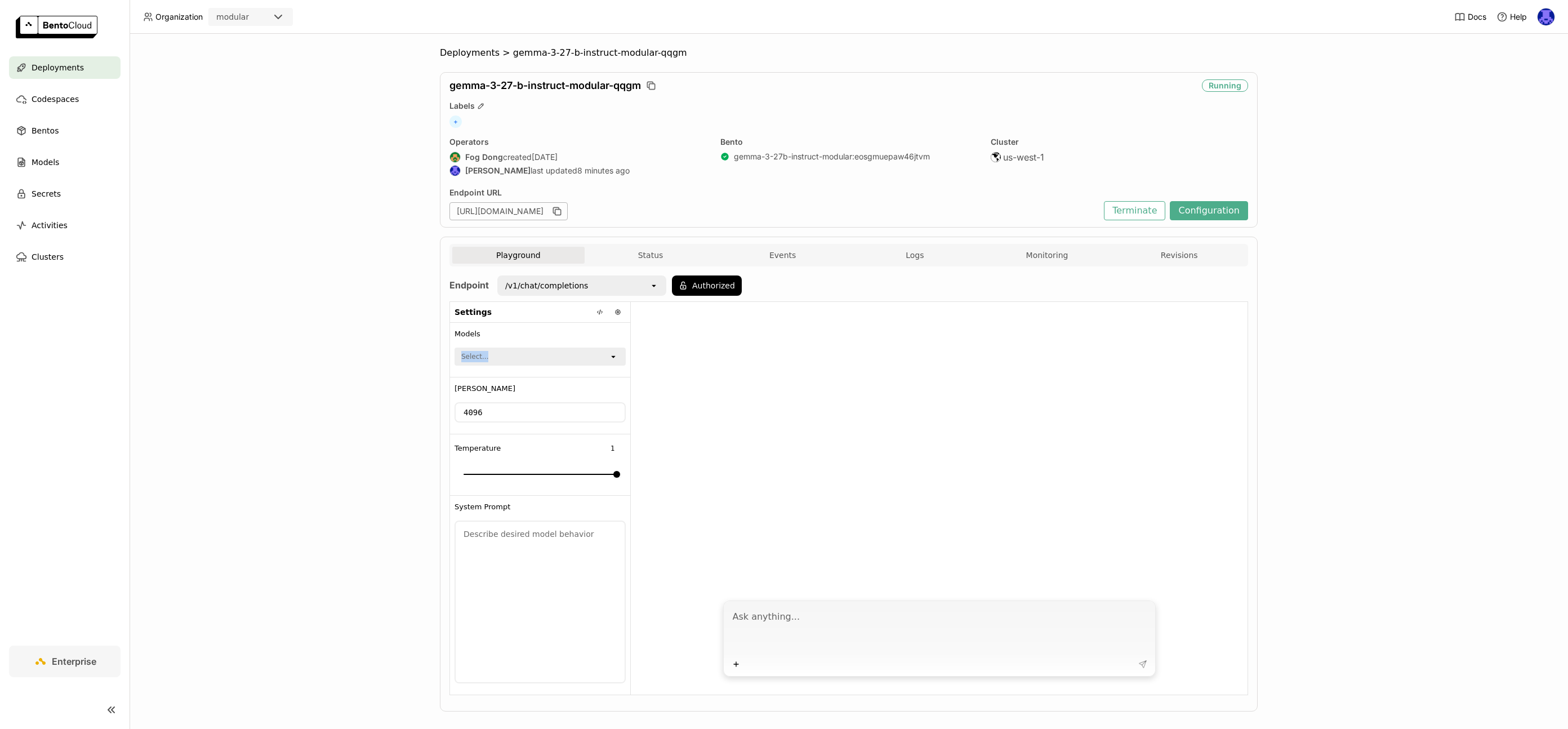
click at [602, 354] on div "Select..." at bounding box center [532, 356] width 153 height 15
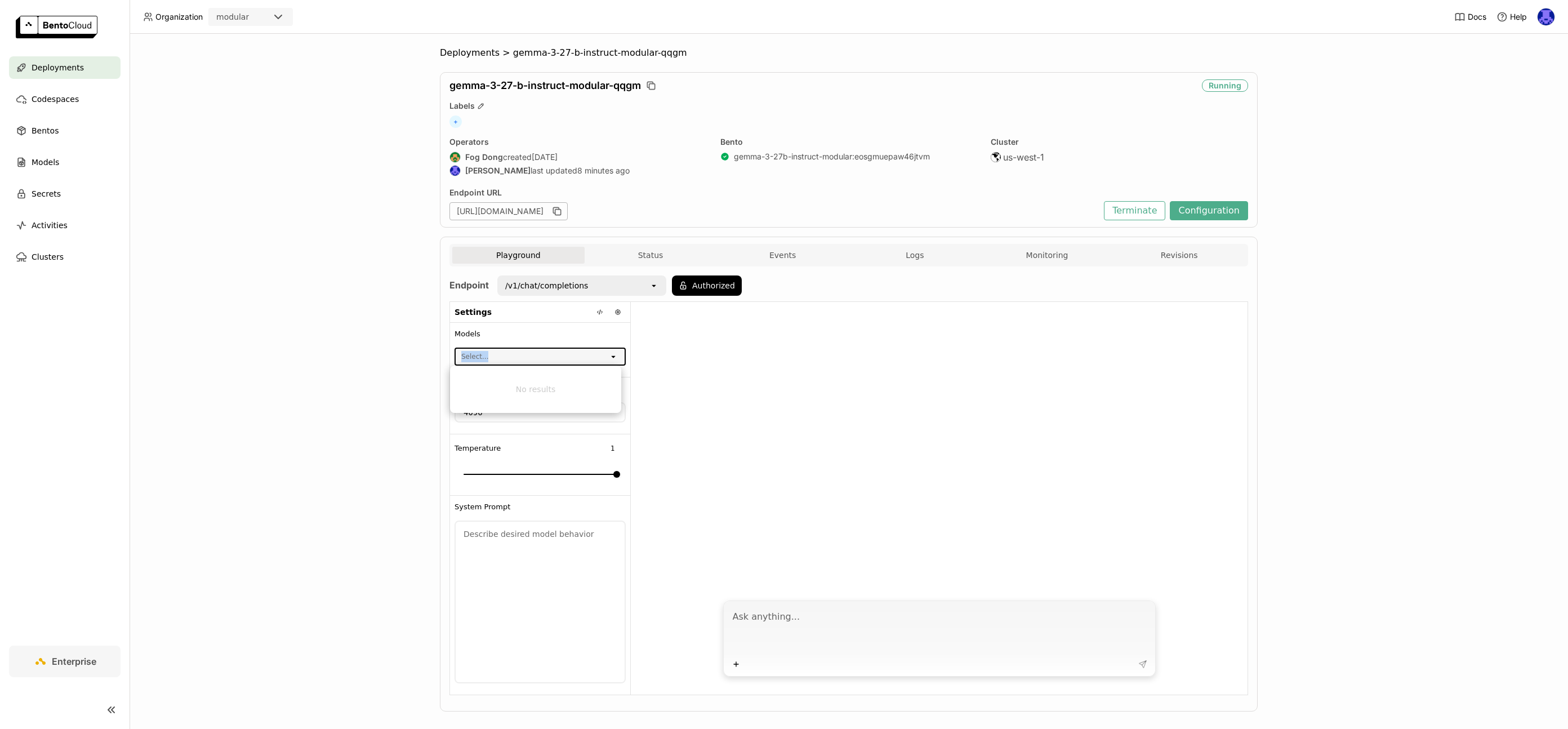
click at [602, 354] on div "Select..." at bounding box center [532, 356] width 153 height 15
click at [603, 354] on div "Select..." at bounding box center [532, 356] width 153 height 15
click at [794, 443] on div at bounding box center [940, 448] width 617 height 292
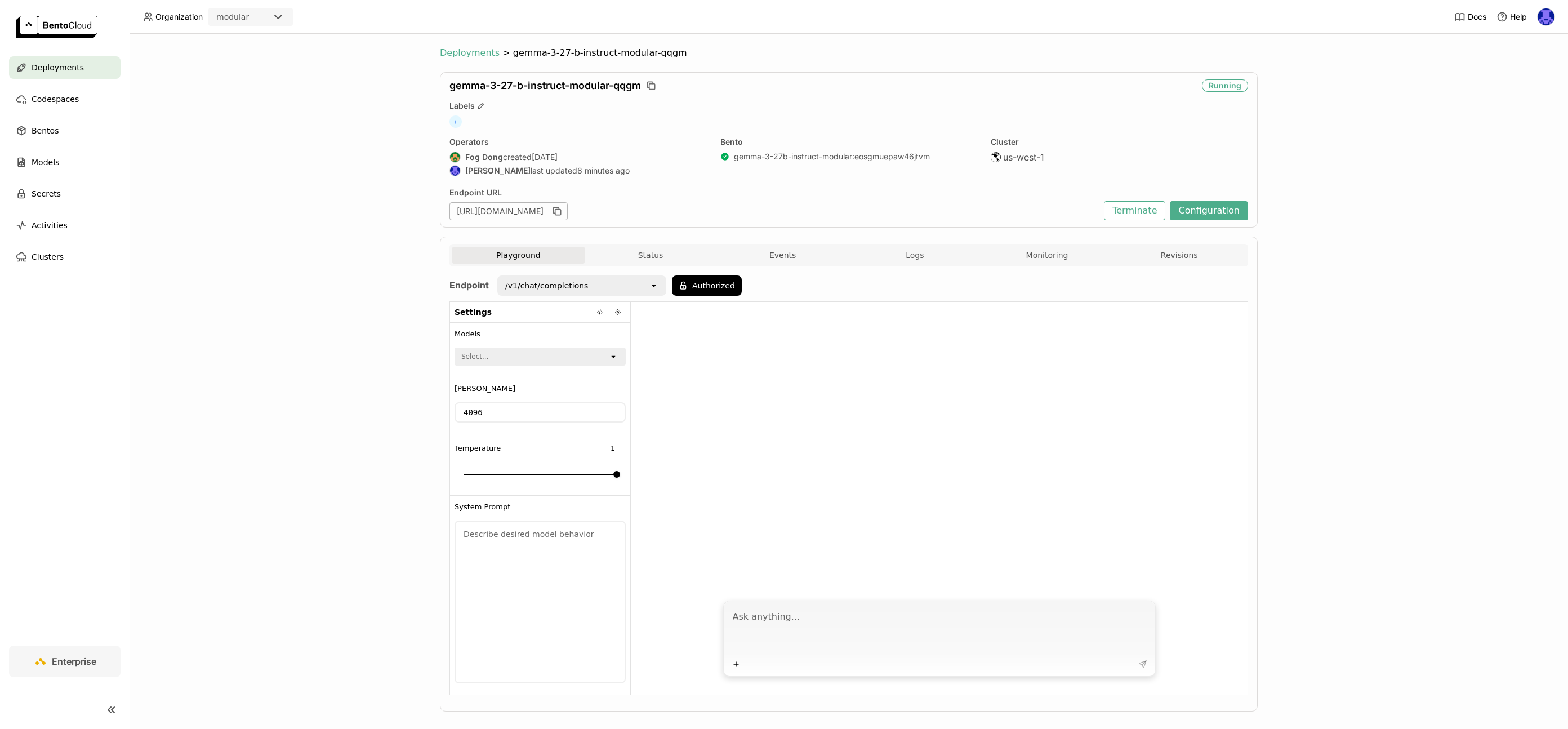
click at [472, 50] on span "Deployments" at bounding box center [470, 52] width 60 height 11
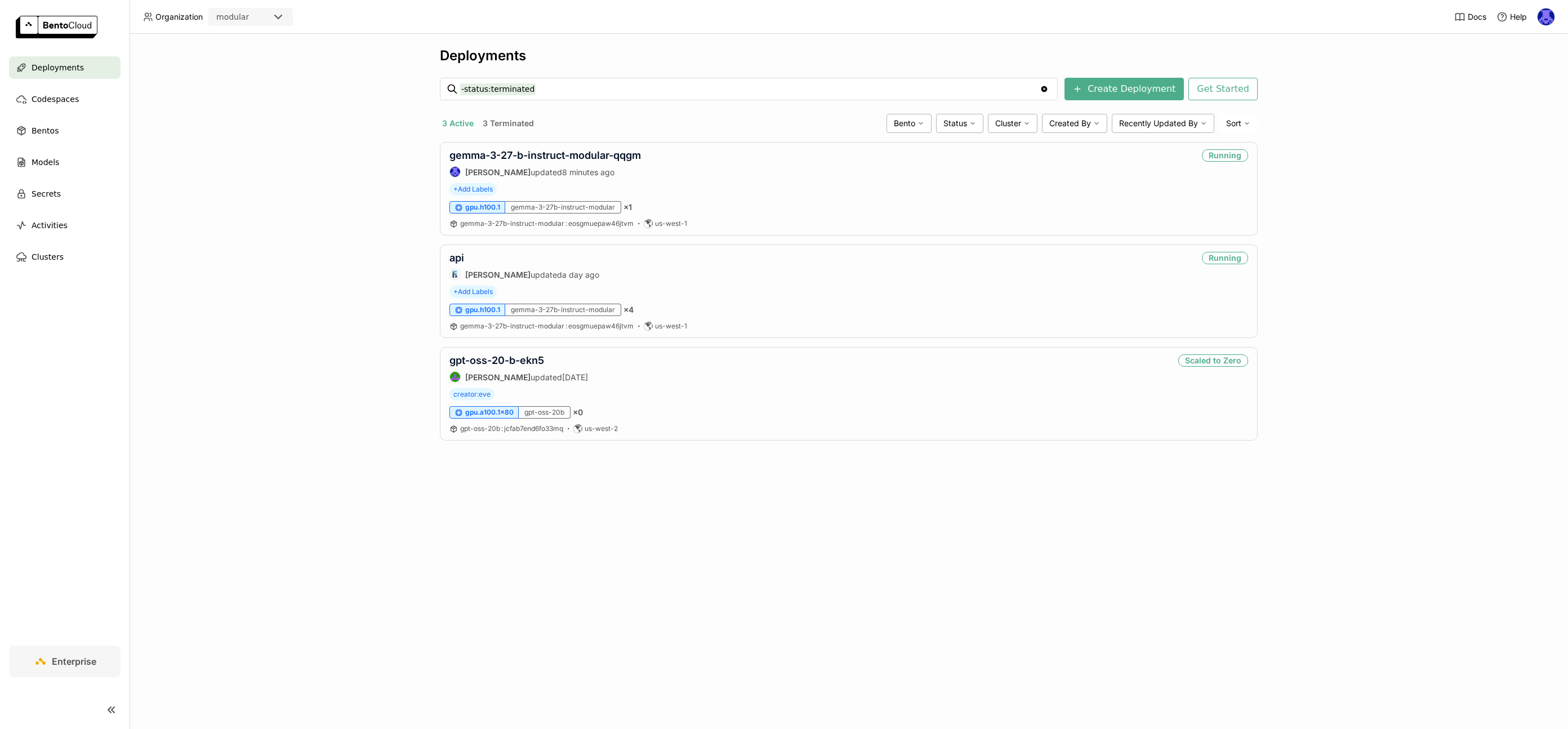
click at [1549, 14] on img at bounding box center [1546, 17] width 17 height 17
click at [1516, 71] on span "API Tokens" at bounding box center [1528, 75] width 40 height 10
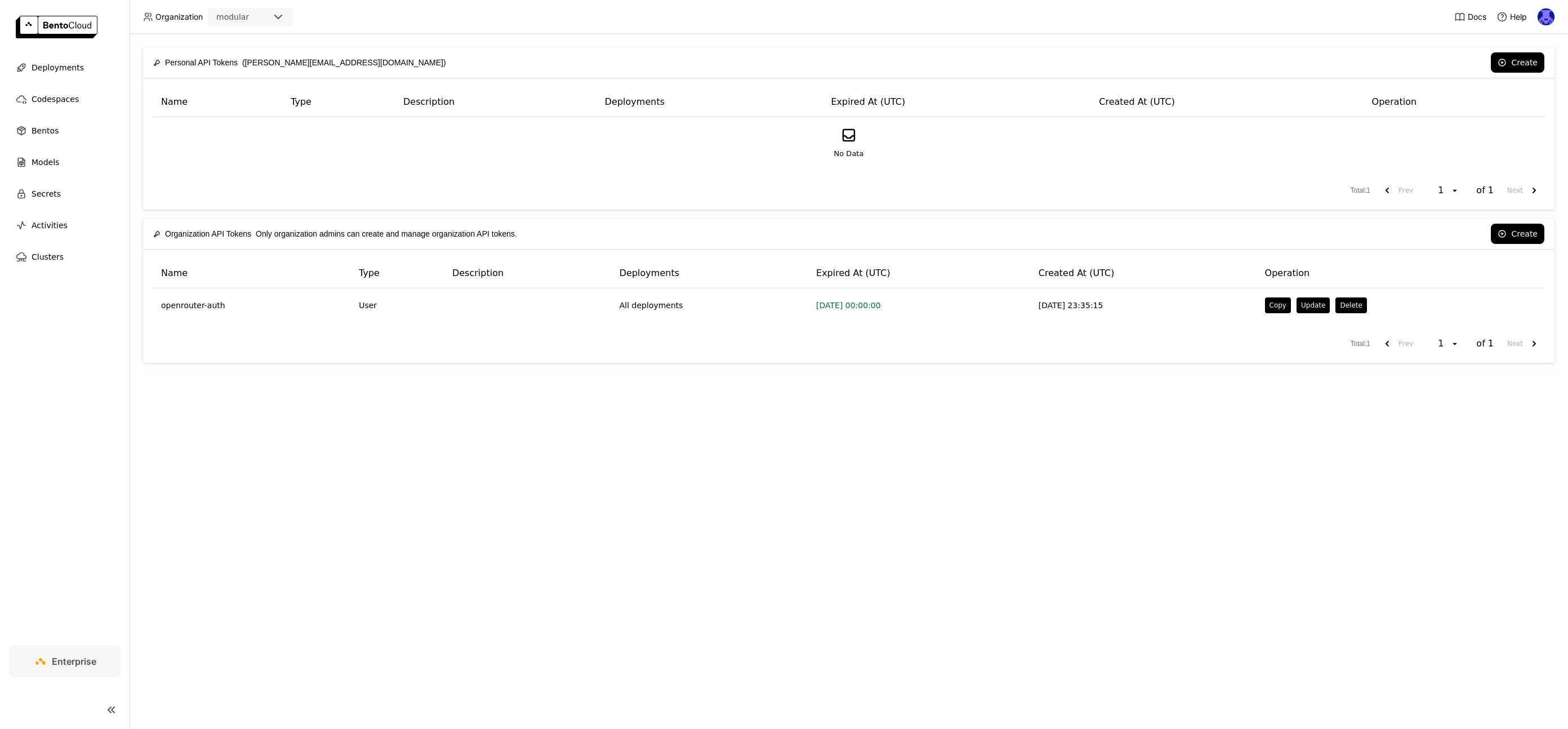
click at [1337, 165] on div "No Data" at bounding box center [849, 143] width 1393 height 50
click at [1528, 59] on button "Create" at bounding box center [1518, 63] width 54 height 20
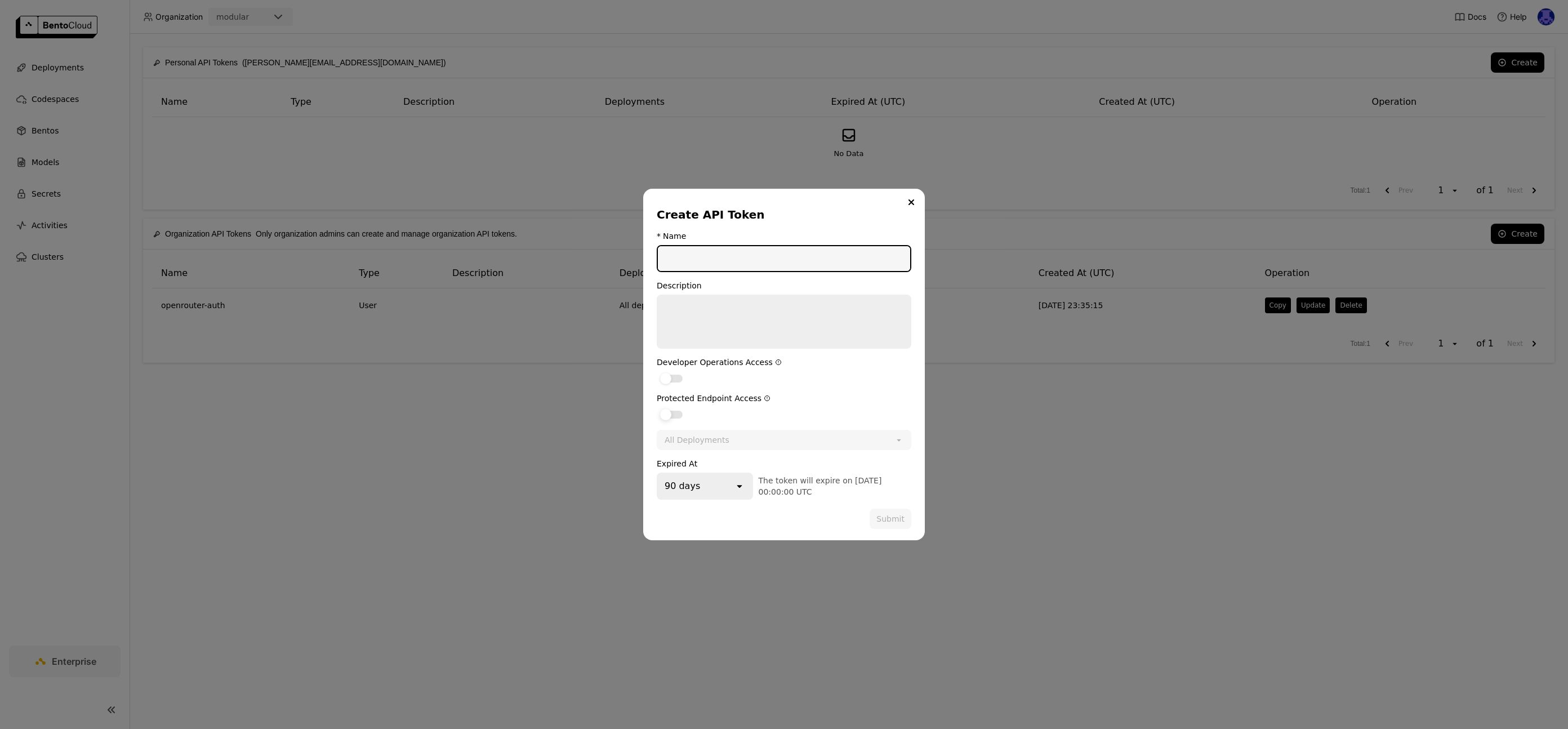
click at [678, 410] on label "dialog" at bounding box center [784, 414] width 255 height 13
click at [657, 408] on input "dialog" at bounding box center [657, 408] width 0 height 0
click at [673, 418] on div "dialog" at bounding box center [677, 414] width 11 height 11
click at [657, 408] on input "dialog" at bounding box center [657, 408] width 0 height 0
click at [673, 418] on div "dialog" at bounding box center [671, 415] width 23 height 8
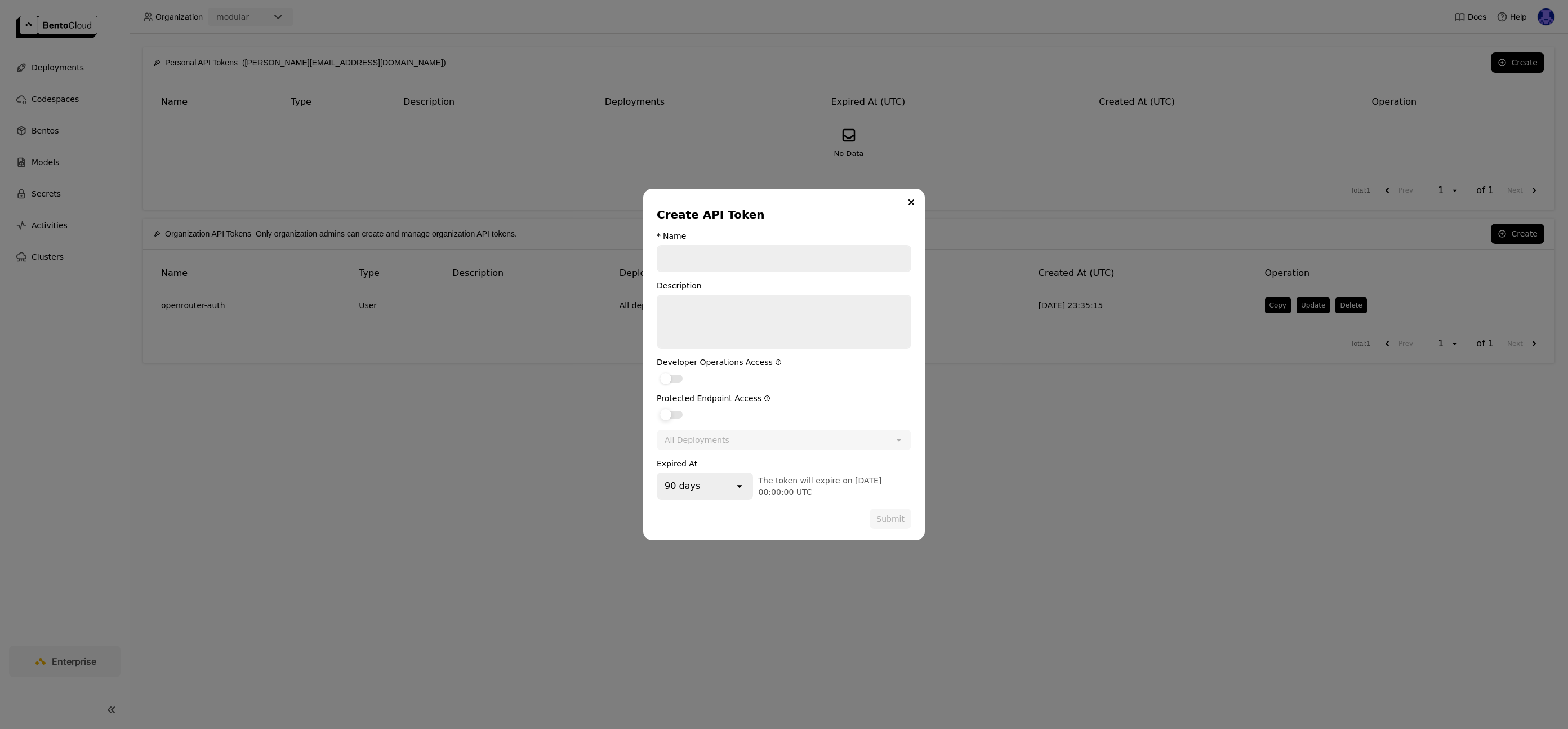
click at [657, 408] on input "dialog" at bounding box center [657, 408] width 0 height 0
click at [768, 440] on div "All Deployments" at bounding box center [772, 440] width 228 height 18
click at [778, 396] on div "Protected Endpoint Access" at bounding box center [784, 398] width 255 height 9
click at [913, 197] on button "Close" at bounding box center [911, 202] width 13 height 13
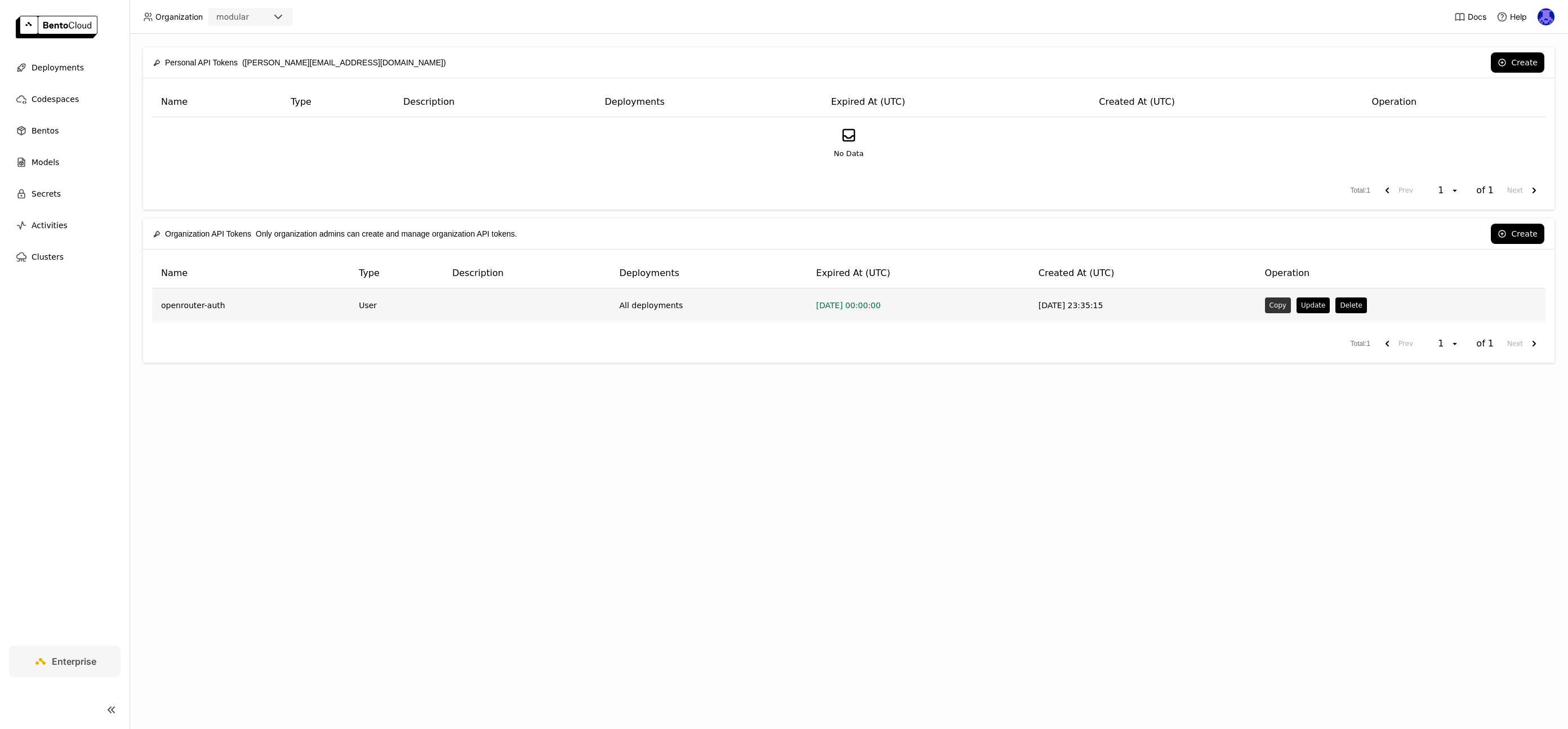
click at [1281, 307] on button "Copy" at bounding box center [1278, 305] width 26 height 15
click at [1096, 299] on td "2025-09-12 23:35:15" at bounding box center [1143, 305] width 226 height 34
click at [176, 16] on span "Organization" at bounding box center [179, 17] width 47 height 10
click at [68, 63] on span "Deployments" at bounding box center [58, 68] width 52 height 13
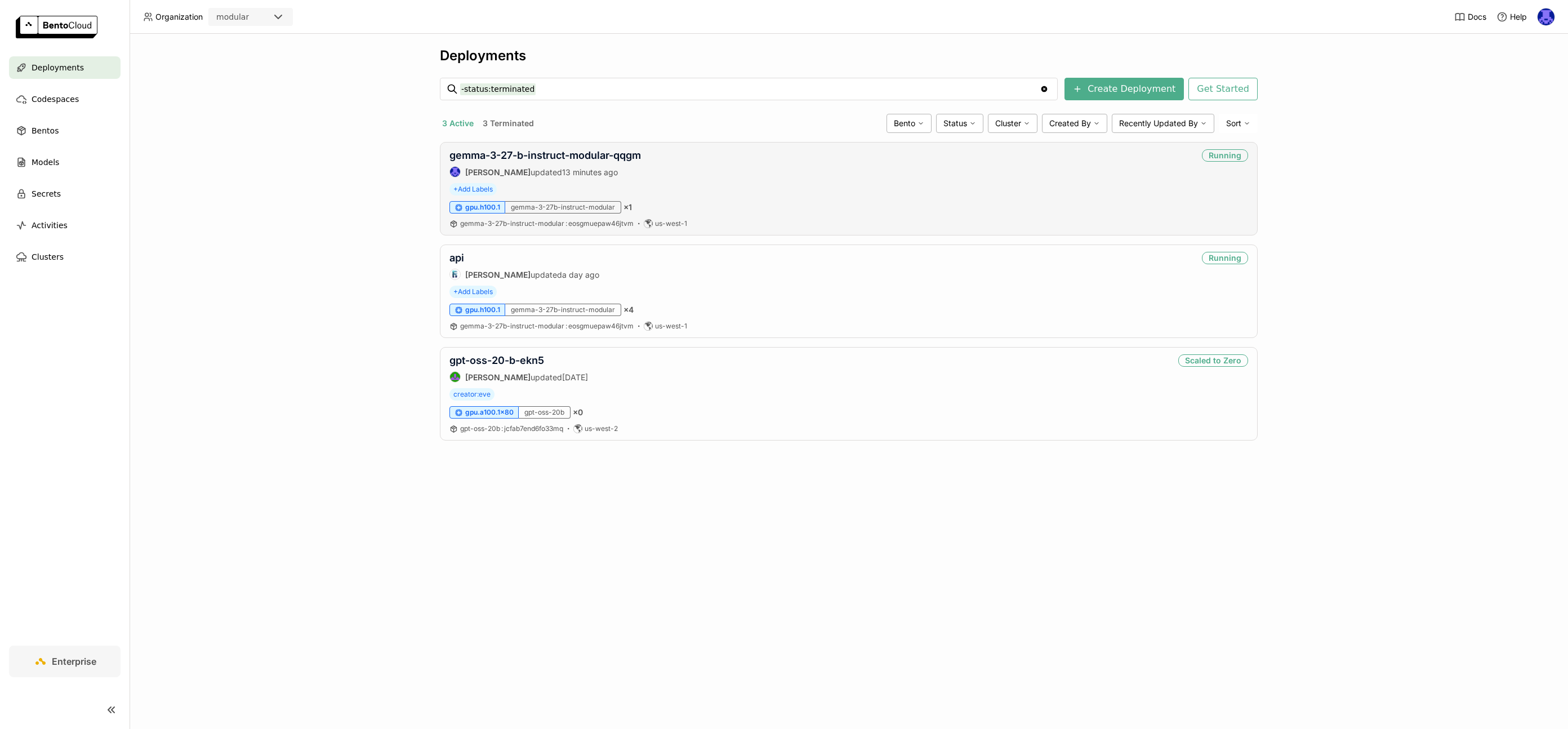
click at [473, 161] on div "gemma-3-27-b-instruct-modular-qqgm" at bounding box center [545, 155] width 192 height 12
click at [475, 159] on link "gemma-3-27-b-instruct-modular-qqgm" at bounding box center [545, 155] width 192 height 12
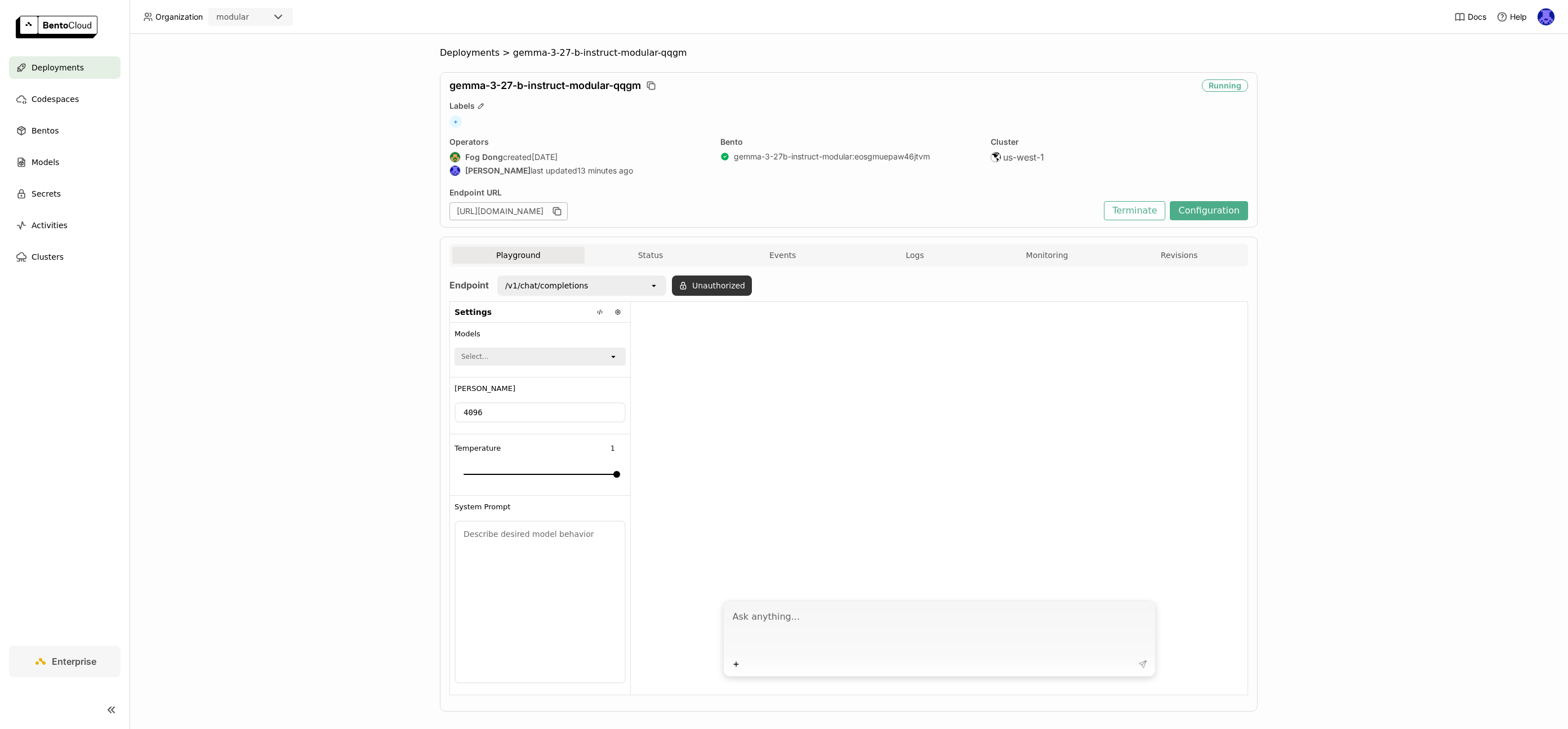
click at [698, 276] on button "Unauthorized" at bounding box center [712, 286] width 80 height 20
click at [635, 291] on div "/v1/chat/completions" at bounding box center [574, 286] width 151 height 18
click at [708, 319] on div at bounding box center [940, 448] width 617 height 292
click at [722, 287] on button "Unauthorized" at bounding box center [712, 286] width 80 height 20
click at [688, 324] on div "Input Token" at bounding box center [679, 316] width 95 height 18
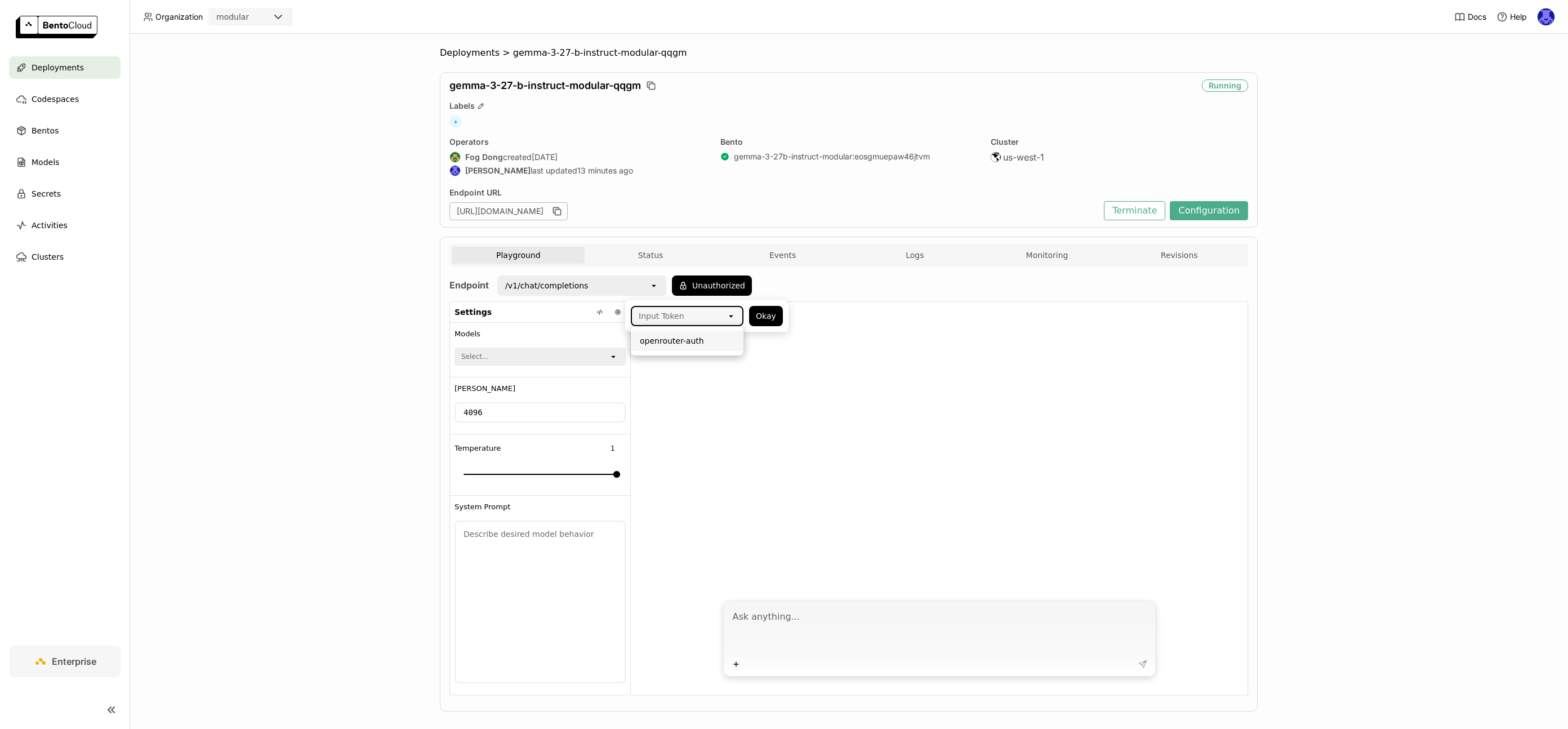
click at [669, 338] on div "openrouter-auth" at bounding box center [687, 341] width 95 height 11
click at [837, 631] on textarea at bounding box center [940, 630] width 416 height 52
type textarea "tell me a joke"
click at [466, 55] on span "Deployments" at bounding box center [470, 52] width 60 height 11
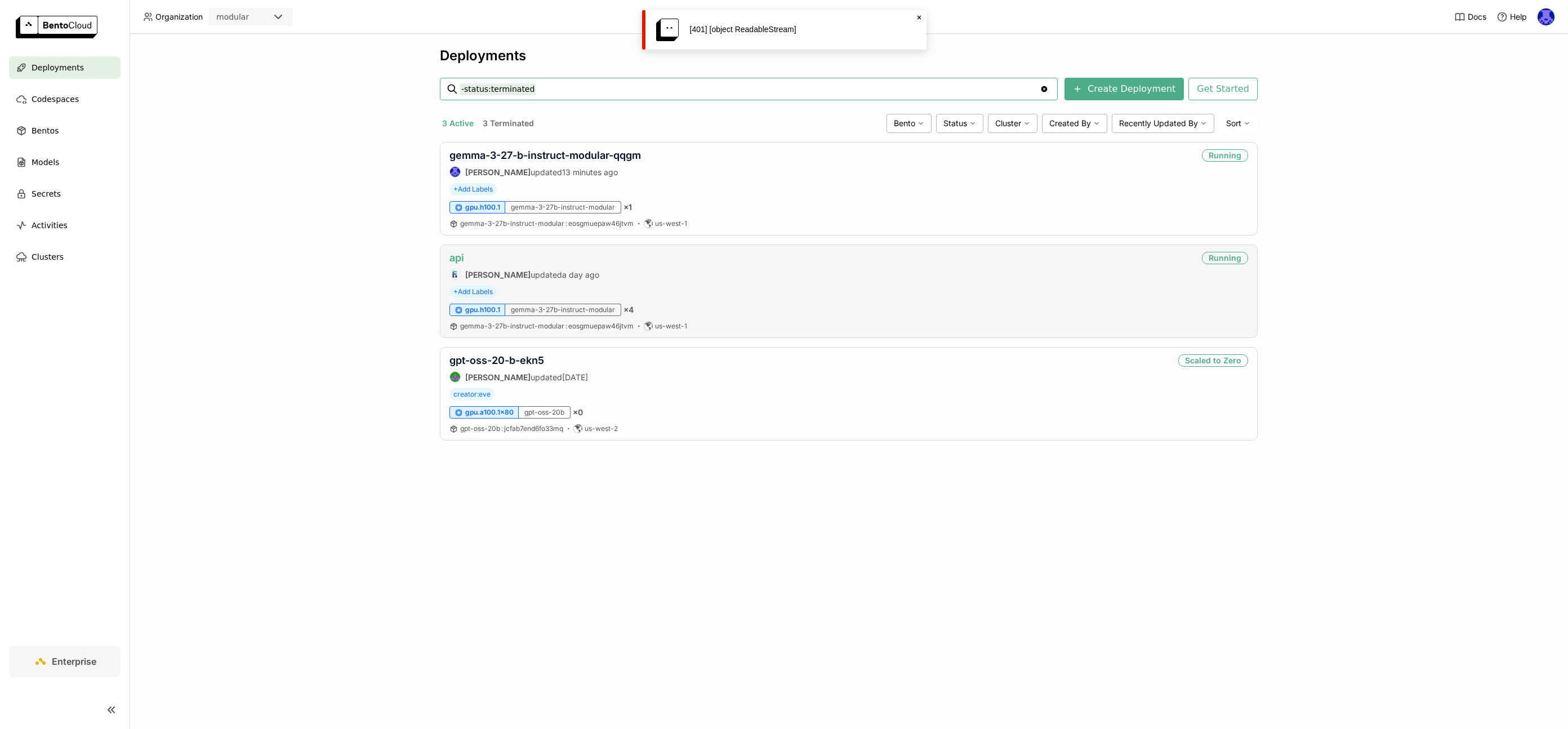
click at [460, 260] on link "api" at bounding box center [457, 258] width 15 height 12
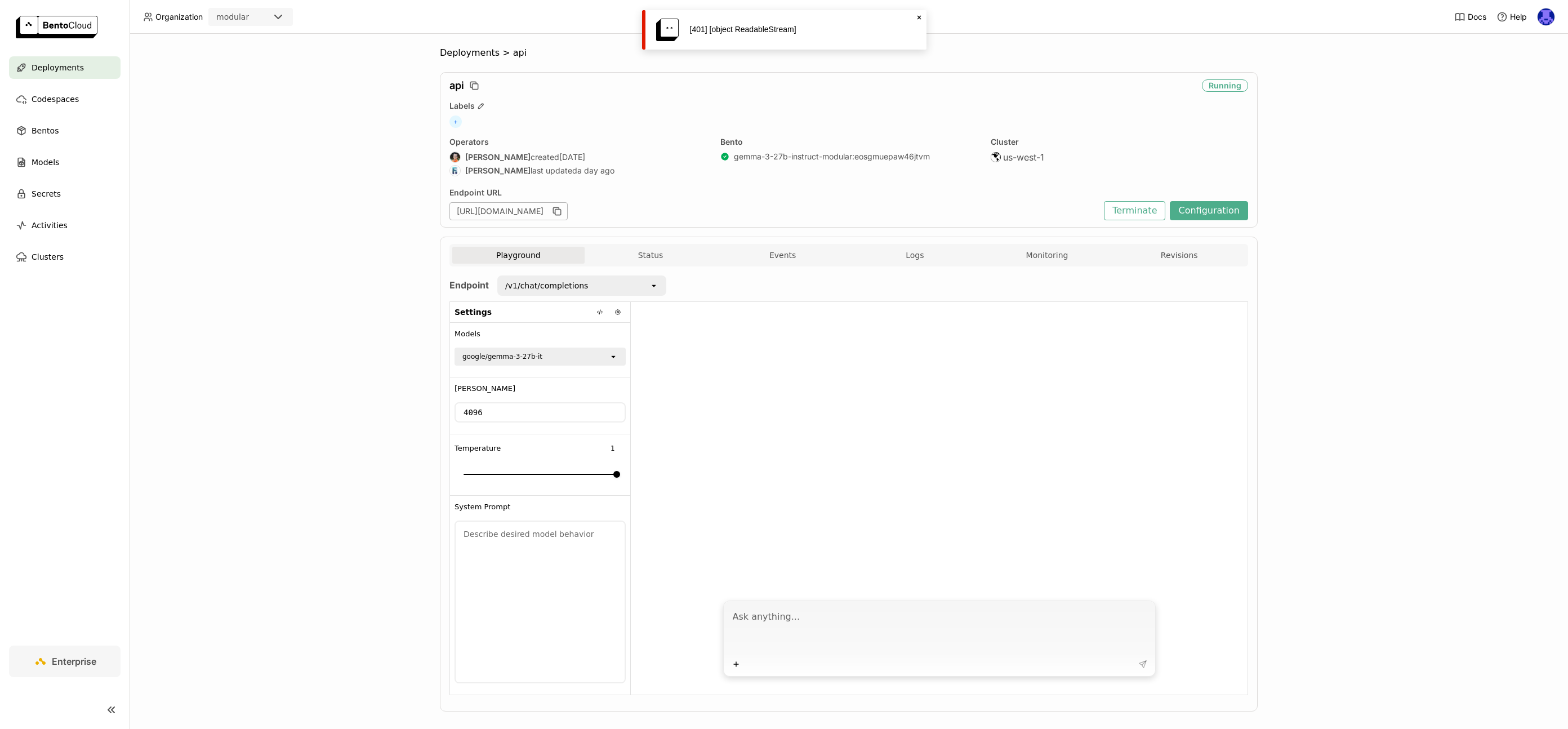
click at [810, 630] on textarea at bounding box center [940, 630] width 416 height 52
type textarea "tell me a joke"
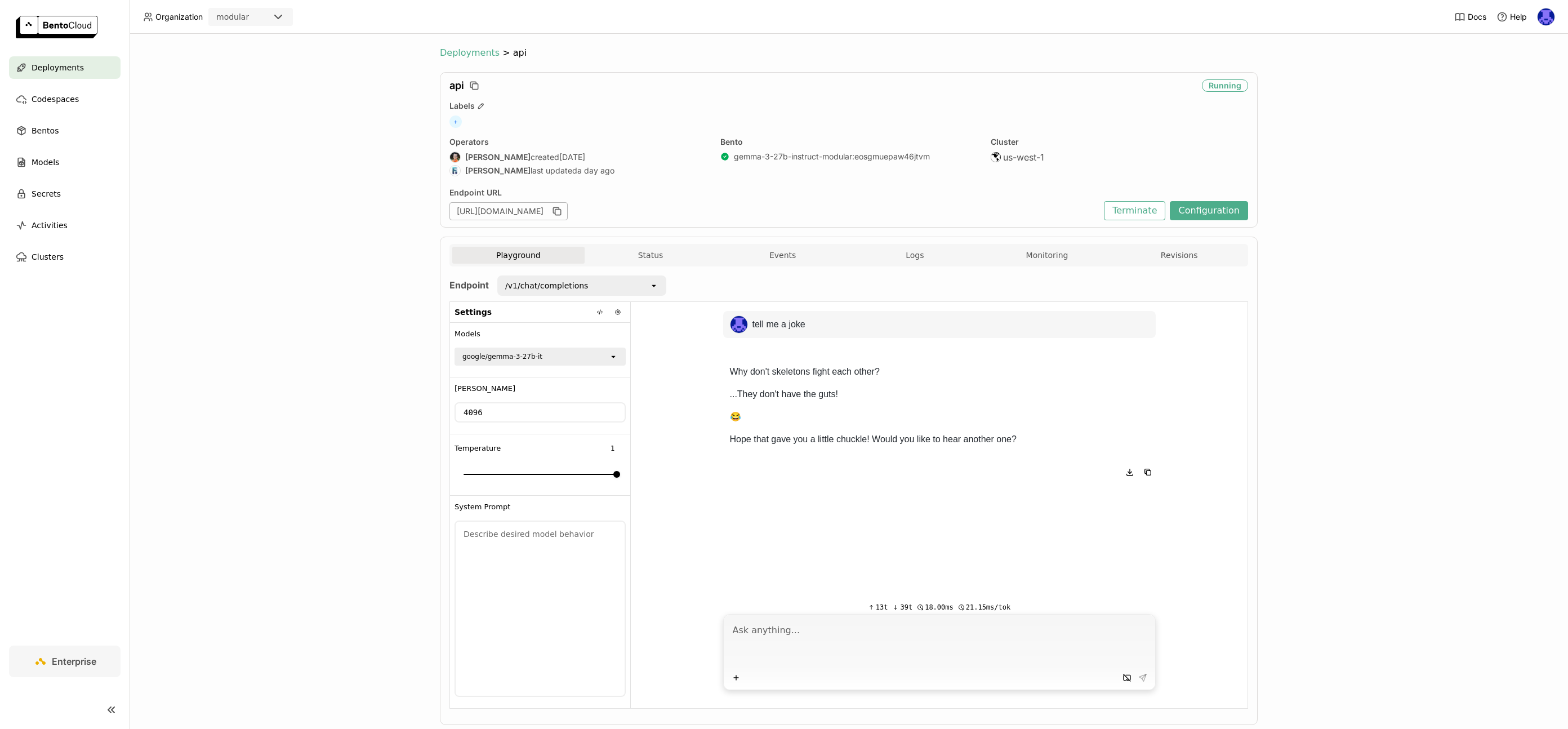
click at [450, 55] on span "Deployments" at bounding box center [470, 52] width 60 height 11
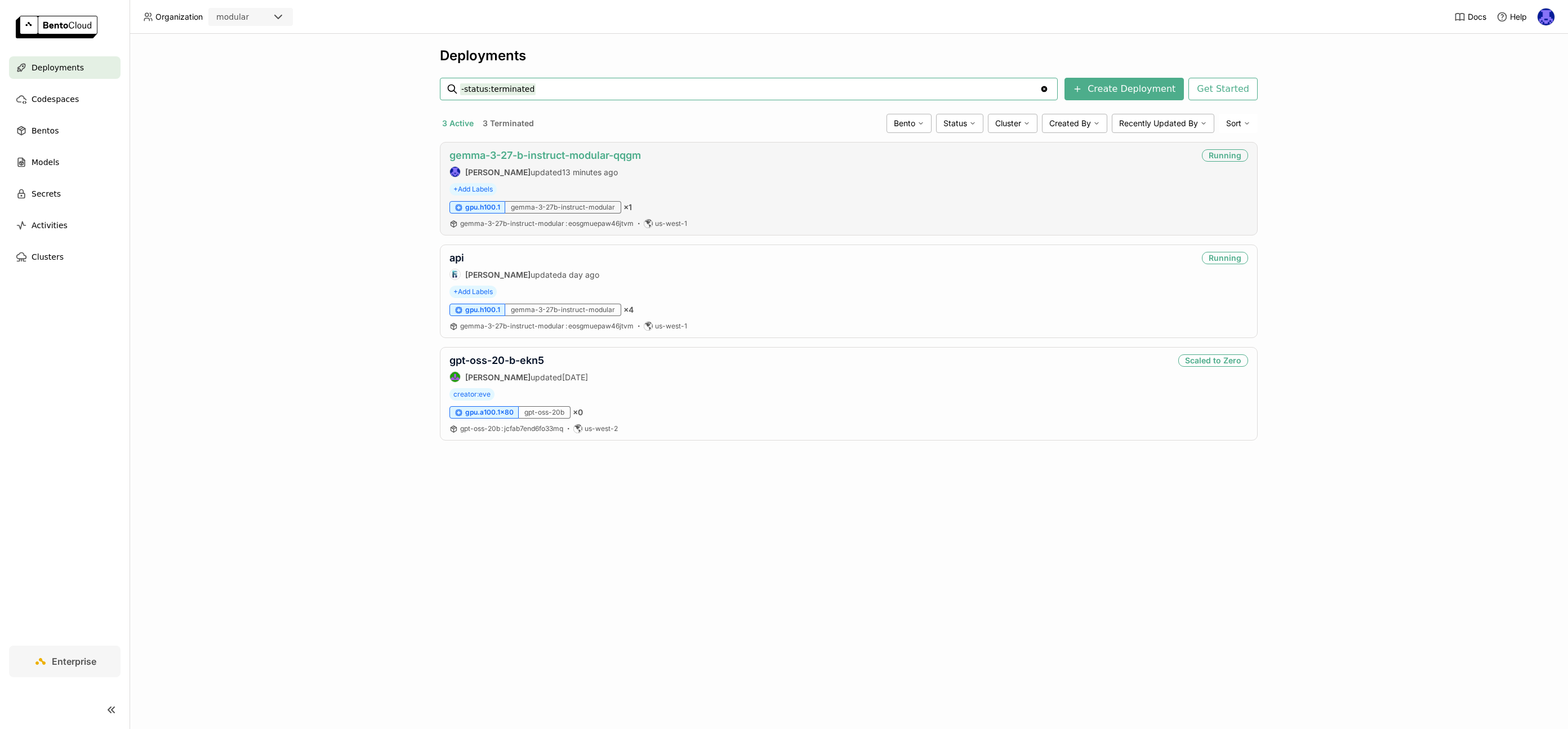
click at [485, 152] on link "gemma-3-27-b-instruct-modular-qqgm" at bounding box center [545, 155] width 192 height 12
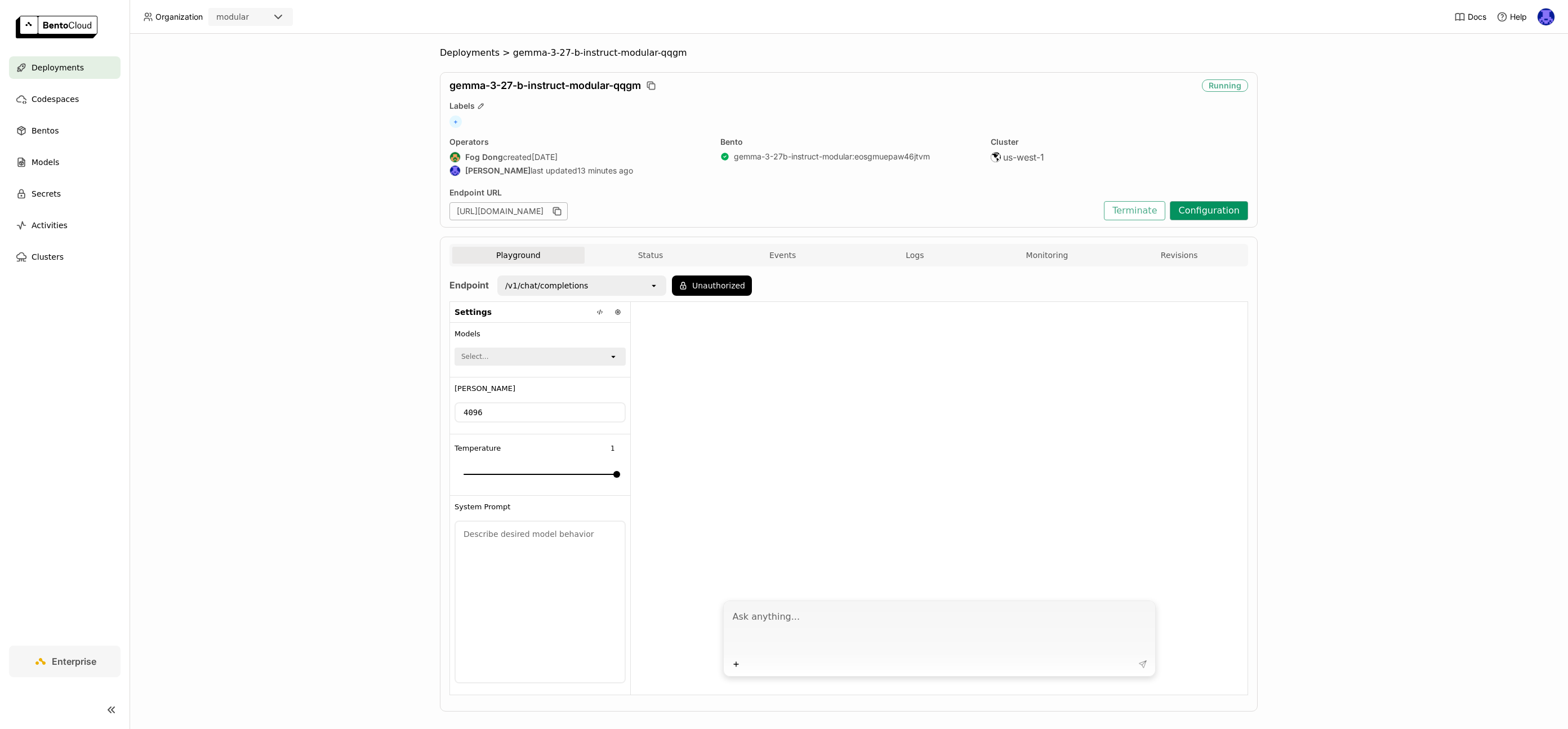
click at [1219, 212] on button "Configuration" at bounding box center [1209, 210] width 78 height 19
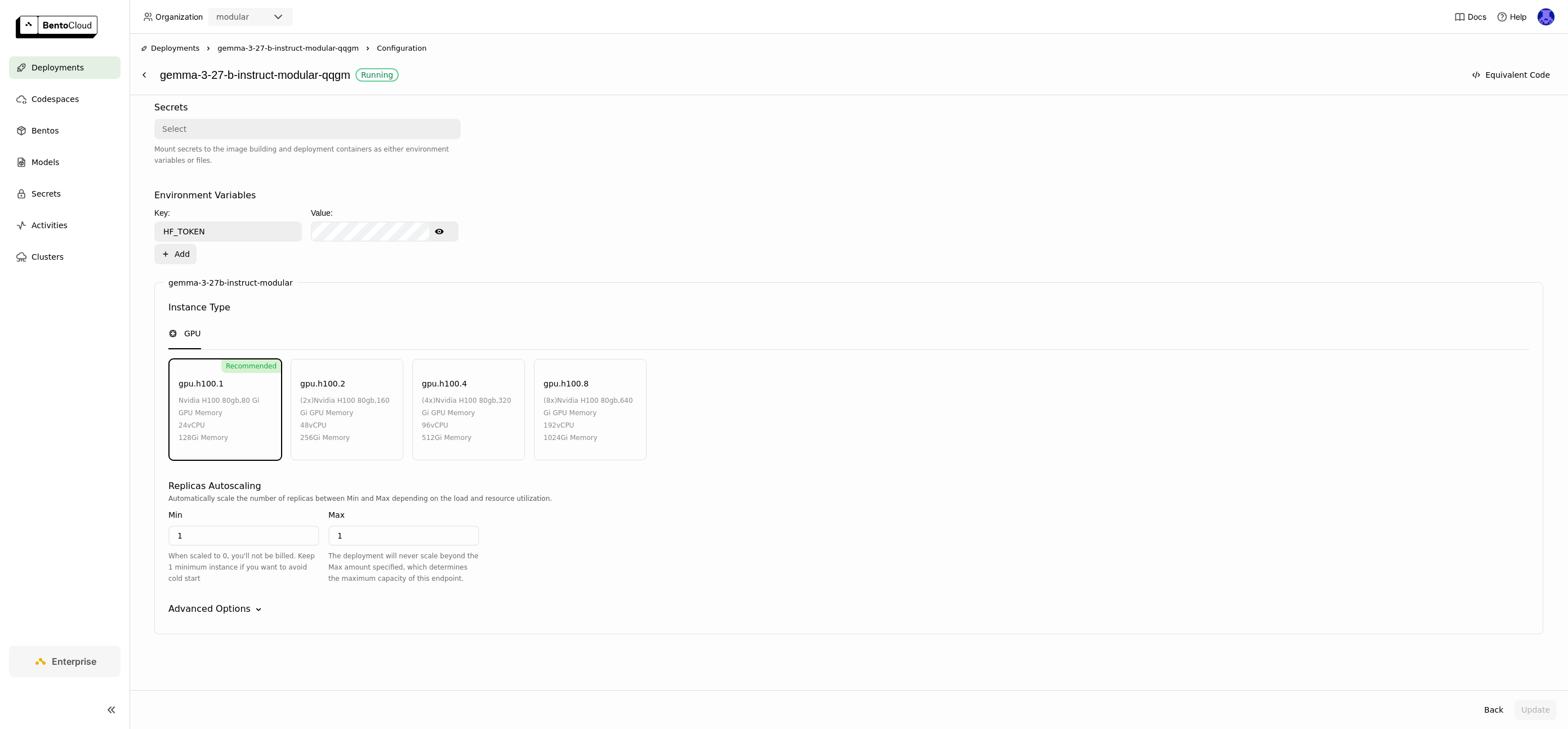
scroll to position [74, 0]
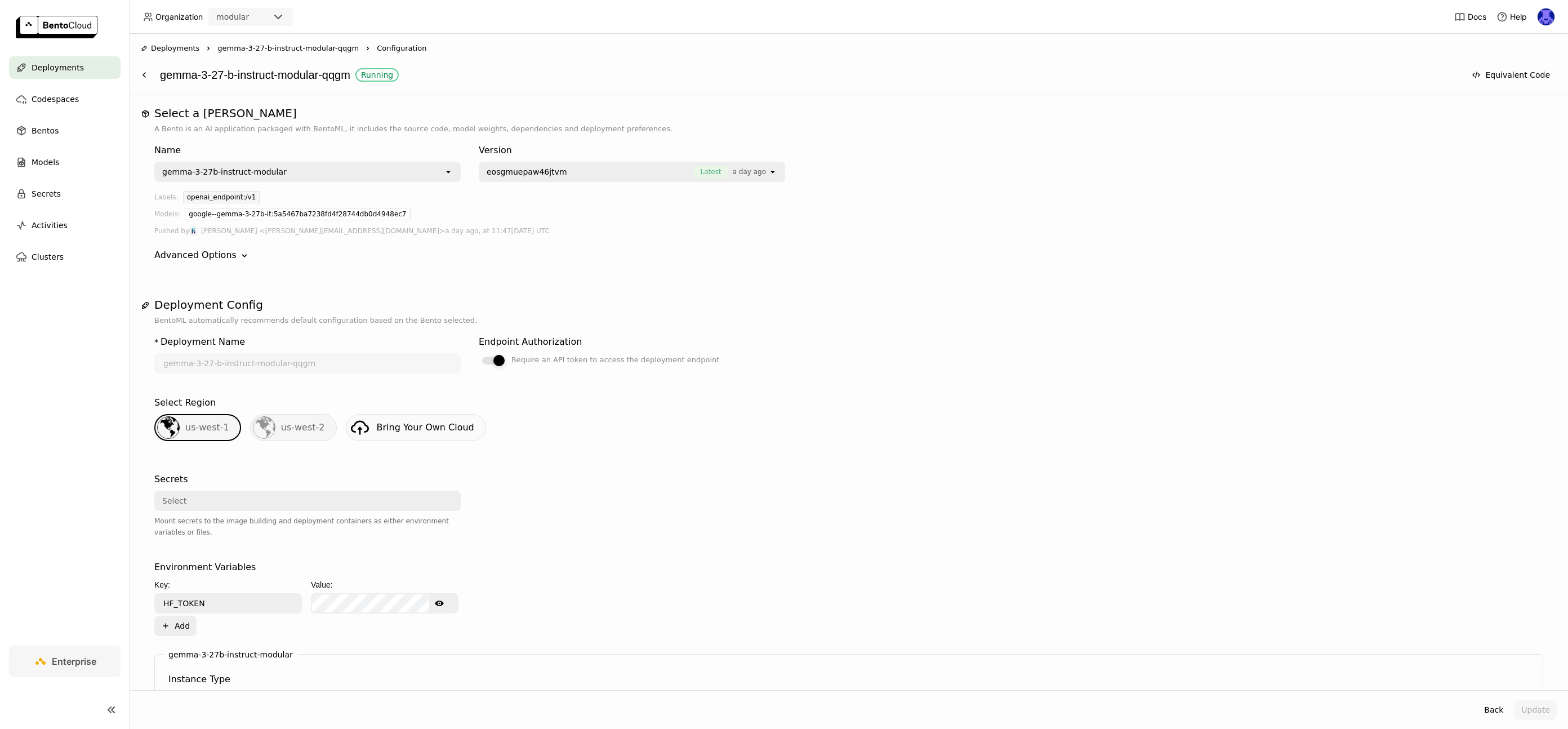
click at [495, 354] on label "Require an API token to access the deployment endpoint" at bounding box center [632, 360] width 306 height 13
click at [479, 353] on input "Require an API token to access the deployment endpoint" at bounding box center [479, 353] width 0 height 0
click at [1528, 708] on button "Update" at bounding box center [1536, 710] width 42 height 20
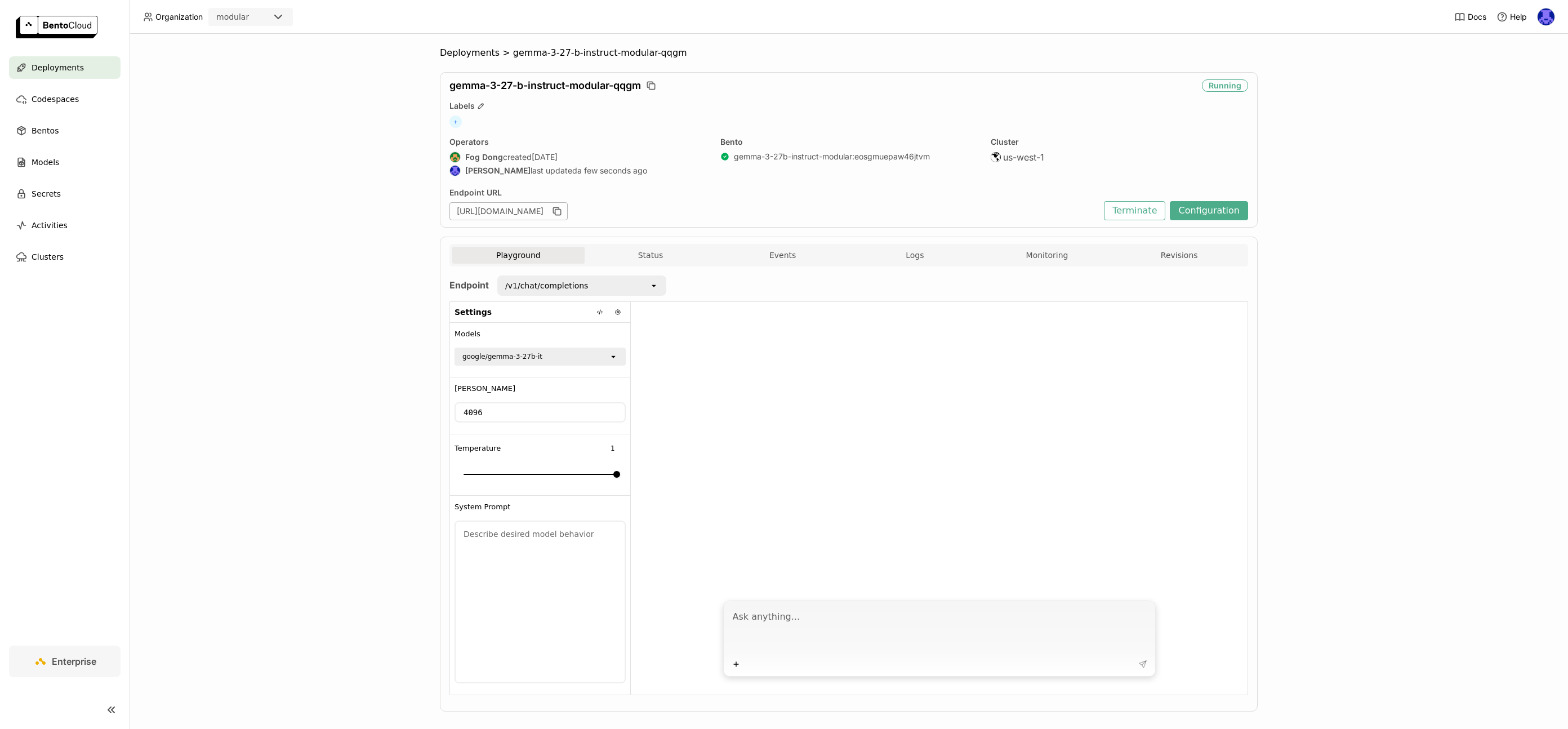
click at [823, 636] on textarea at bounding box center [940, 630] width 416 height 52
click at [820, 615] on textarea at bounding box center [940, 630] width 416 height 52
type textarea "tell me a joke"
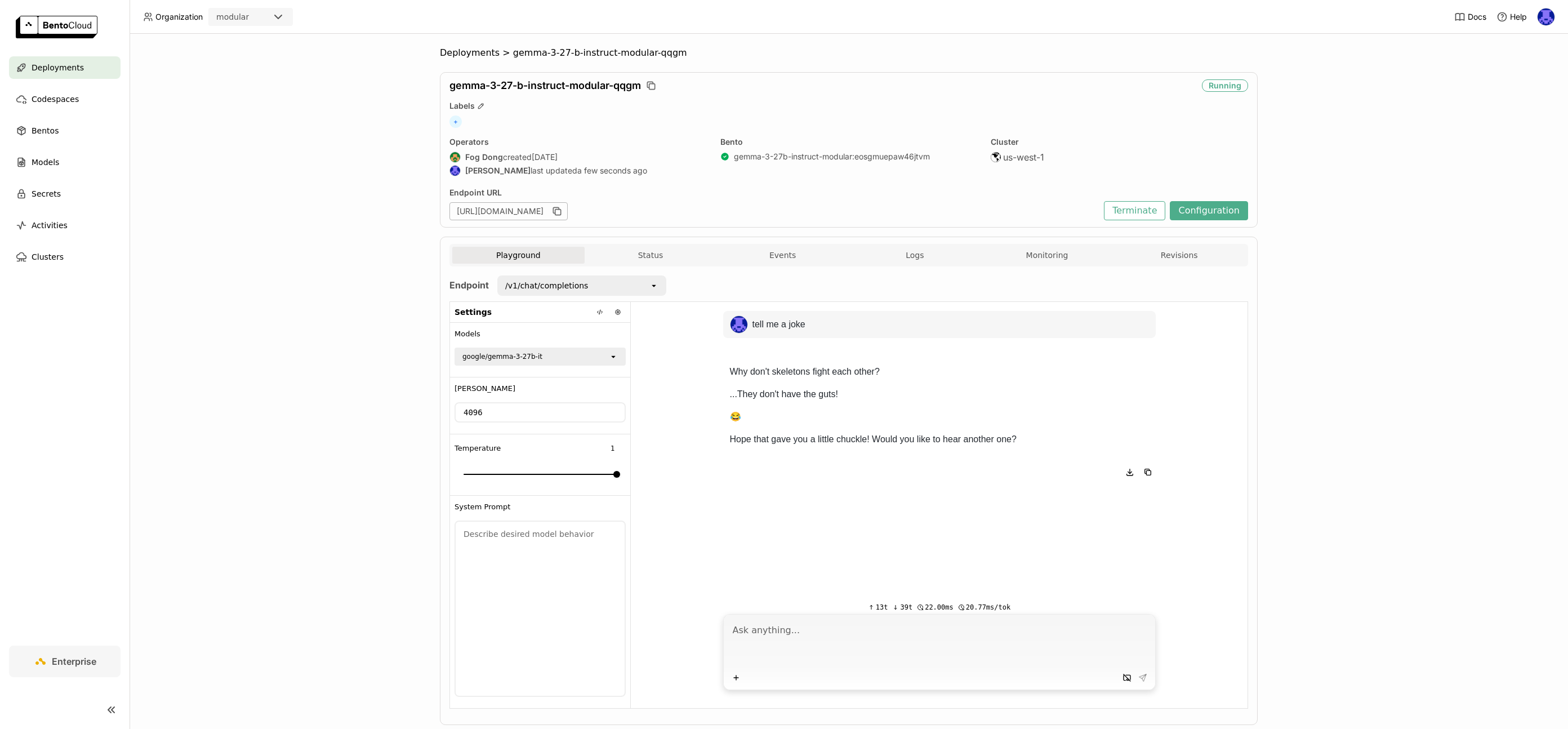
click at [595, 358] on div "google/gemma-3-27b-it" at bounding box center [532, 356] width 153 height 15
click at [610, 315] on button at bounding box center [618, 312] width 15 height 15
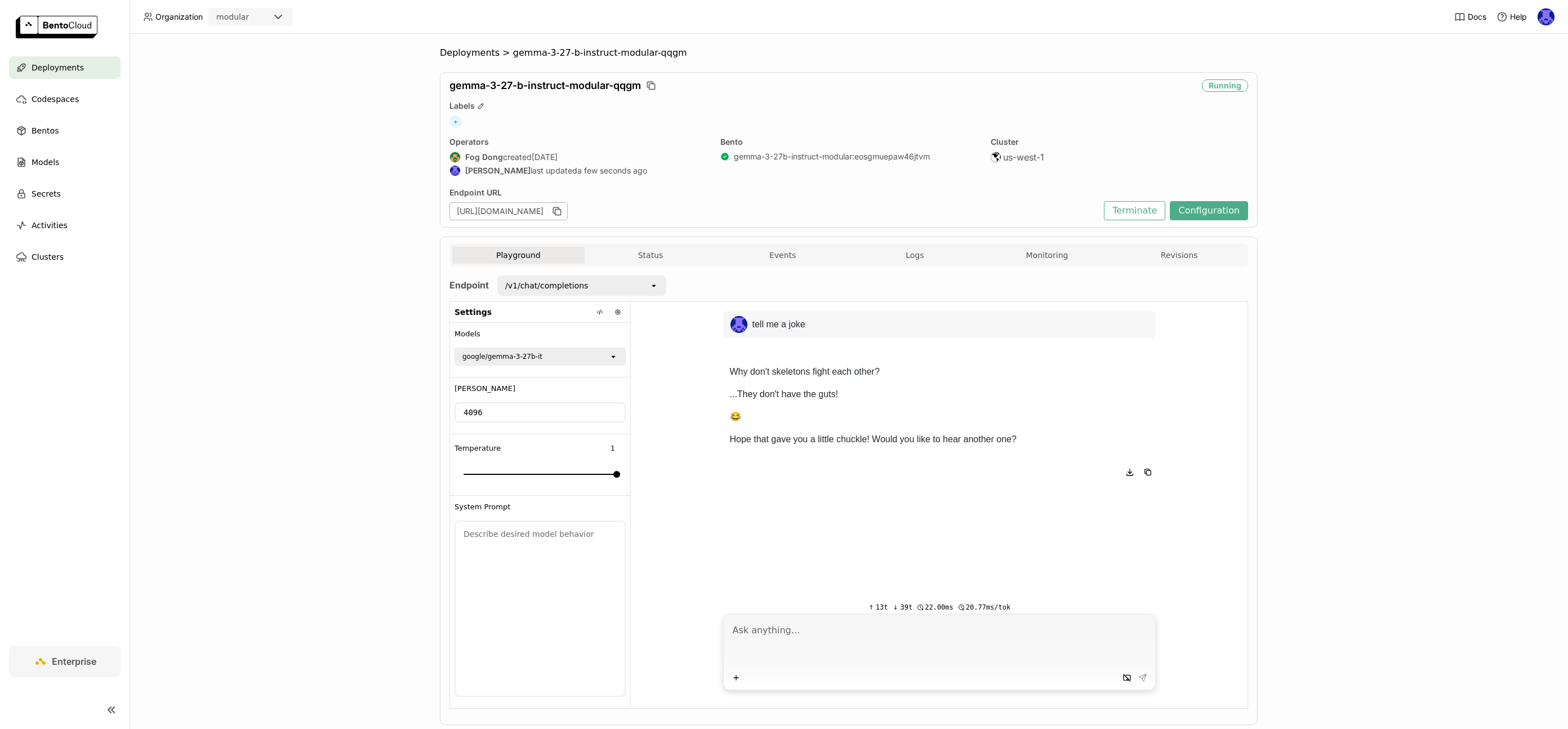
click at [652, 326] on div "tell me a joke Why don't skeletons fight each other? ...They don't have the gut…" at bounding box center [940, 448] width 617 height 292
click at [601, 313] on button at bounding box center [600, 312] width 15 height 15
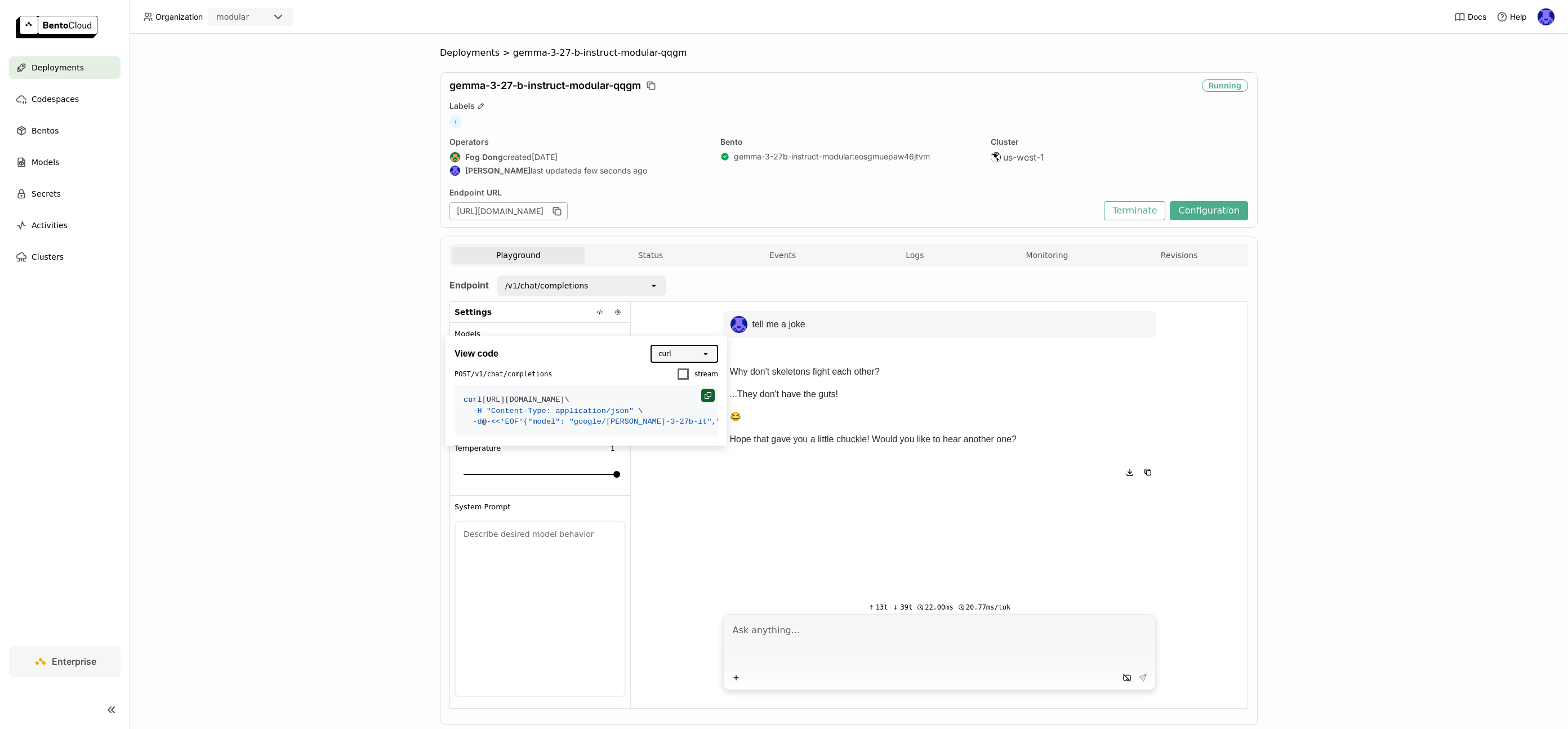
click at [701, 391] on div at bounding box center [708, 395] width 13 height 13
click at [854, 504] on div "tell me a joke Why don't skeletons fight each other? ...They don't have the gut…" at bounding box center [940, 448] width 617 height 292
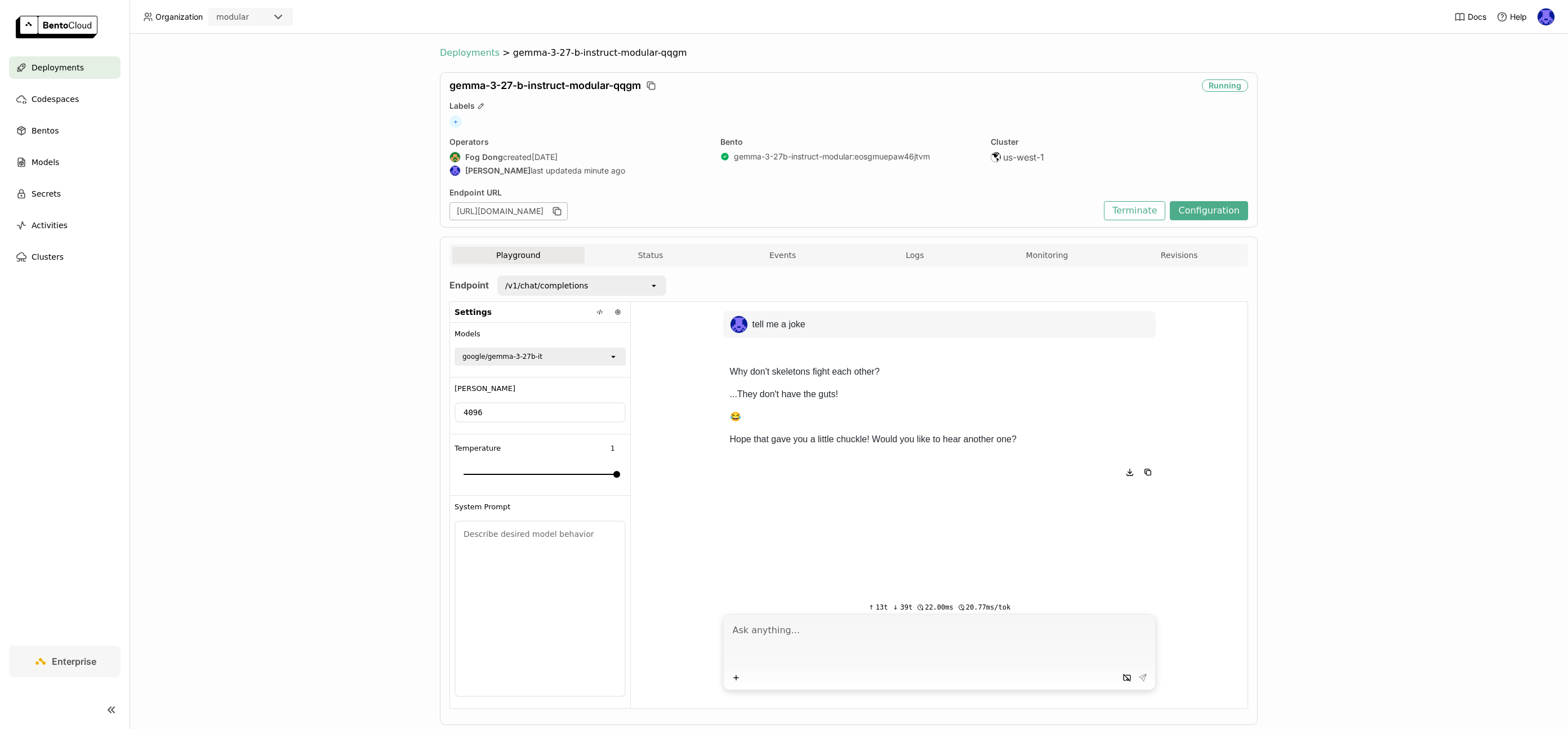
click at [472, 54] on span "Deployments" at bounding box center [470, 52] width 60 height 11
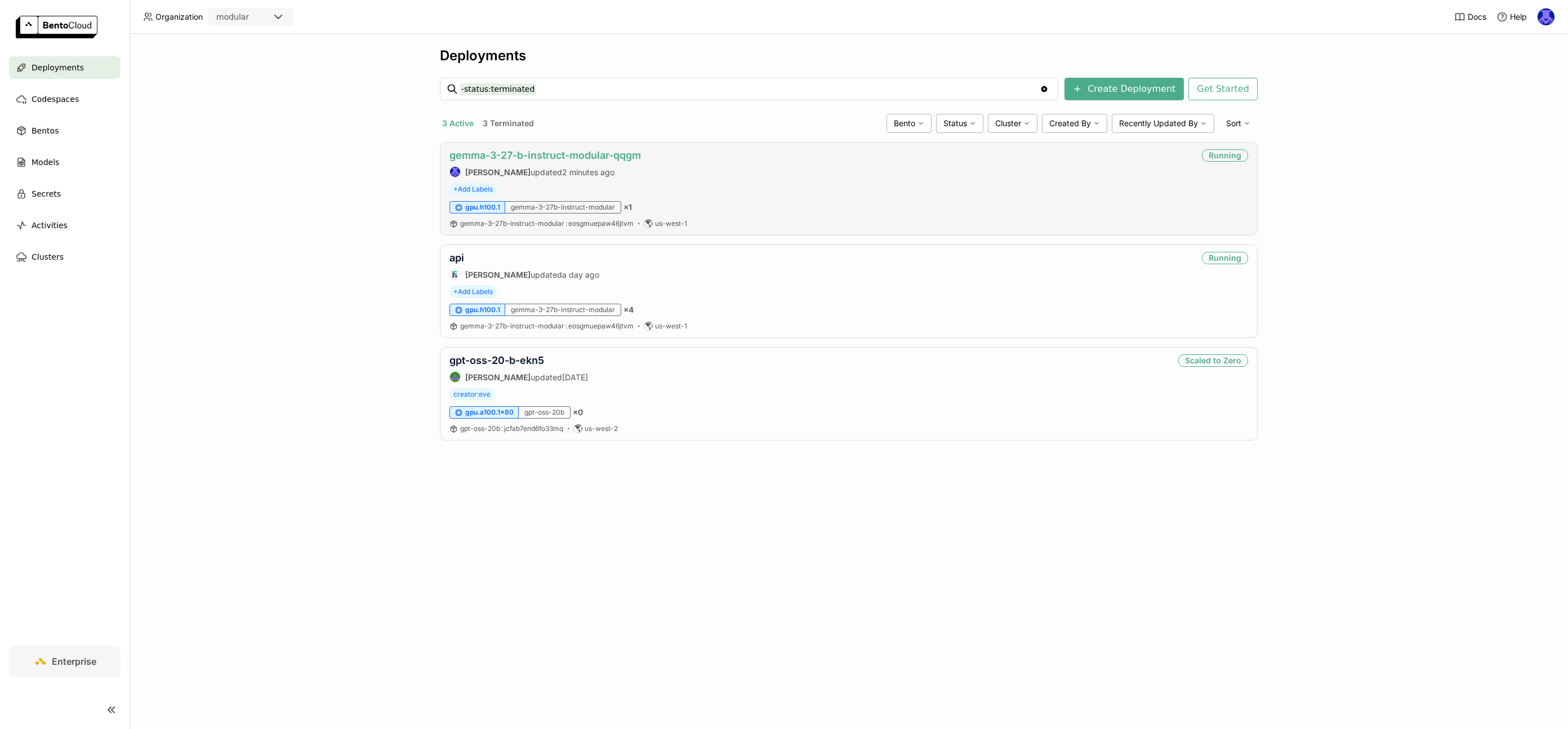
click at [626, 159] on link "gemma-3-27-b-instruct-modular-qqgm" at bounding box center [545, 155] width 192 height 12
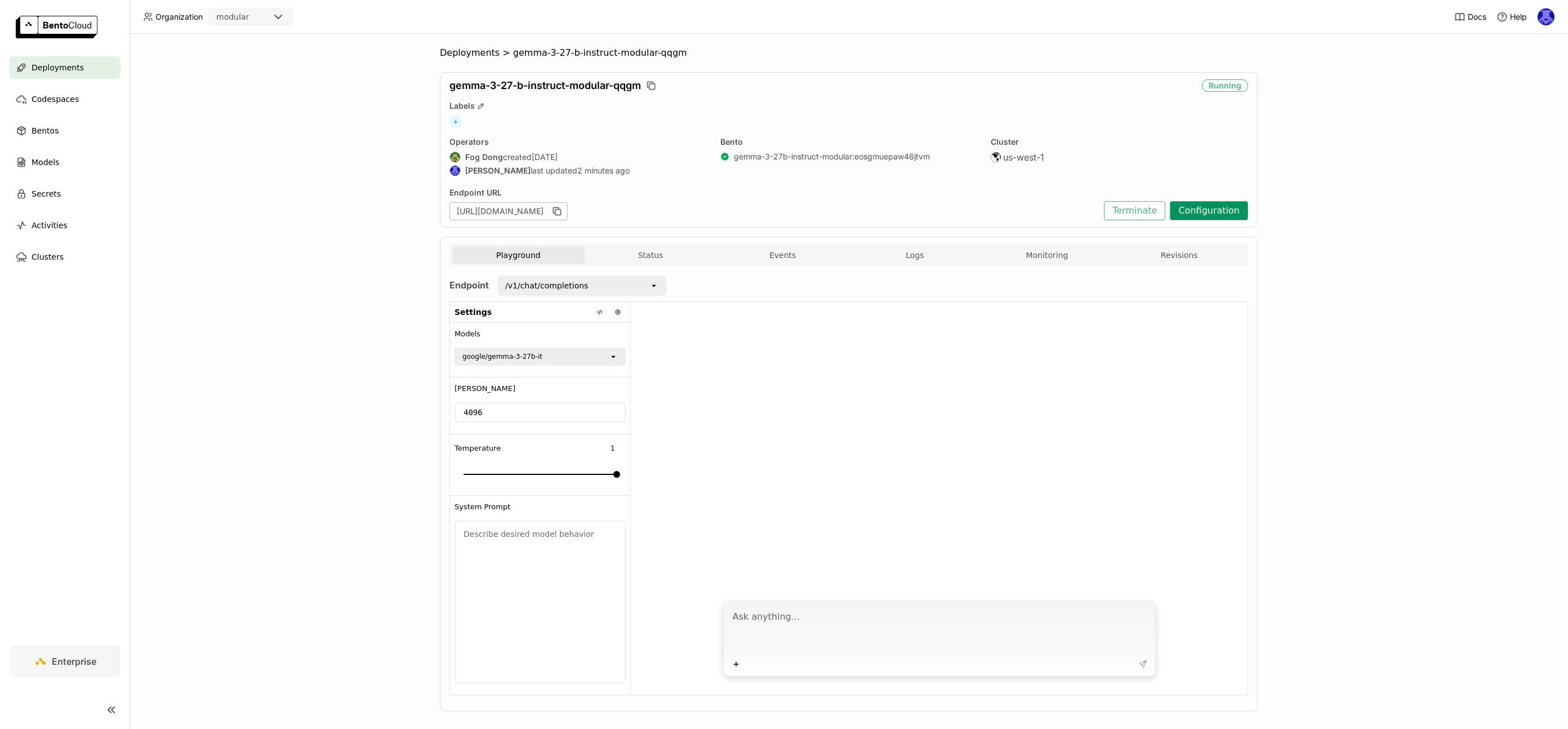
click at [1219, 215] on button "Configuration" at bounding box center [1209, 210] width 78 height 19
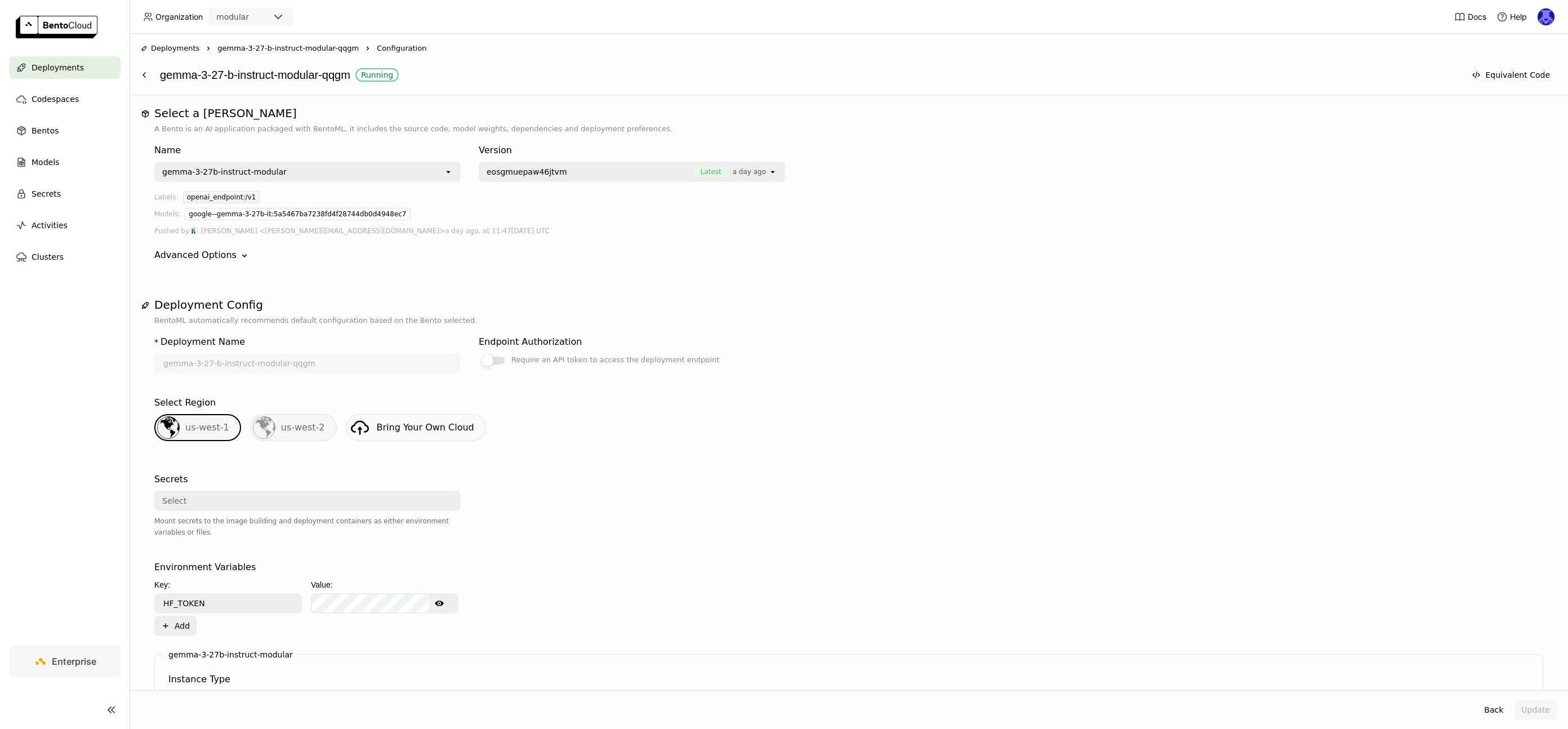
click at [493, 356] on label "Require an API token to access the deployment endpoint" at bounding box center [632, 360] width 306 height 13
click at [479, 353] on input "Require an API token to access the deployment endpoint" at bounding box center [479, 353] width 0 height 0
click at [1544, 714] on button "Update" at bounding box center [1536, 710] width 42 height 20
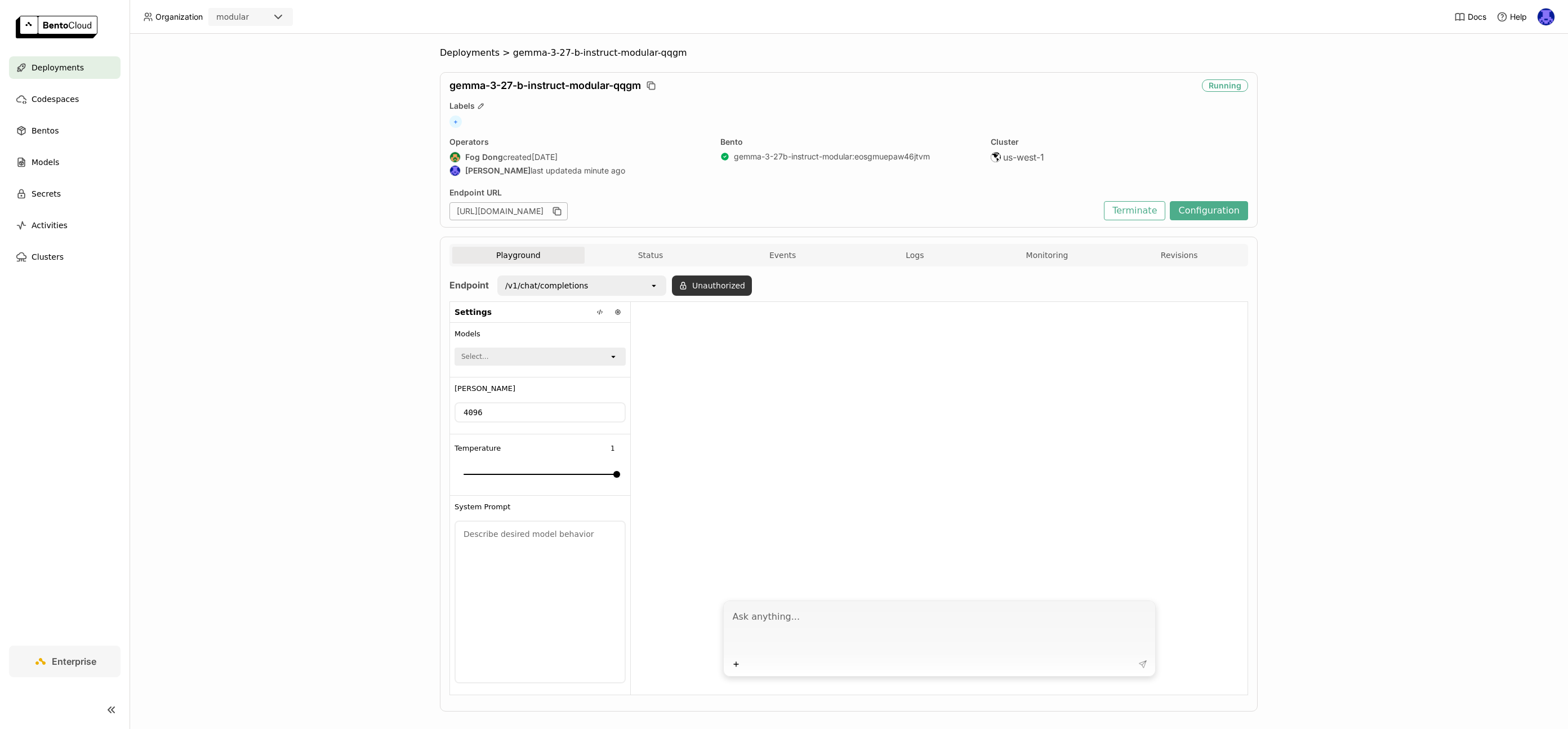
click at [729, 287] on button "Unauthorized" at bounding box center [712, 286] width 80 height 20
click at [713, 315] on div "Input Token" at bounding box center [679, 316] width 95 height 18
click at [684, 336] on div "openrouter-auth" at bounding box center [687, 341] width 95 height 11
click at [764, 318] on button "Okay" at bounding box center [766, 316] width 34 height 20
click at [809, 603] on div "Plus" at bounding box center [940, 638] width 433 height 76
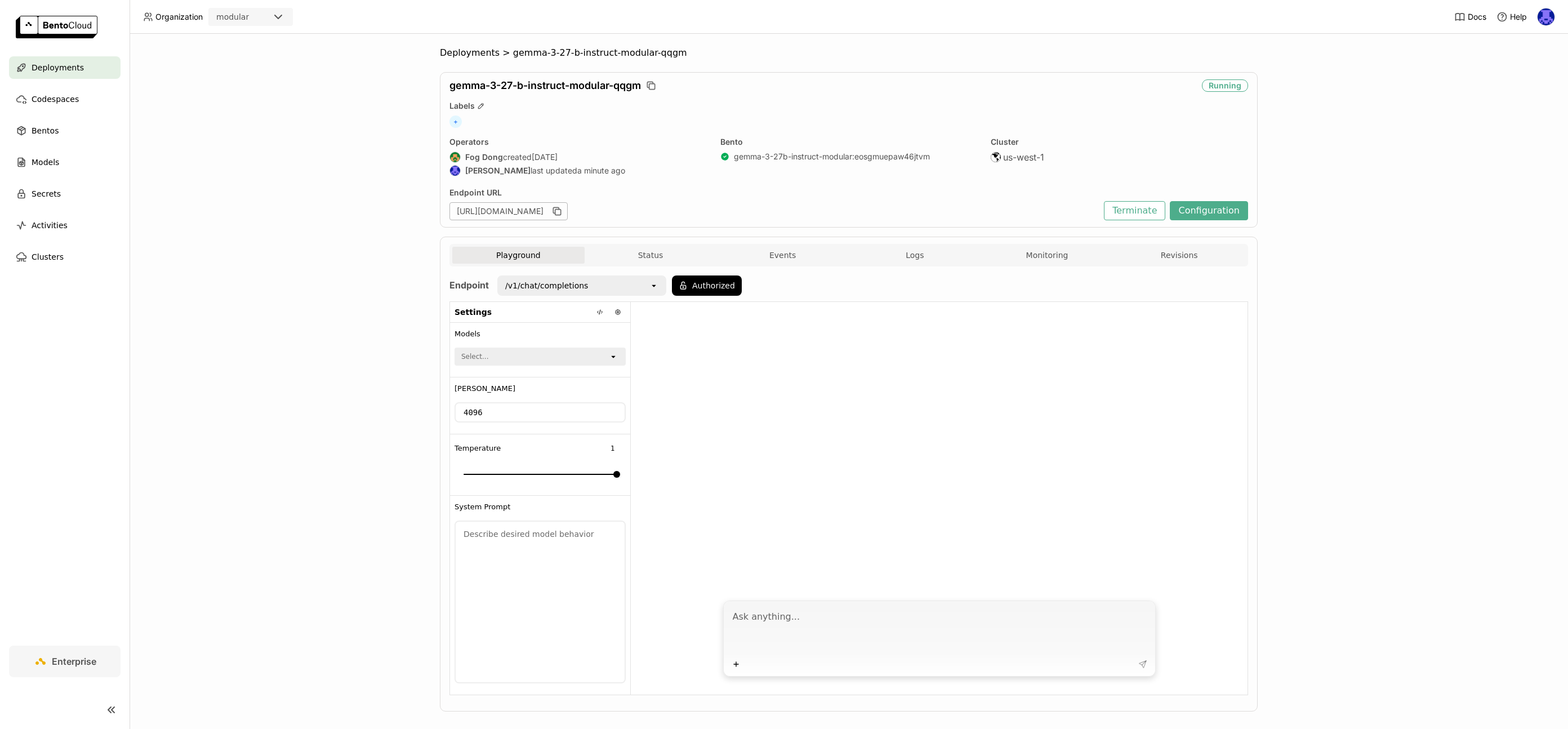
click at [816, 619] on textarea at bounding box center [940, 630] width 416 height 52
type textarea "te"
drag, startPoint x: 608, startPoint y: 364, endPoint x: 608, endPoint y: 356, distance: 8.0
click at [609, 364] on div "open" at bounding box center [616, 356] width 15 height 15
click at [611, 356] on icon at bounding box center [613, 357] width 4 height 2
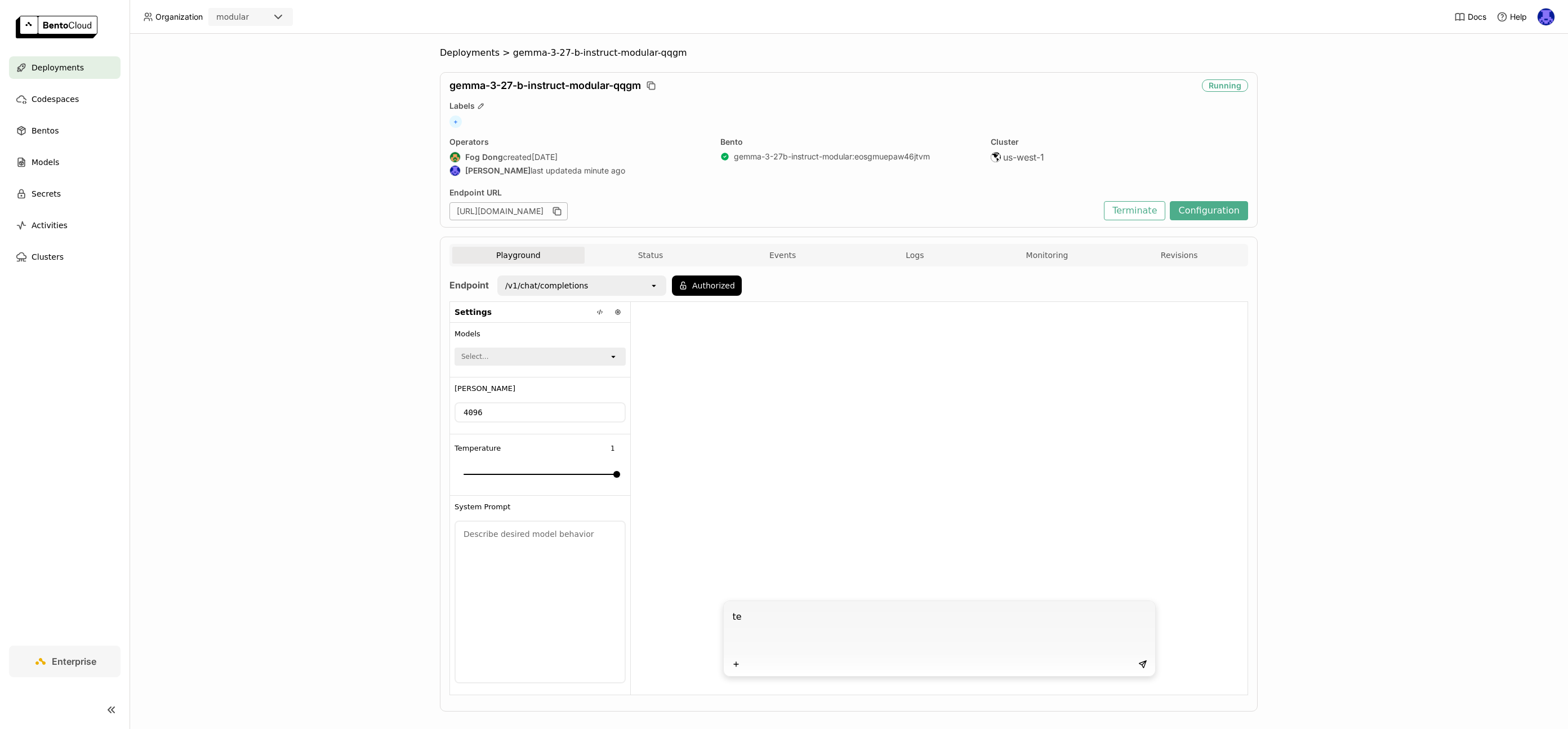
click at [611, 356] on icon at bounding box center [613, 357] width 4 height 2
click at [803, 424] on div at bounding box center [940, 448] width 617 height 292
click at [597, 314] on icon at bounding box center [600, 312] width 7 height 7
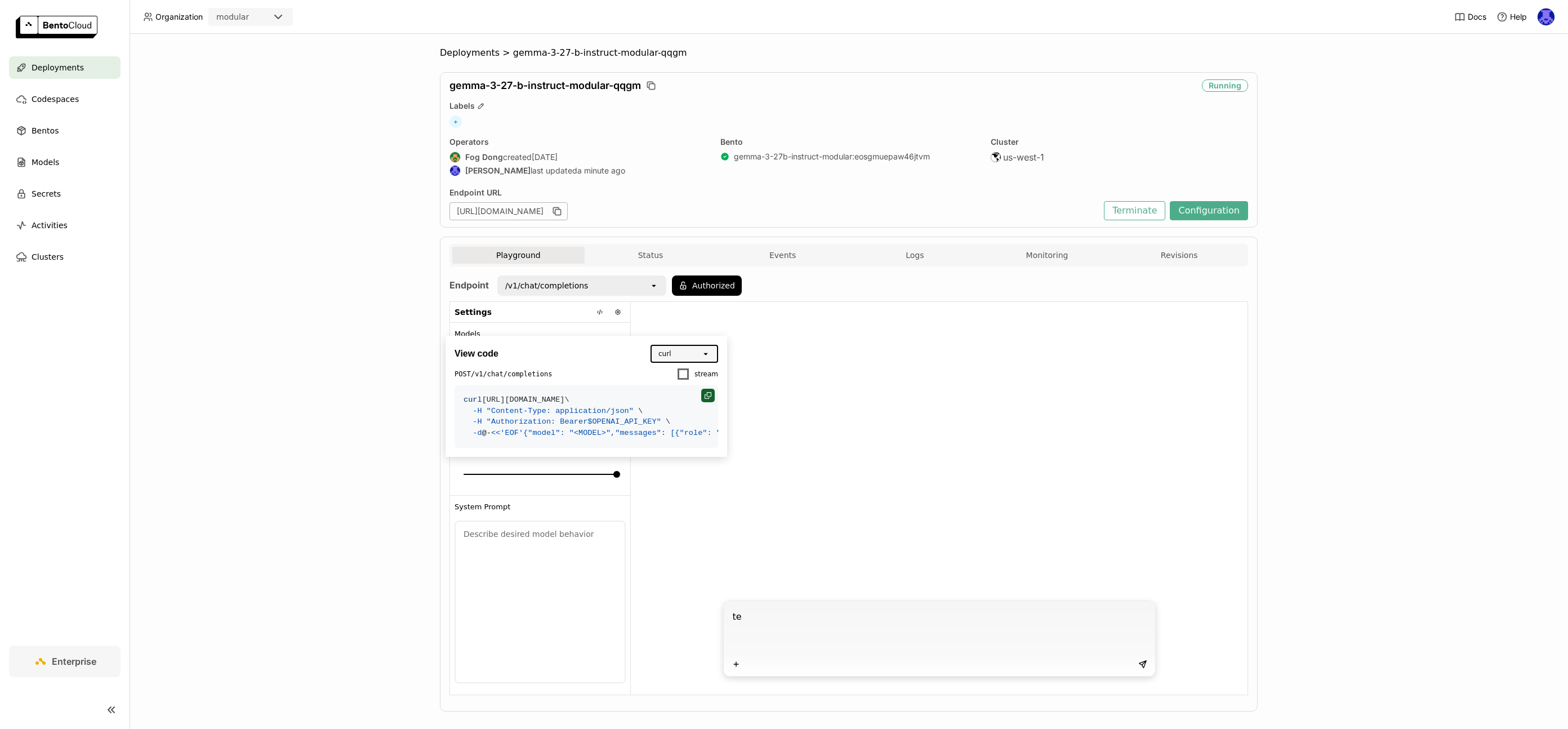
click at [707, 392] on icon at bounding box center [709, 394] width 5 height 5
click at [1212, 215] on button "Configuration" at bounding box center [1209, 210] width 78 height 19
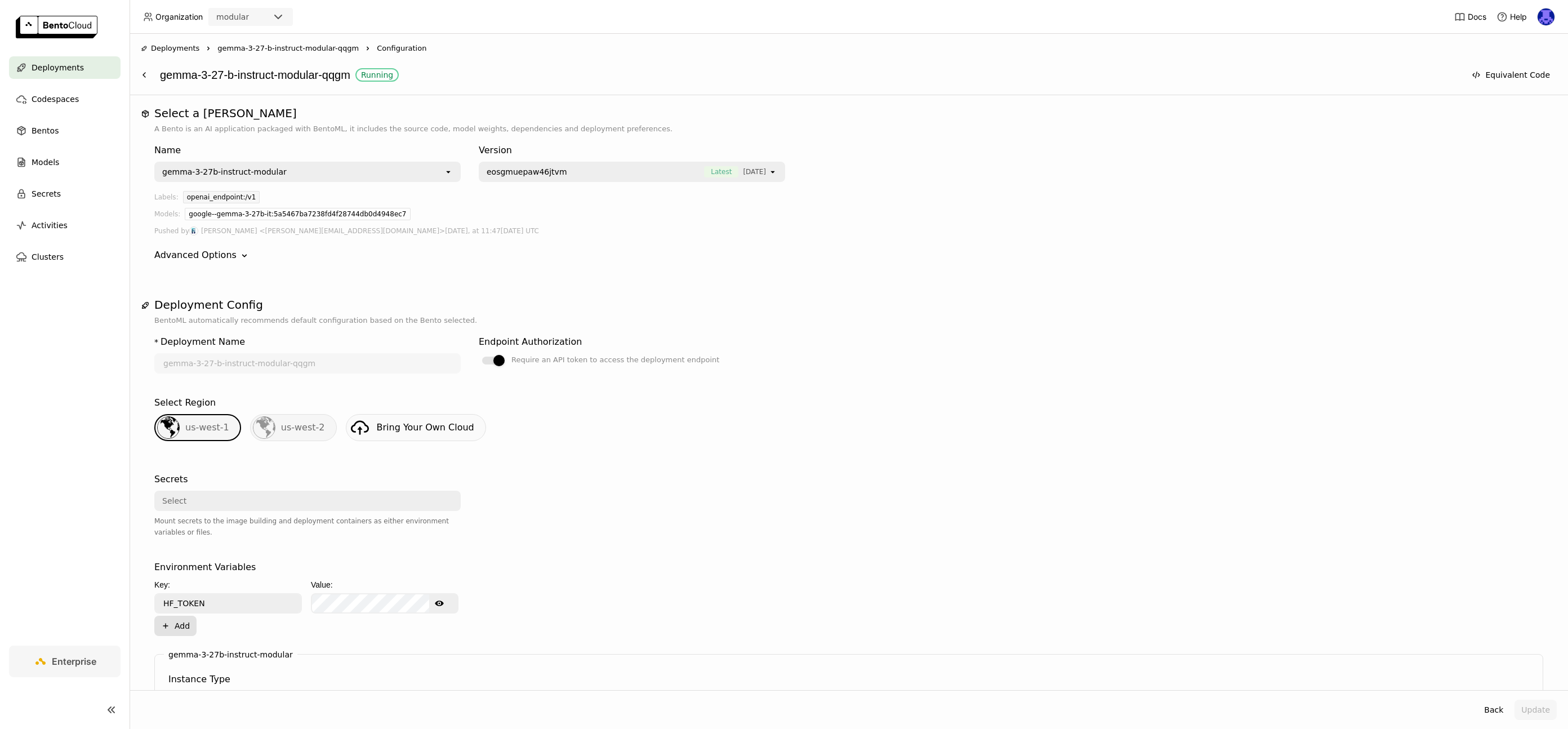
click at [176, 623] on button "Plus Add" at bounding box center [175, 626] width 42 height 20
click at [214, 621] on input "text" at bounding box center [228, 626] width 145 height 18
paste input "model"
type input "model"
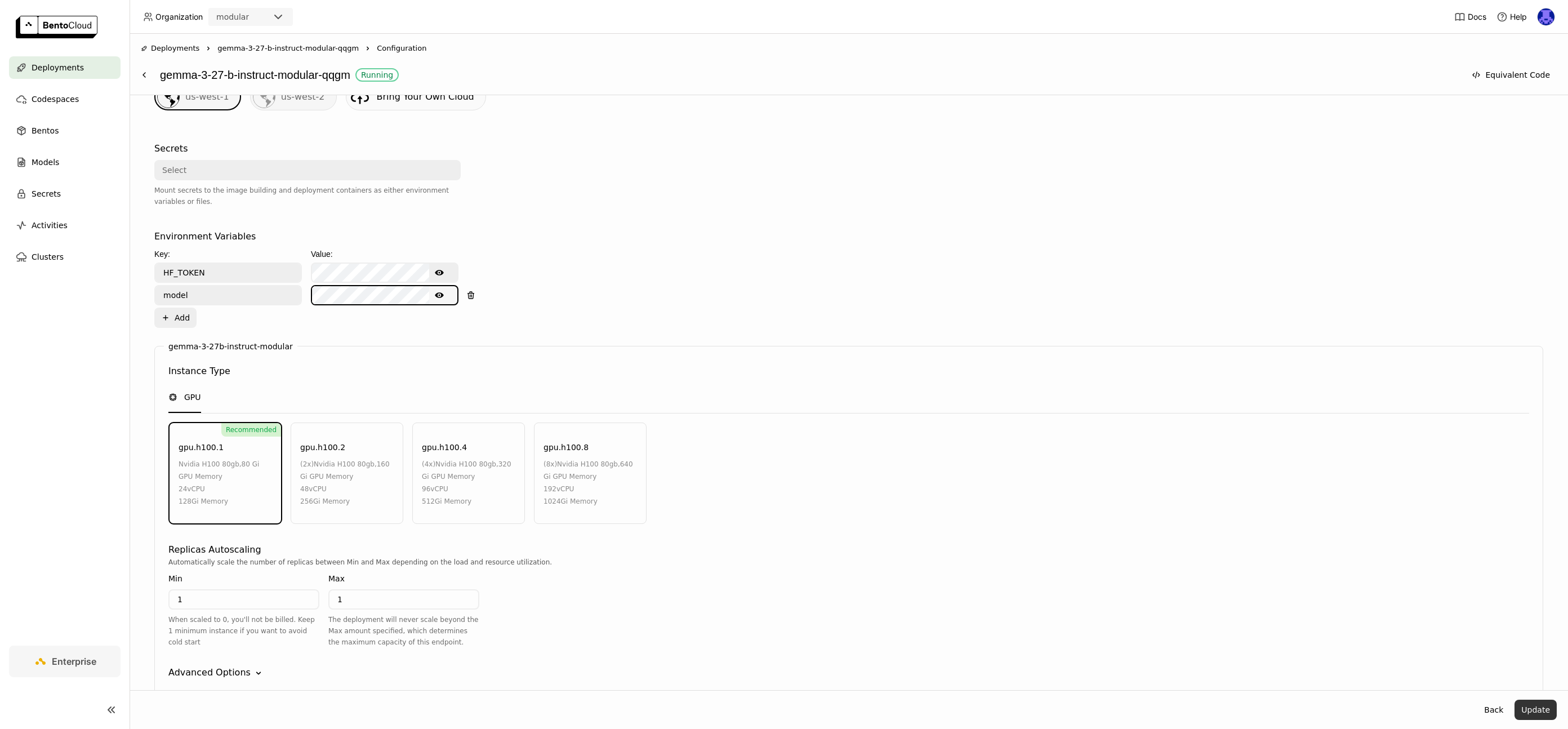
click at [1540, 707] on button "Update" at bounding box center [1536, 710] width 42 height 20
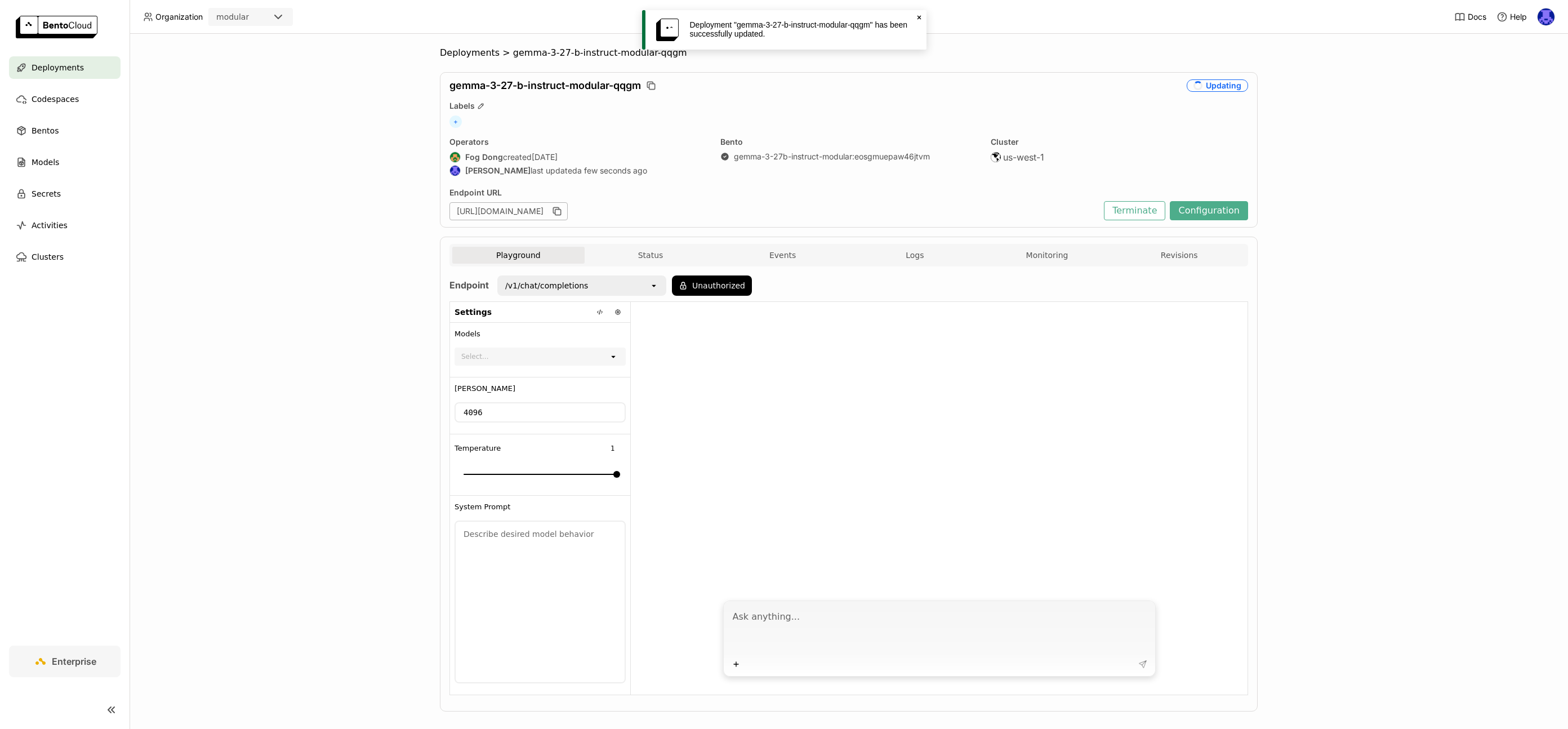
click at [596, 353] on div "Select..." at bounding box center [532, 356] width 153 height 15
click at [609, 357] on icon "open" at bounding box center [613, 356] width 9 height 9
click at [609, 358] on icon "open" at bounding box center [613, 356] width 9 height 9
drag, startPoint x: 692, startPoint y: 291, endPoint x: 663, endPoint y: 287, distance: 29.3
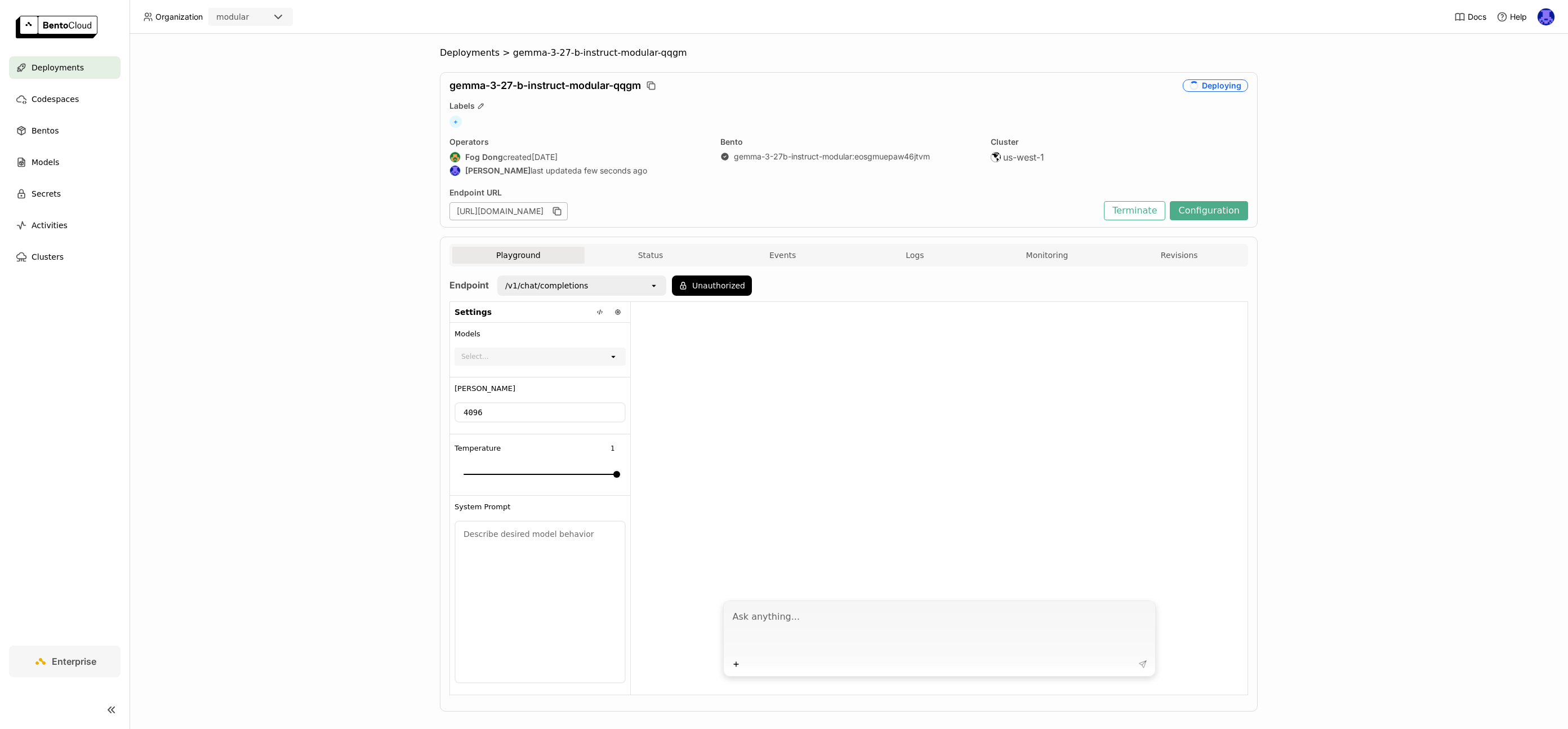
click at [692, 291] on button "Unauthorized" at bounding box center [712, 286] width 80 height 20
click at [653, 286] on icon "open" at bounding box center [653, 285] width 9 height 9
click at [696, 287] on button "Unauthorized" at bounding box center [712, 286] width 80 height 20
click at [709, 324] on div "Input Token" at bounding box center [679, 316] width 95 height 18
click at [714, 343] on div "openrouter-auth" at bounding box center [687, 341] width 95 height 11
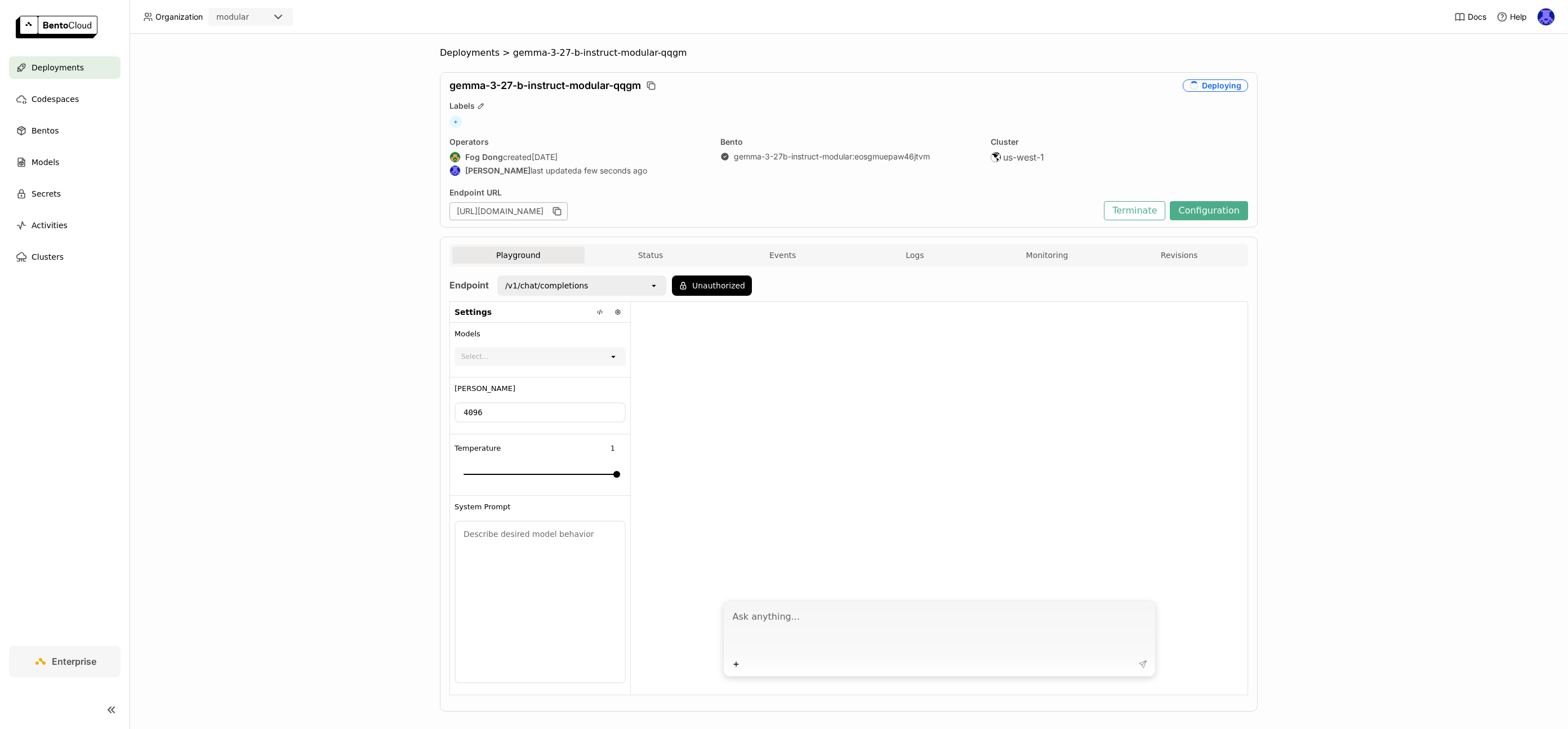
click at [540, 361] on div "Select..." at bounding box center [532, 356] width 153 height 15
click at [612, 360] on icon "open" at bounding box center [613, 356] width 9 height 9
click at [610, 357] on icon "open" at bounding box center [613, 356] width 9 height 9
click at [611, 357] on icon at bounding box center [613, 357] width 4 height 2
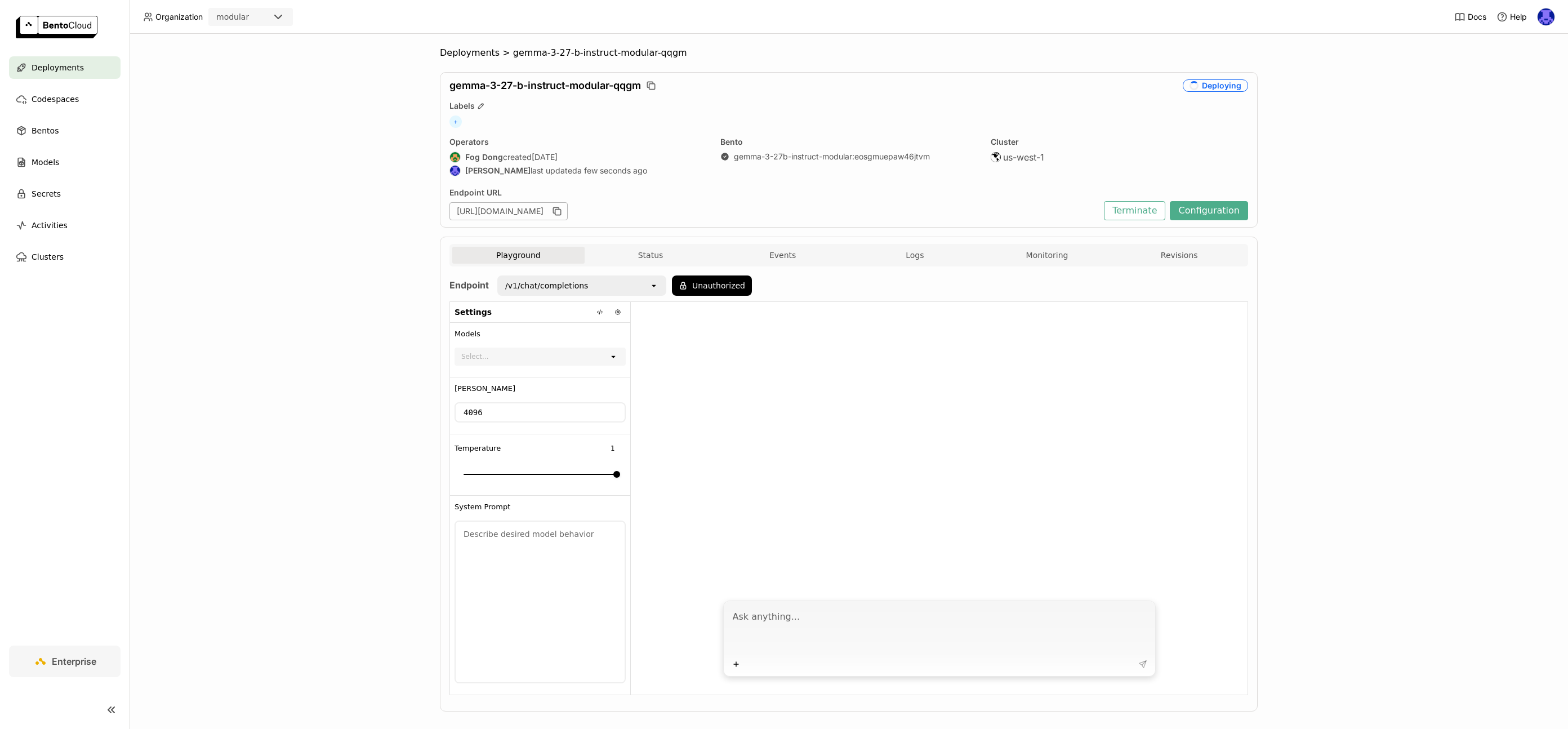
drag, startPoint x: 563, startPoint y: 353, endPoint x: 550, endPoint y: 347, distance: 14.3
click at [563, 353] on div "Select..." at bounding box center [532, 356] width 153 height 15
drag, startPoint x: 520, startPoint y: 344, endPoint x: 524, endPoint y: 354, distance: 10.8
click at [520, 345] on div "Models Select... open" at bounding box center [540, 350] width 180 height 54
click at [524, 355] on div "Select..." at bounding box center [532, 356] width 153 height 15
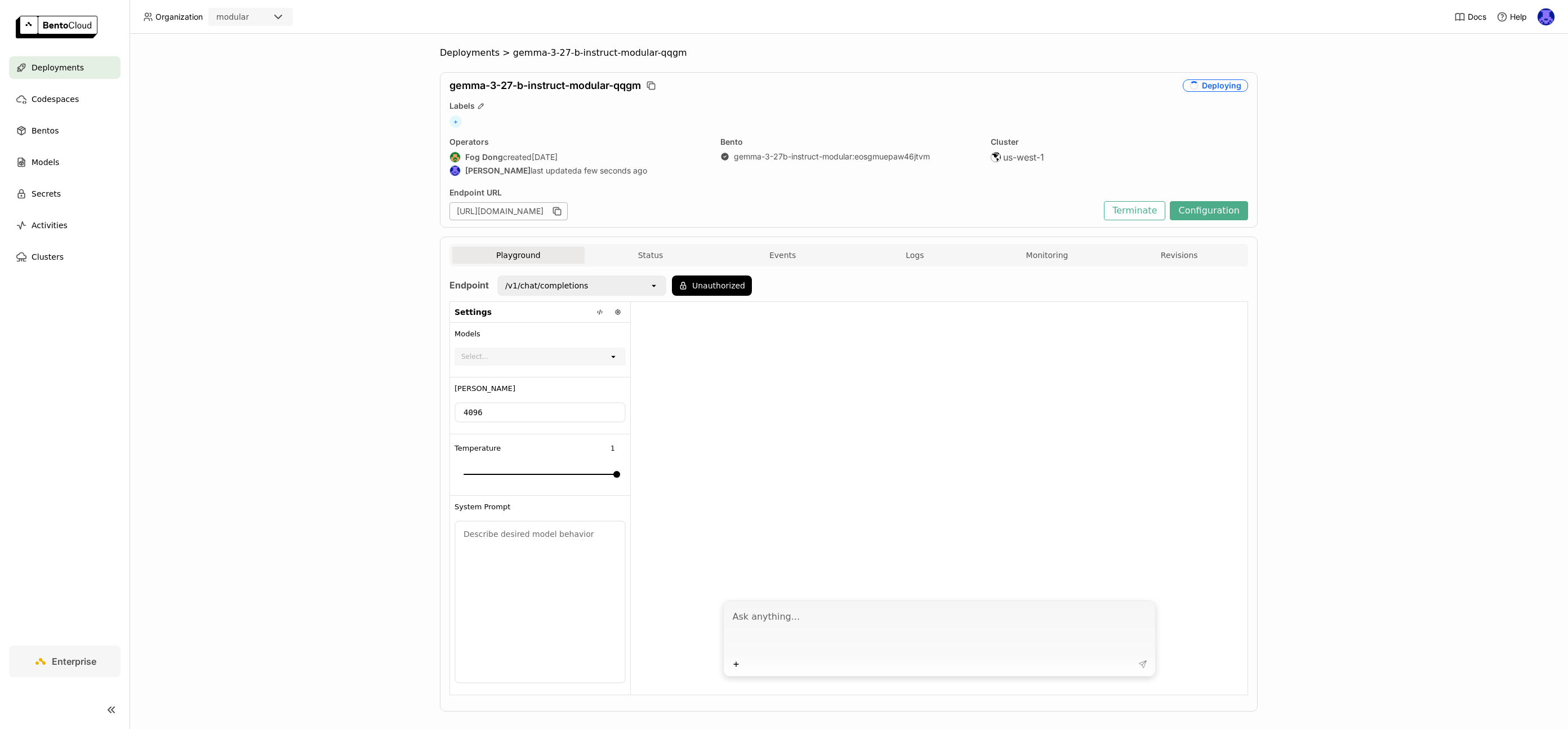
click at [524, 358] on div "Select..." at bounding box center [532, 356] width 153 height 15
click at [531, 360] on div "Select..." at bounding box center [532, 356] width 153 height 15
click at [533, 360] on div "Select..." at bounding box center [532, 356] width 153 height 15
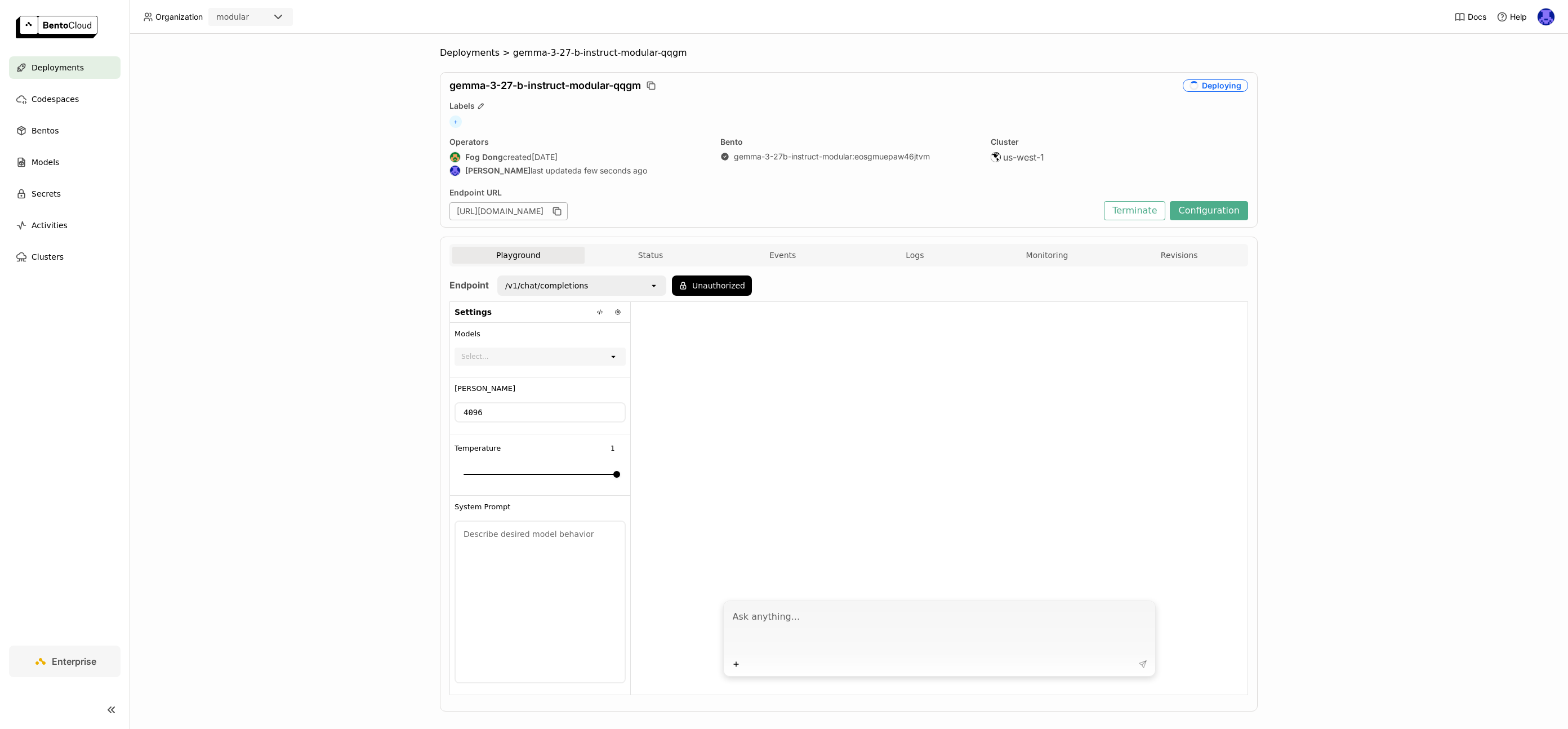
click at [517, 352] on div "Select..." at bounding box center [532, 356] width 153 height 15
click at [771, 475] on div at bounding box center [940, 448] width 617 height 292
click at [1221, 218] on button "Configuration" at bounding box center [1209, 210] width 78 height 19
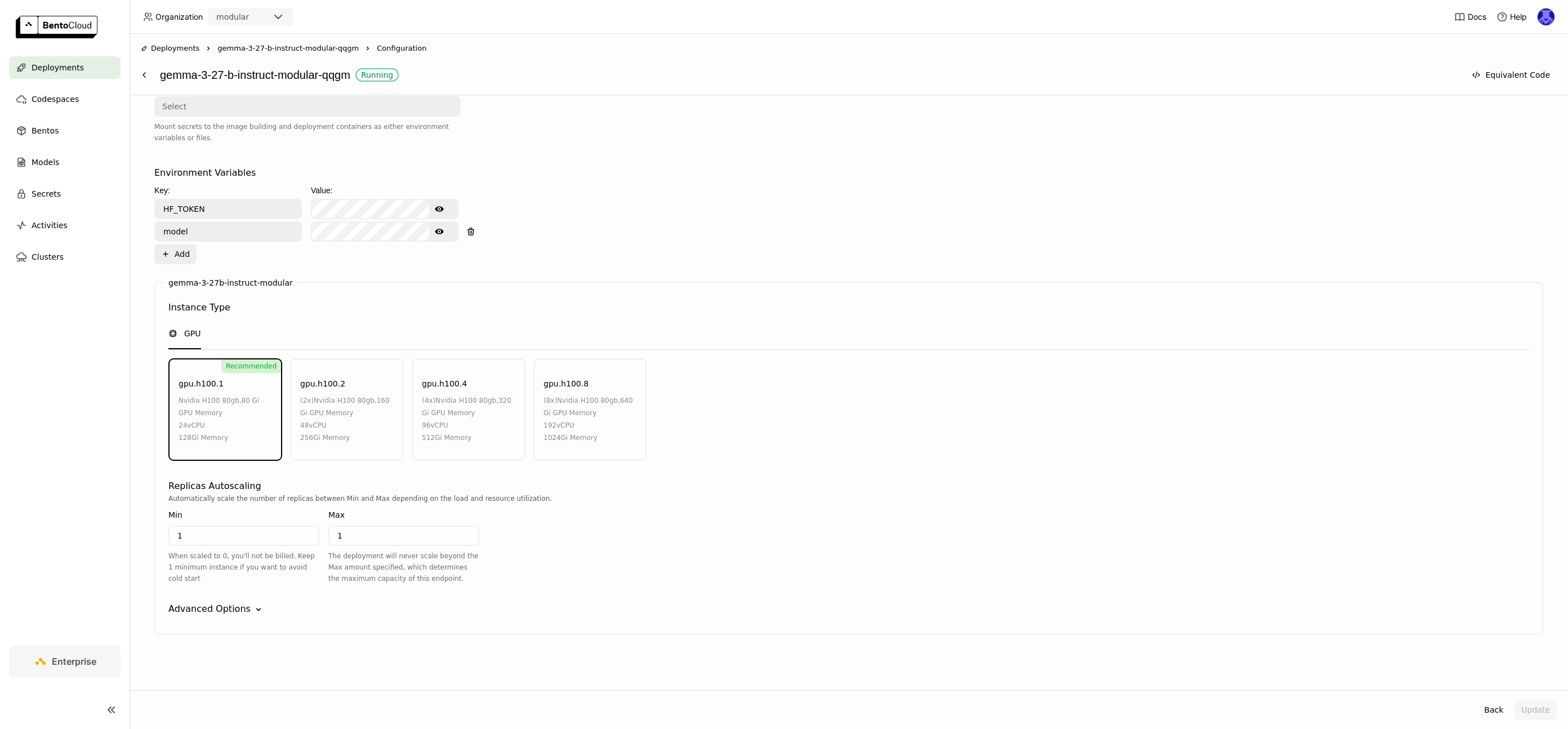
scroll to position [26, 0]
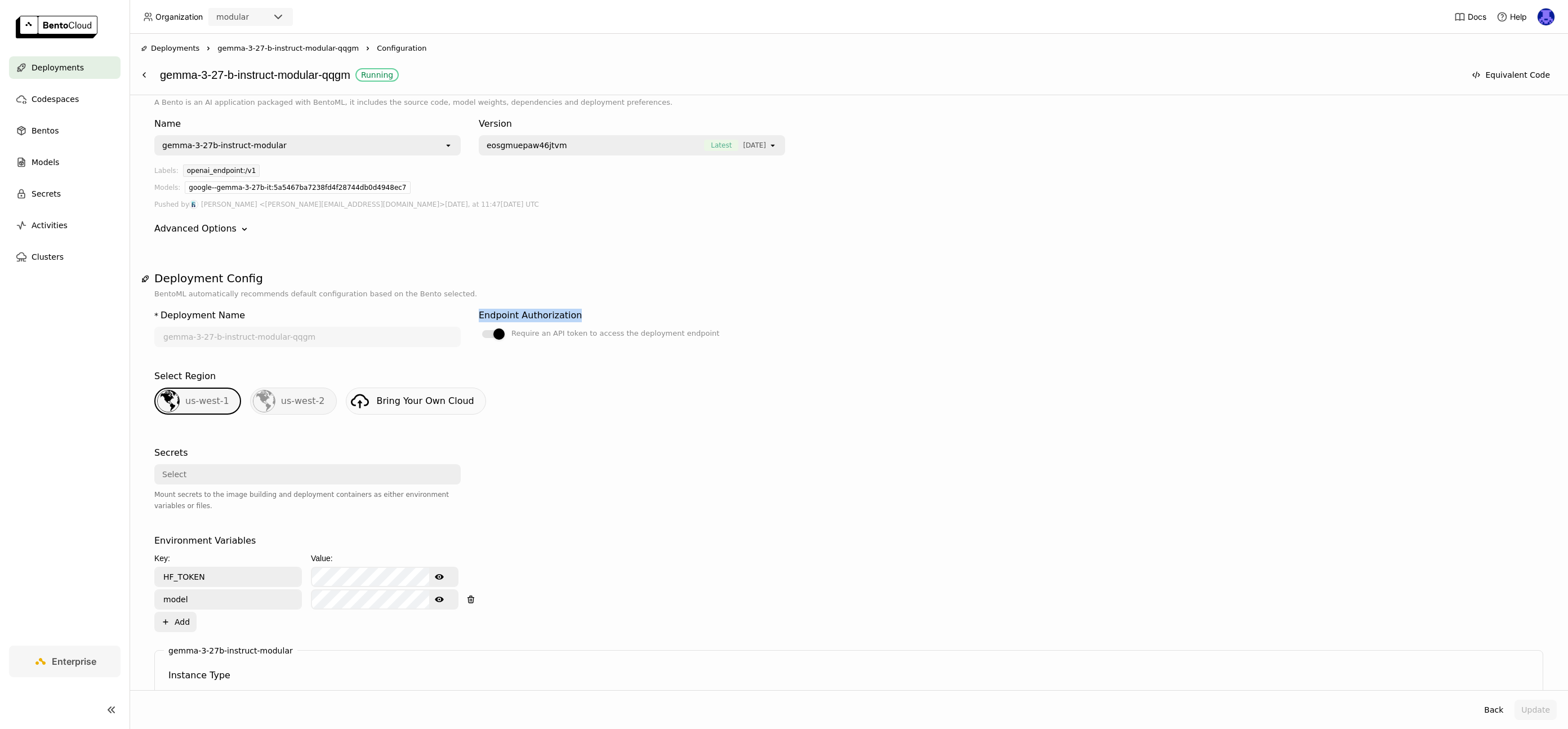
drag, startPoint x: 587, startPoint y: 315, endPoint x: 474, endPoint y: 301, distance: 113.9
click at [474, 301] on div "* Deployment Name [PERSON_NAME]-3-27-b-instruct-modular-qqgm Endpoint Authoriza…" at bounding box center [849, 660] width 1389 height 720
copy div "Endpoint Authorization"
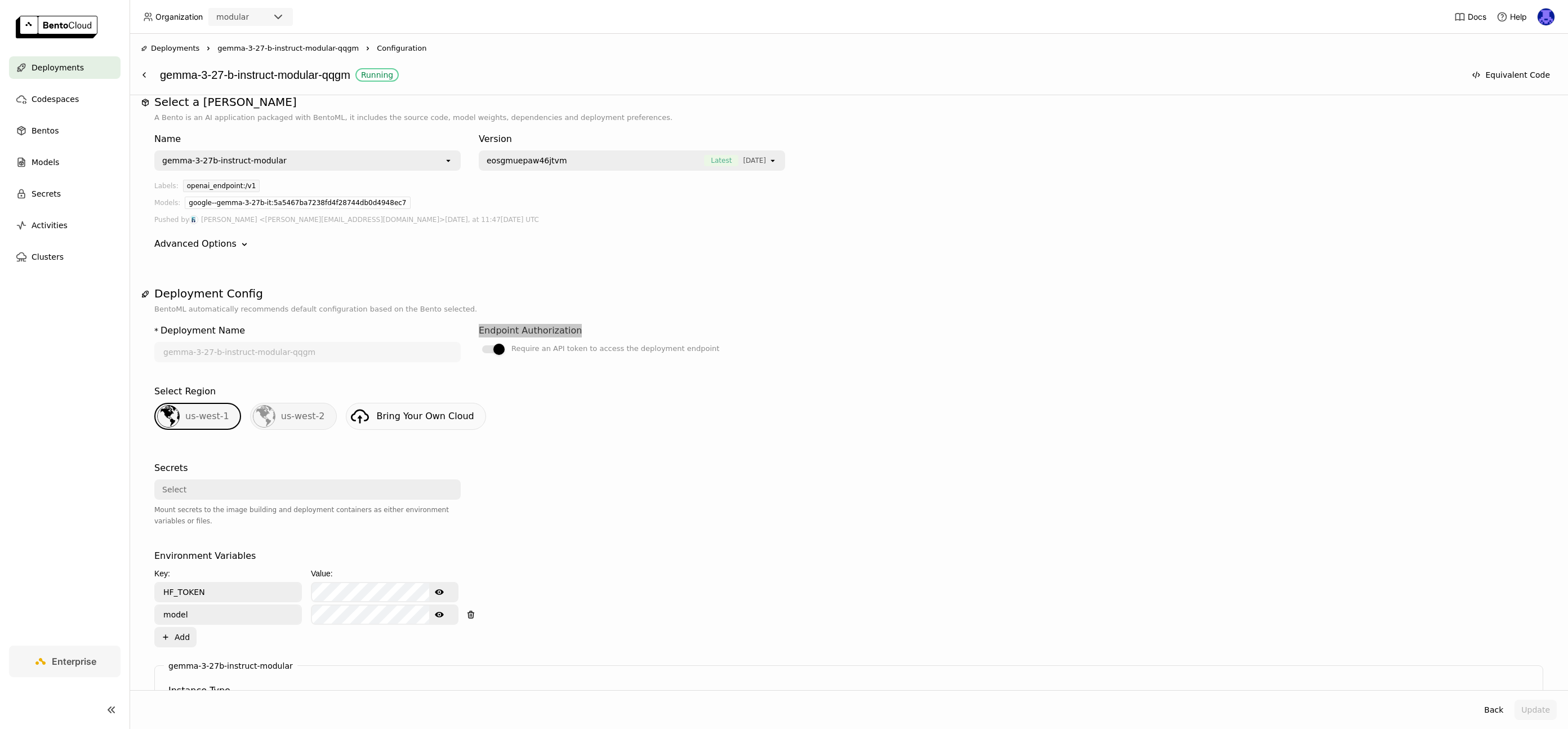
scroll to position [0, 0]
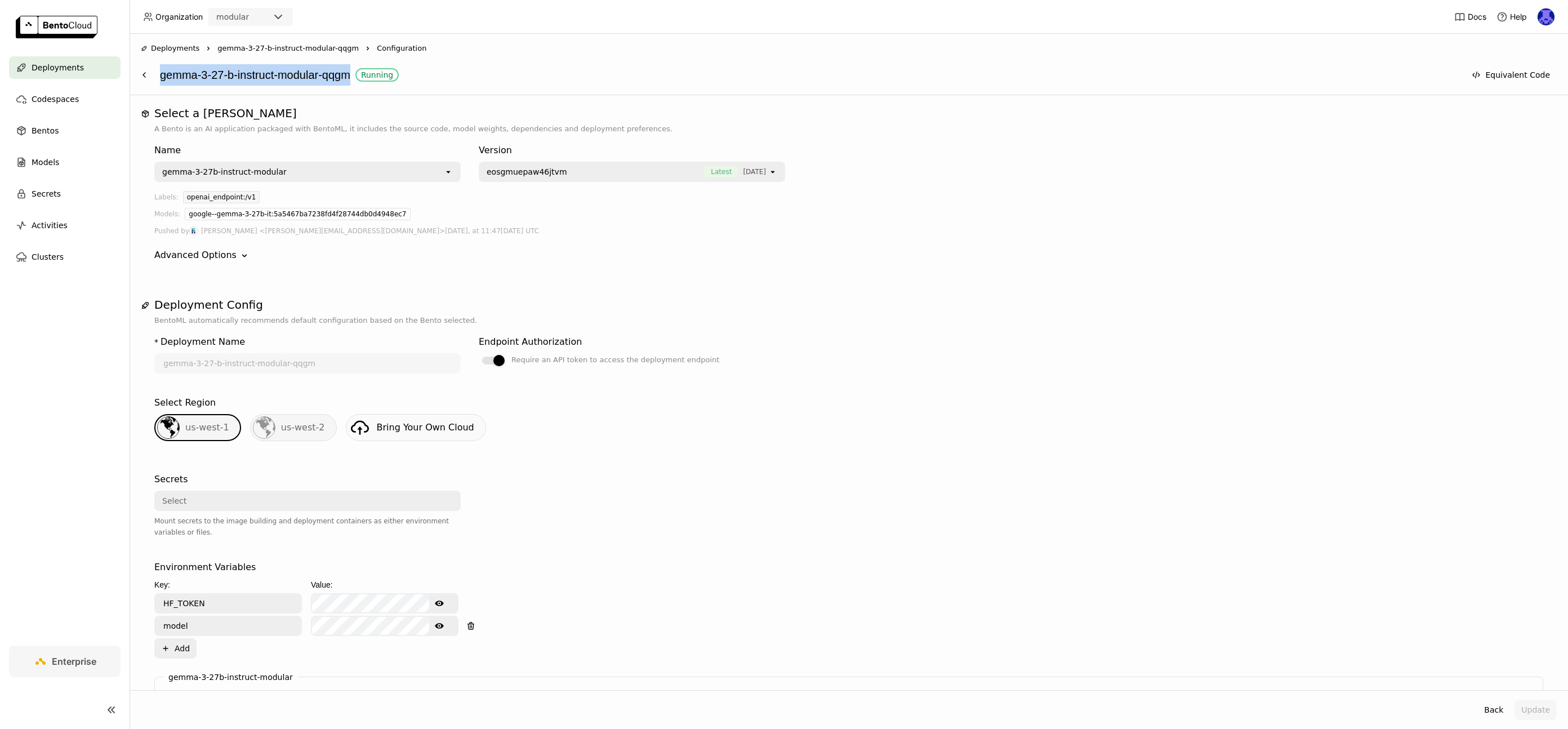
drag, startPoint x: 156, startPoint y: 77, endPoint x: 367, endPoint y: 81, distance: 211.0
click at [367, 81] on div "gemma-3-27-b-instruct-modular-qqgm Running Equivalent Code" at bounding box center [849, 75] width 1416 height 22
copy div "gemma-3-27-b-instruct-modular-qqgm"
click at [59, 71] on span "Deployments" at bounding box center [58, 68] width 52 height 13
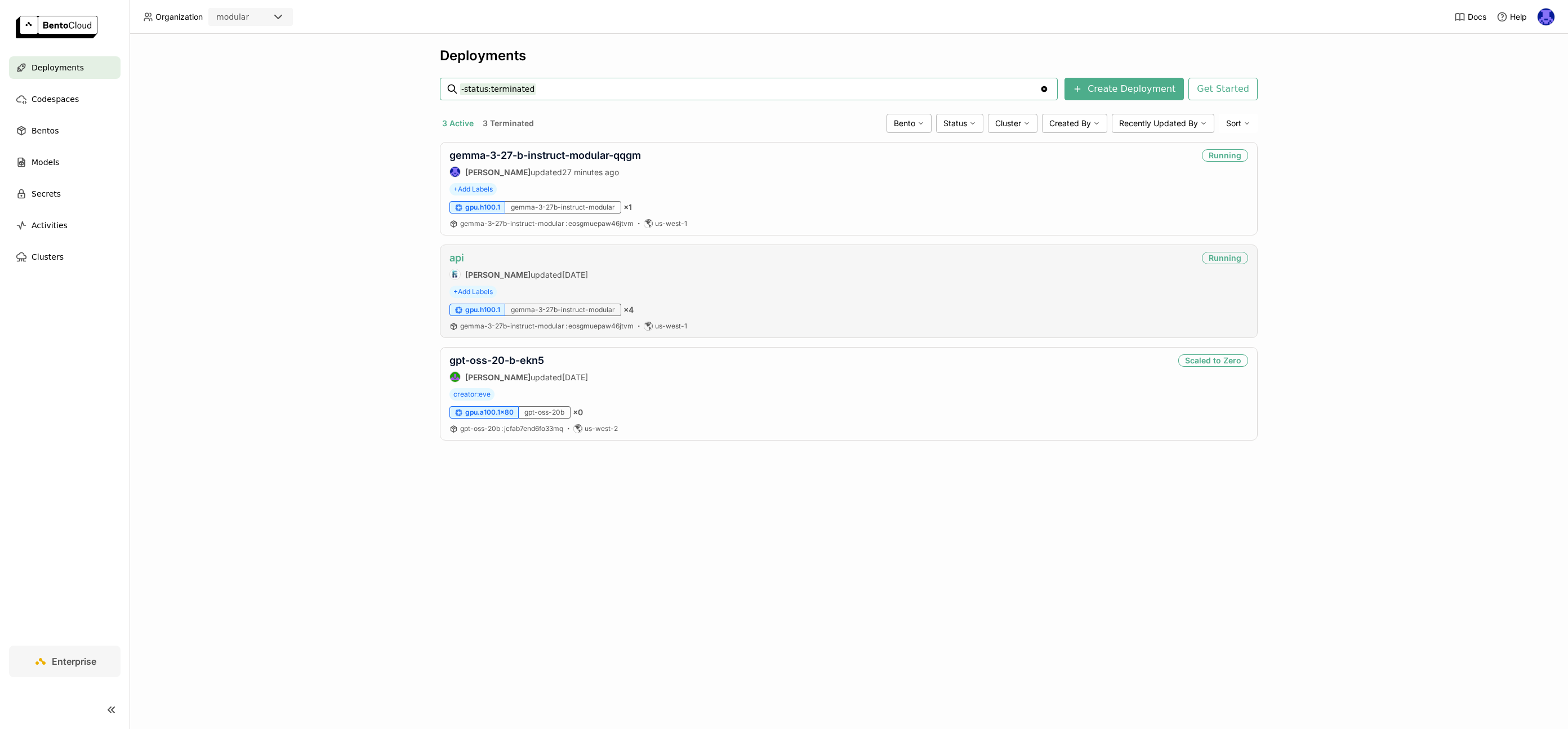
click at [460, 261] on link "api" at bounding box center [457, 258] width 15 height 12
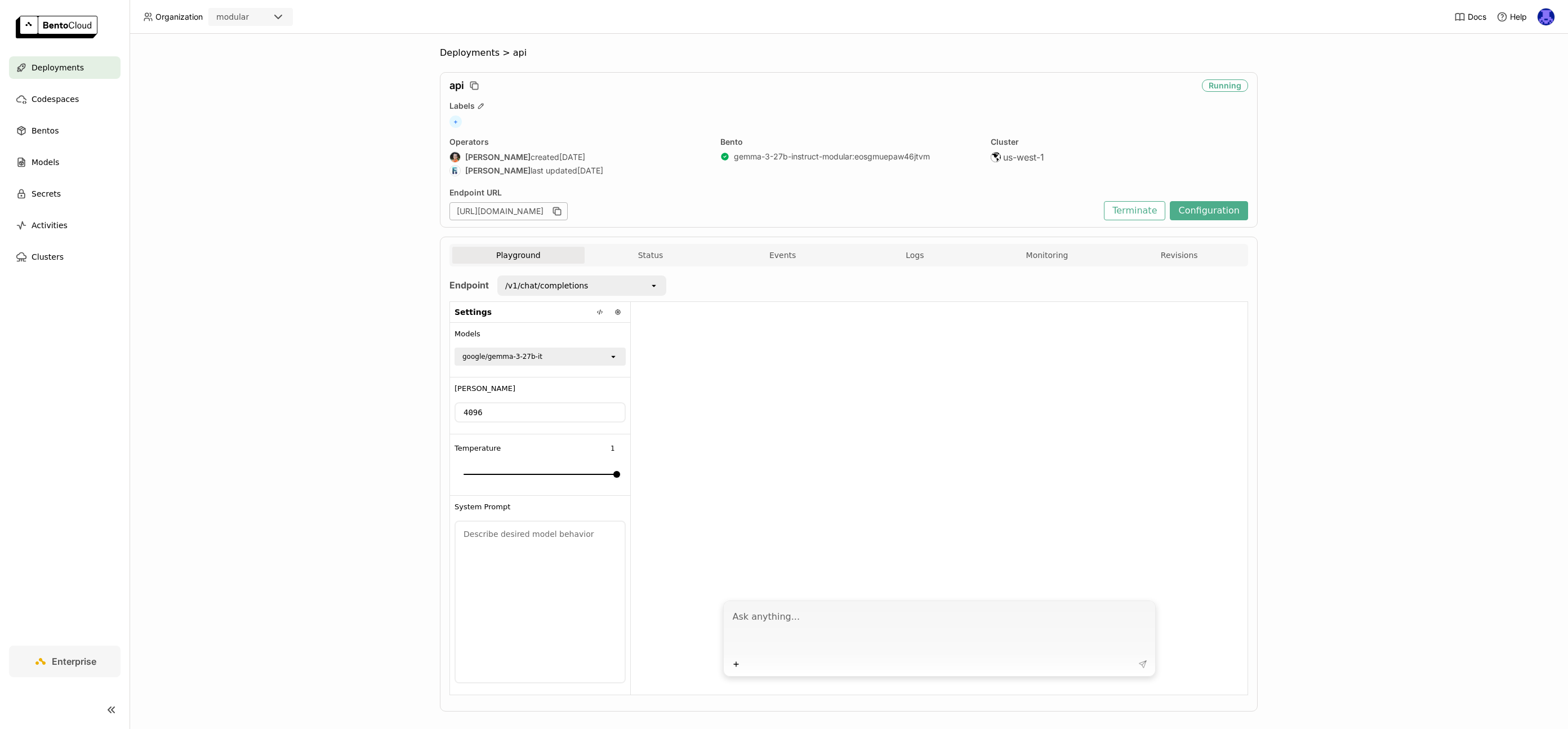
click at [938, 624] on textarea at bounding box center [940, 630] width 416 height 52
type textarea "Hi AI"
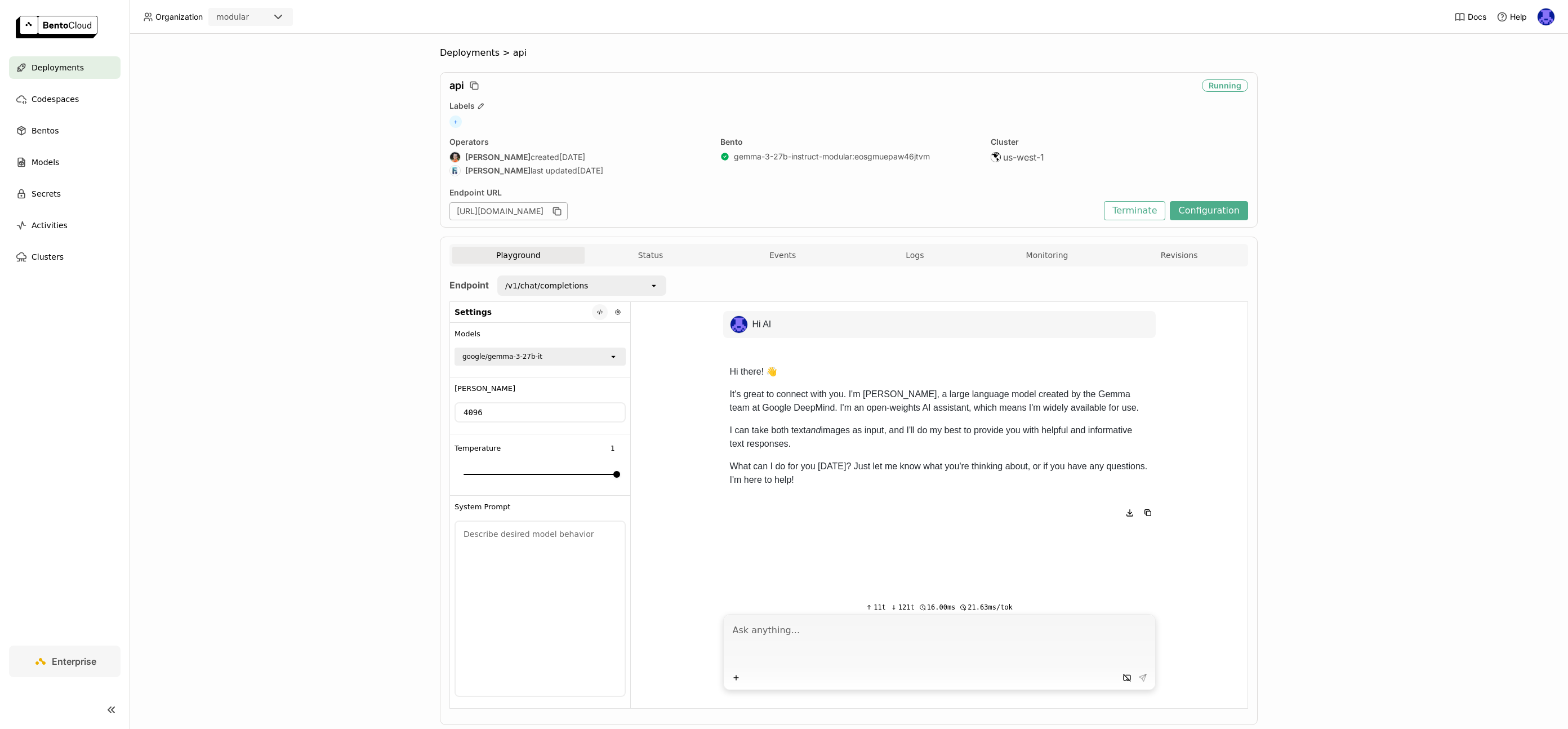
click at [593, 316] on button at bounding box center [600, 312] width 15 height 15
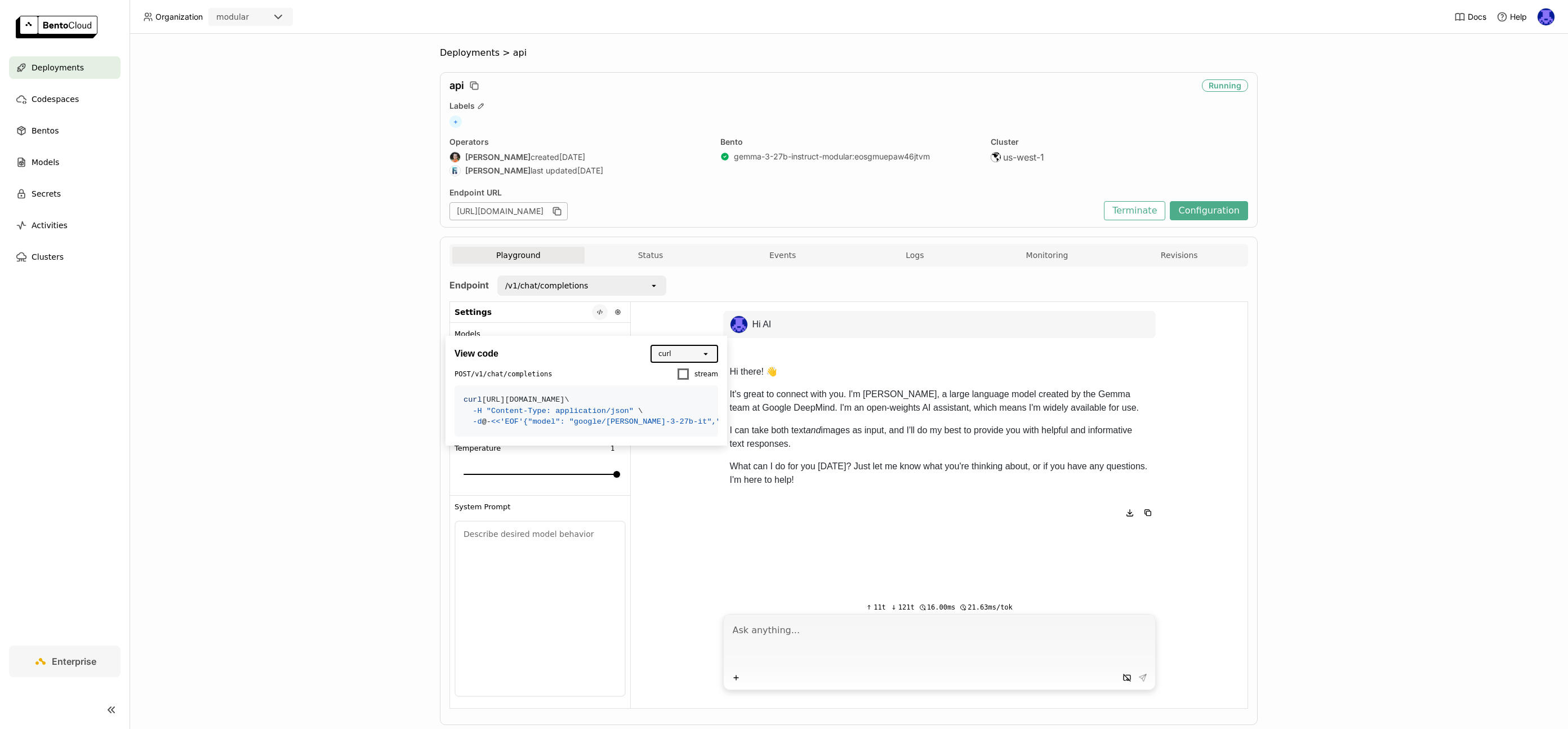
click at [593, 316] on button at bounding box center [600, 312] width 15 height 15
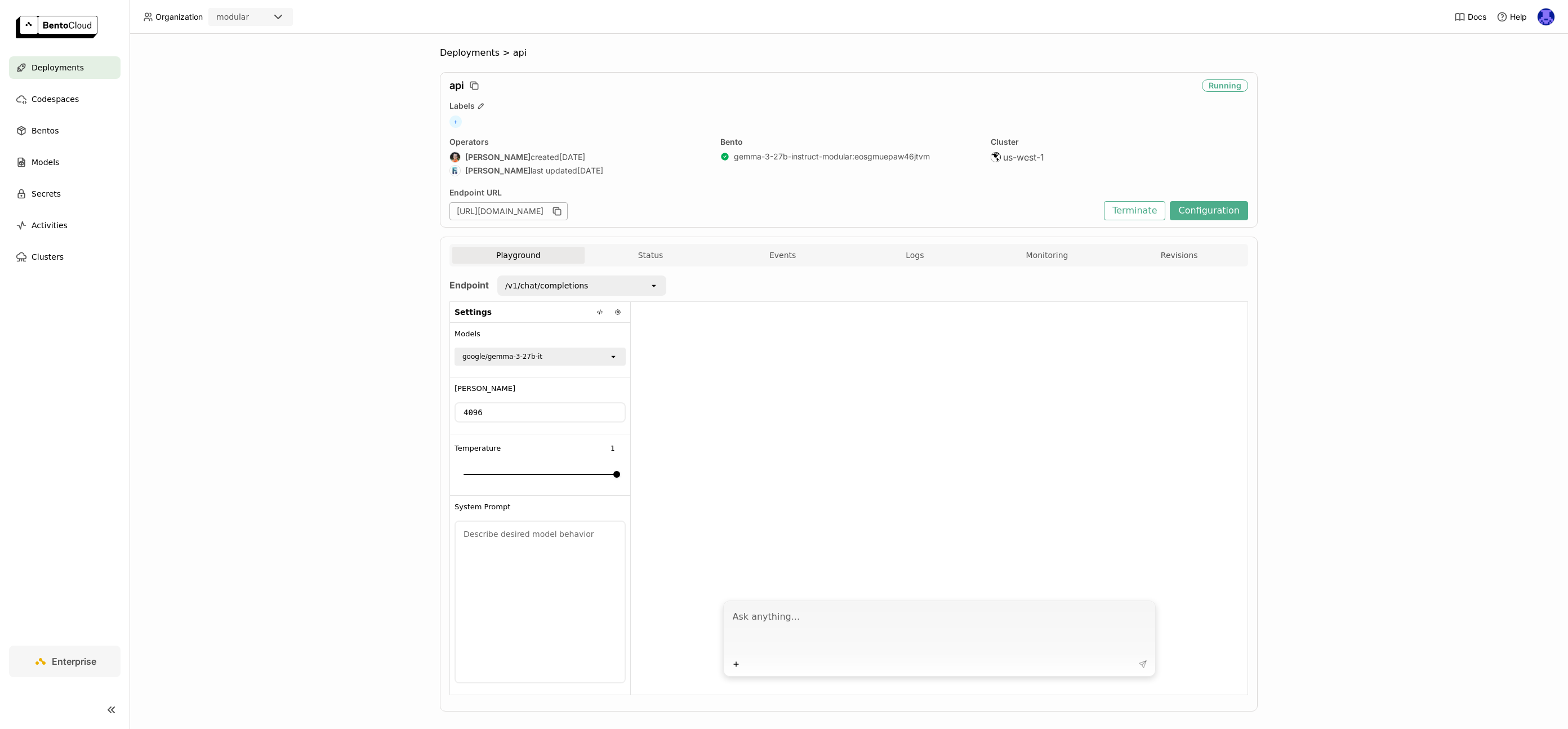
click at [944, 621] on textarea at bounding box center [940, 630] width 416 height 52
type textarea "Hi AI"
click at [597, 311] on icon at bounding box center [600, 312] width 7 height 7
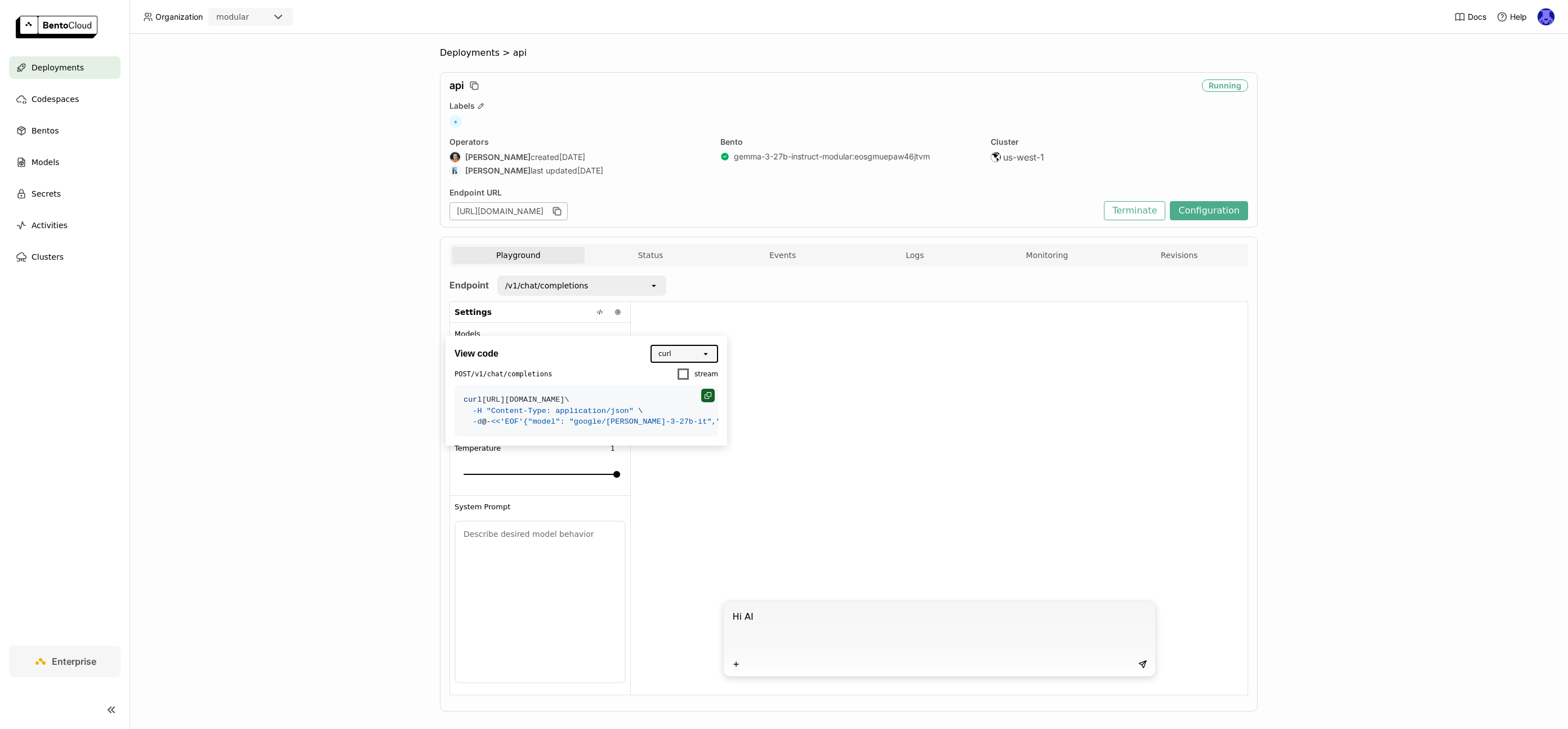
click at [704, 399] on icon at bounding box center [706, 397] width 5 height 5
